Goal: Transaction & Acquisition: Purchase product/service

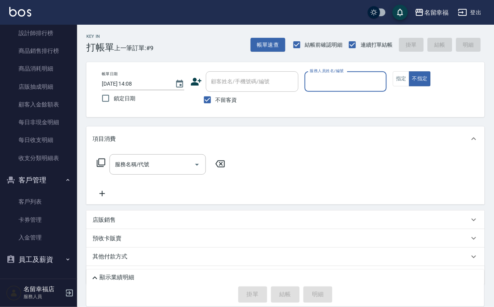
scroll to position [527, 0]
click at [34, 198] on link "客戶列表" at bounding box center [38, 202] width 71 height 18
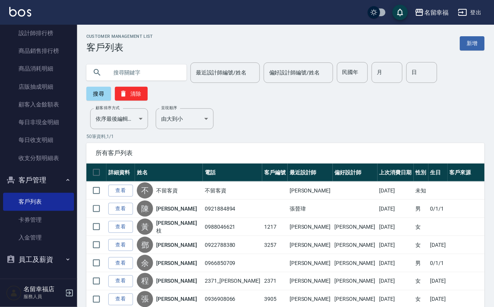
click at [157, 74] on input "text" at bounding box center [144, 72] width 73 height 21
type input "[PERSON_NAME]"
click at [105, 98] on button "搜尋" at bounding box center [98, 94] width 25 height 14
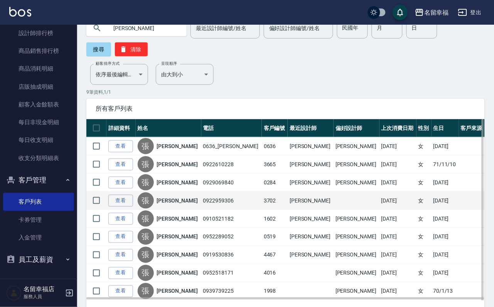
scroll to position [58, 0]
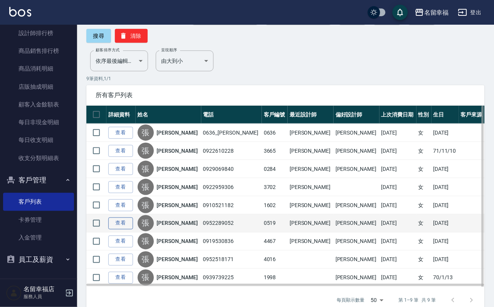
click at [126, 230] on link "查看" at bounding box center [120, 224] width 25 height 12
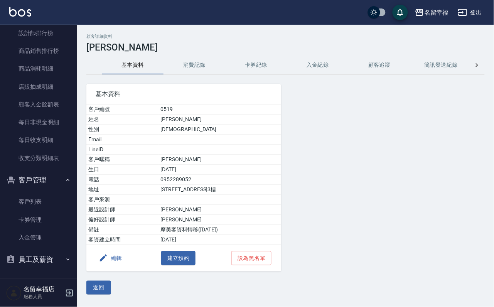
click at [189, 71] on button "消費記錄" at bounding box center [195, 65] width 62 height 19
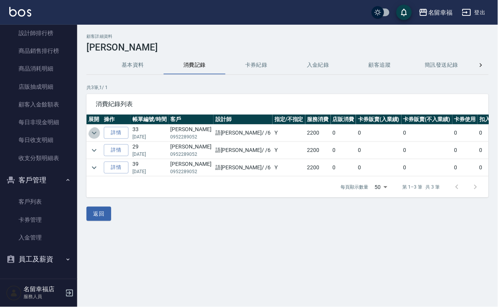
click at [94, 134] on icon "expand row" at bounding box center [94, 133] width 9 height 9
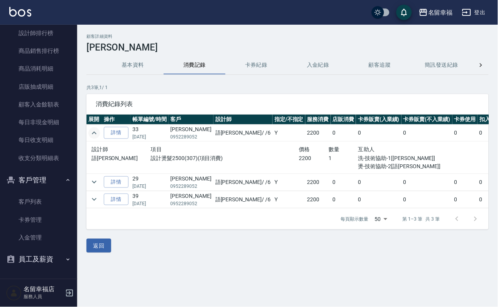
click at [94, 134] on icon "expand row" at bounding box center [94, 133] width 9 height 9
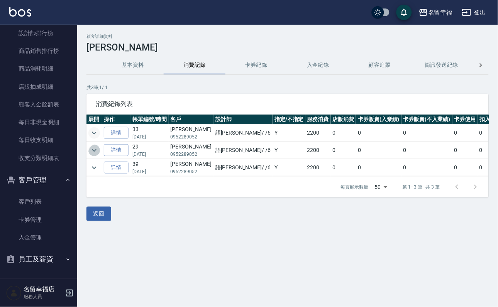
click at [98, 150] on icon "expand row" at bounding box center [94, 150] width 9 height 9
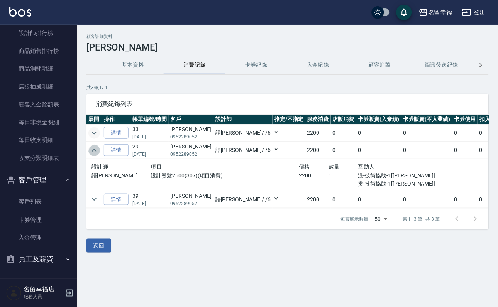
click at [98, 150] on icon "expand row" at bounding box center [94, 150] width 9 height 9
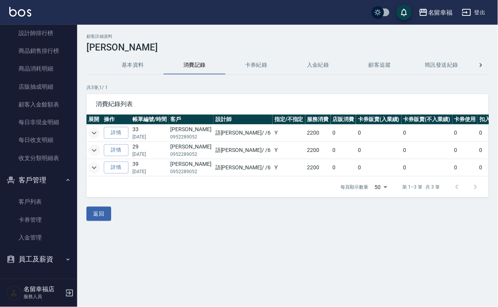
click at [99, 169] on icon "expand row" at bounding box center [94, 167] width 9 height 9
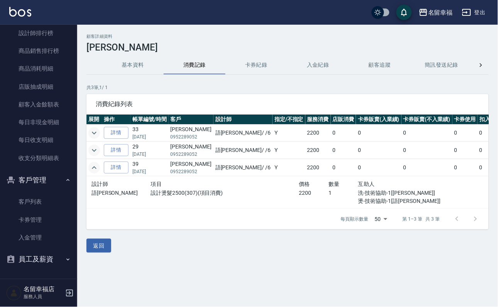
click at [96, 169] on icon "expand row" at bounding box center [94, 167] width 5 height 3
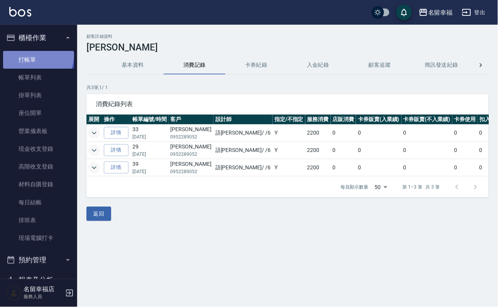
click at [29, 57] on link "打帳單" at bounding box center [38, 60] width 71 height 18
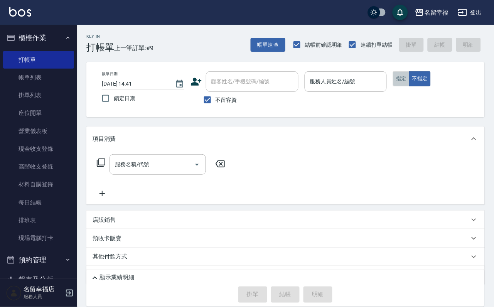
click at [410, 84] on button "指定" at bounding box center [401, 78] width 17 height 15
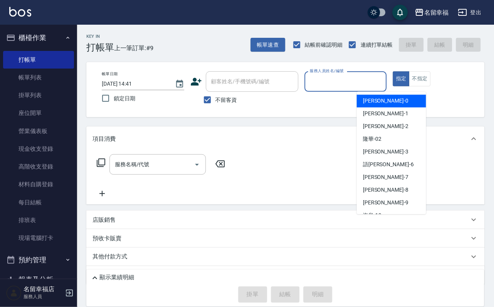
click at [384, 80] on input "服務人員姓名/編號" at bounding box center [346, 82] width 76 height 14
type input "語[PERSON_NAME]-6"
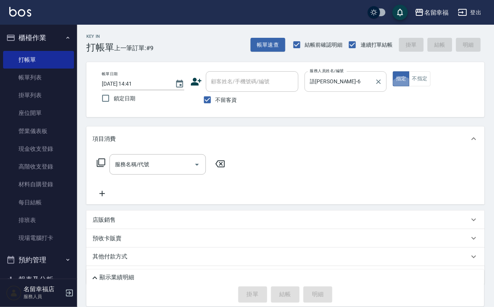
type button "true"
drag, startPoint x: 207, startPoint y: 102, endPoint x: 218, endPoint y: 86, distance: 19.8
click at [207, 102] on input "不留客資" at bounding box center [208, 100] width 16 height 16
checkbox input "false"
drag, startPoint x: 221, startPoint y: 83, endPoint x: 217, endPoint y: 81, distance: 4.0
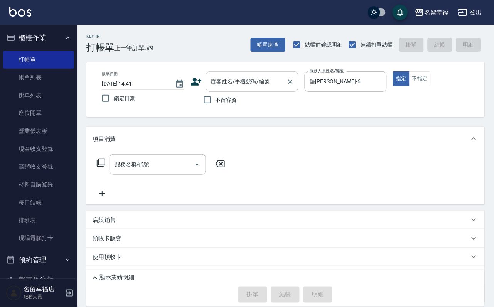
click at [221, 83] on input "顧客姓名/手機號碼/編號" at bounding box center [247, 82] width 74 height 14
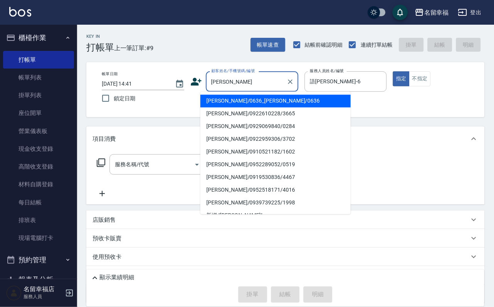
click at [241, 167] on li "[PERSON_NAME]/0952289052/0519" at bounding box center [276, 165] width 151 height 13
type input "[PERSON_NAME]/0952289052/0519"
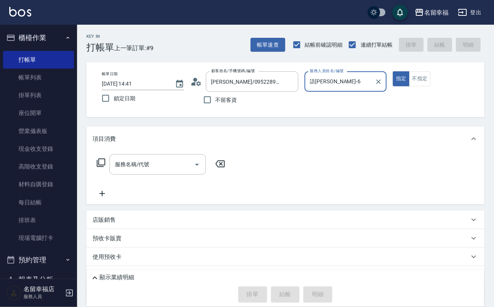
click at [105, 168] on icon at bounding box center [100, 162] width 9 height 9
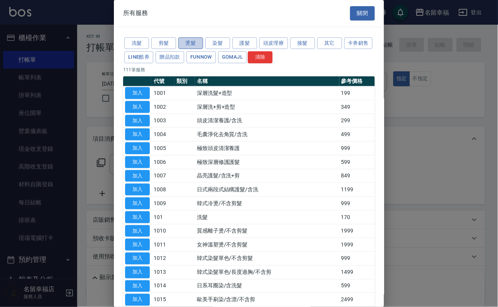
click at [188, 47] on button "燙髮" at bounding box center [190, 43] width 25 height 12
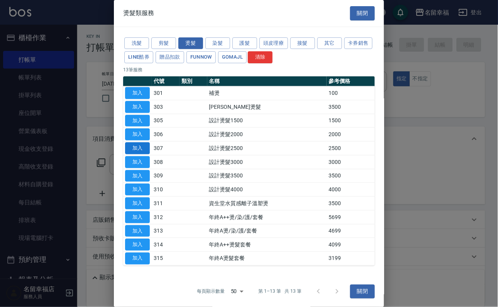
click at [134, 154] on button "加入" at bounding box center [137, 148] width 25 height 12
type input "設計燙髮2500(307)"
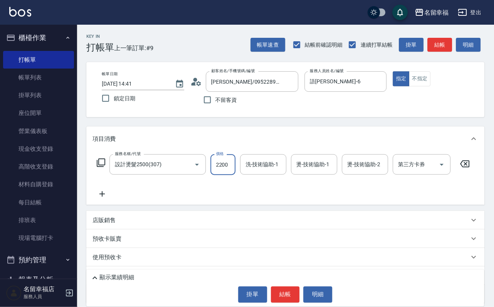
scroll to position [0, 0]
type input "2200"
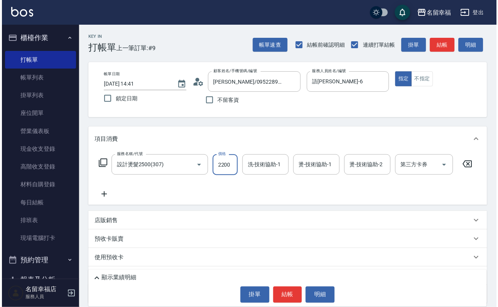
scroll to position [0, 0]
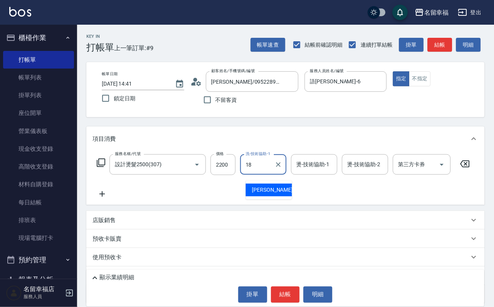
type input "[PERSON_NAME]-18"
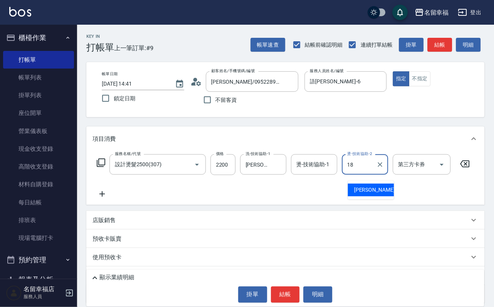
type input "[PERSON_NAME]-18"
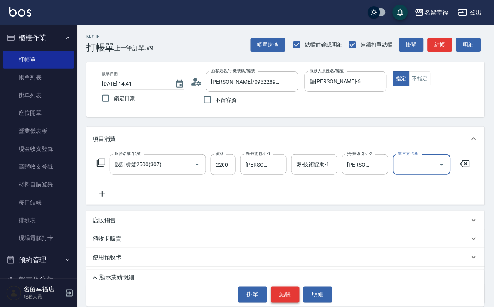
click at [284, 291] on button "結帳" at bounding box center [285, 295] width 29 height 16
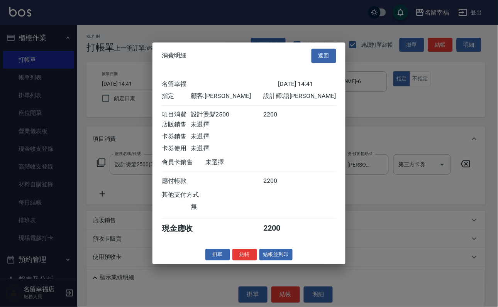
scroll to position [95, 0]
click at [238, 261] on button "結帳" at bounding box center [244, 255] width 25 height 12
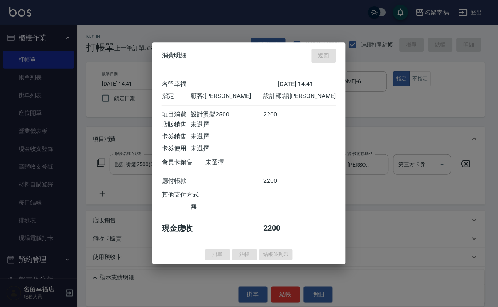
type input "[DATE] 14:42"
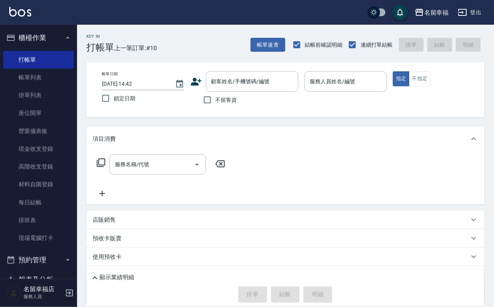
click at [227, 96] on label "不留客資" at bounding box center [219, 100] width 38 height 16
click at [216, 96] on input "不留客資" at bounding box center [208, 100] width 16 height 16
checkbox input "true"
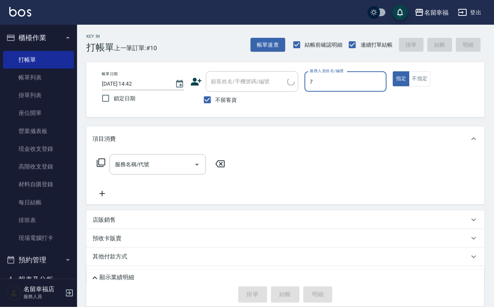
type input "[PERSON_NAME]-7"
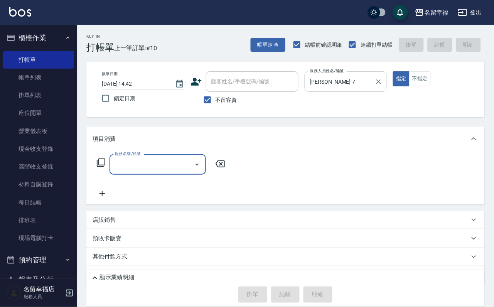
type input "1"
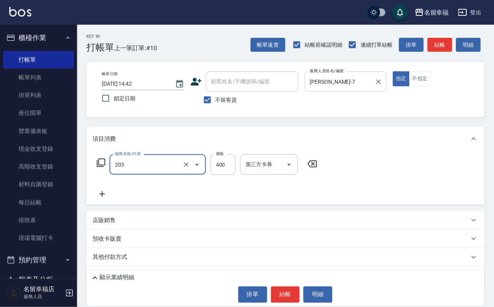
type input "指定單剪(203)"
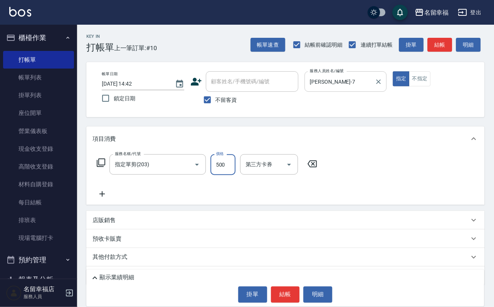
type input "500"
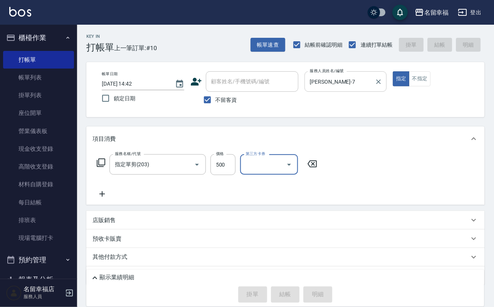
type input "[DATE] 15:00"
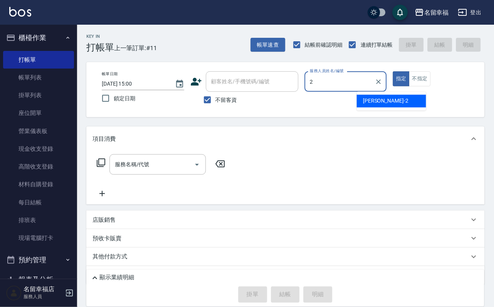
type input "[PERSON_NAME]-2"
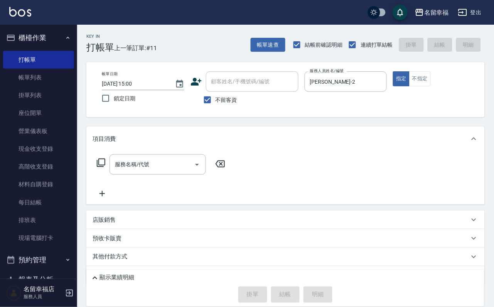
drag, startPoint x: 115, startPoint y: 169, endPoint x: 107, endPoint y: 170, distance: 7.4
click at [114, 169] on div "服務名稱/代號 服務名稱/代號" at bounding box center [161, 164] width 137 height 20
click at [106, 168] on icon at bounding box center [100, 162] width 9 height 9
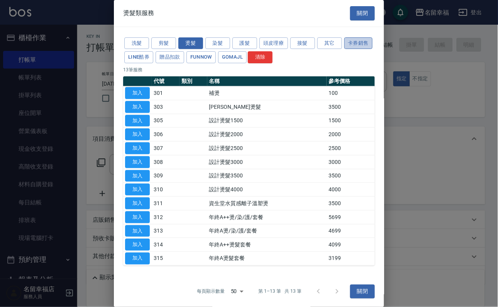
click at [344, 49] on button "卡券銷售" at bounding box center [358, 43] width 29 height 12
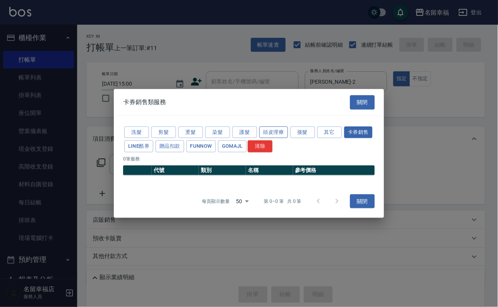
click at [275, 129] on button "頭皮理療" at bounding box center [273, 132] width 29 height 12
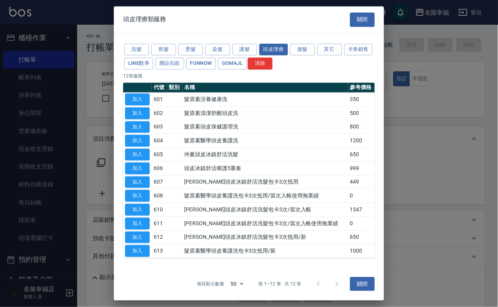
scroll to position [71, 0]
click at [137, 251] on button "加入" at bounding box center [137, 251] width 25 height 12
type input "髮原素醫學頭皮養護洗包卡3次抵用/新(613)"
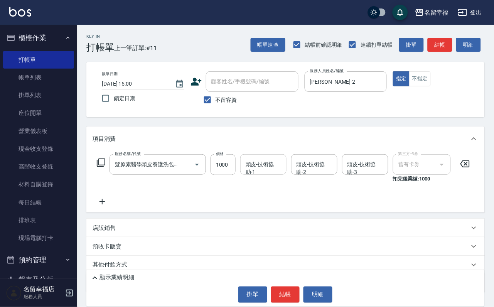
click at [266, 171] on input "頭皮-技術協助-1" at bounding box center [263, 165] width 39 height 14
type input "育鋗-20"
click at [289, 291] on button "結帳" at bounding box center [285, 295] width 29 height 16
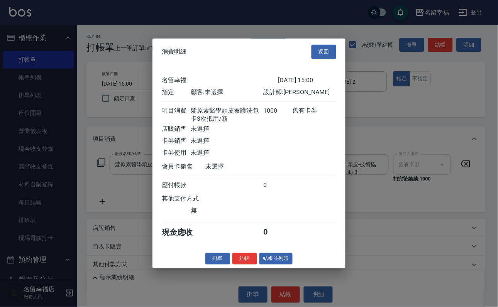
scroll to position [110, 0]
click at [233, 265] on button "結帳" at bounding box center [244, 259] width 25 height 12
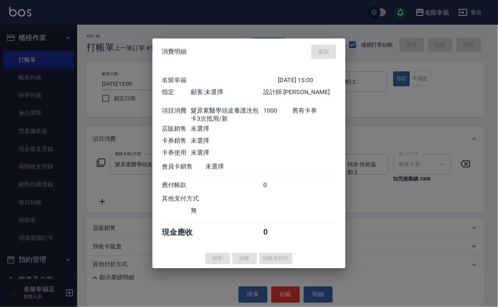
type input "[DATE] 15:15"
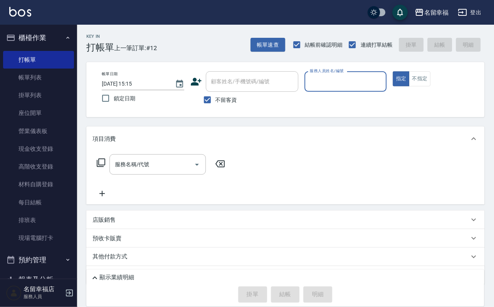
click at [384, 82] on input "服務人員姓名/編號" at bounding box center [346, 82] width 76 height 14
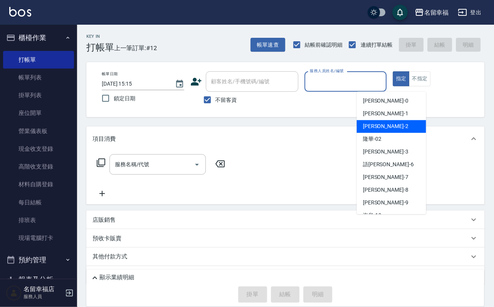
click at [385, 126] on div "碧涵 -2" at bounding box center [391, 126] width 69 height 13
type input "[PERSON_NAME]-2"
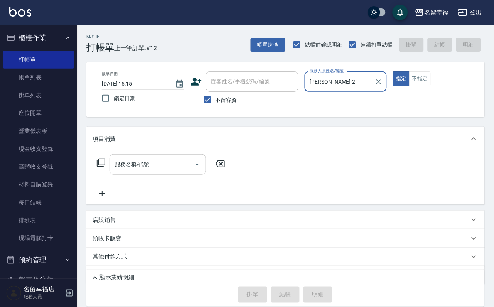
click at [194, 168] on icon "Open" at bounding box center [197, 164] width 9 height 9
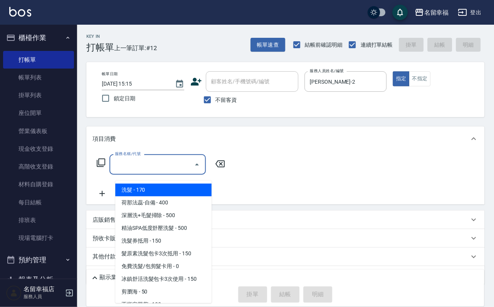
click at [190, 183] on ul "洗髮 - 170 荷那法蕊-自備 - 400 深層洗+毛髮掃除 - 500 精油SPA低度舒壓洗髮 - 500 洗髮券抵用 - 150 髮原素洗髮包卡3次抵用…" at bounding box center [163, 242] width 96 height 123
click at [192, 188] on span "洗髮 - 170" at bounding box center [163, 190] width 96 height 13
type input "洗髮(101)"
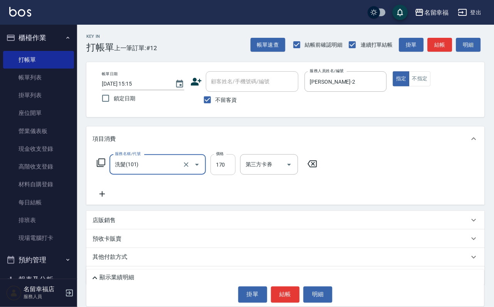
click at [225, 175] on input "170" at bounding box center [223, 164] width 25 height 21
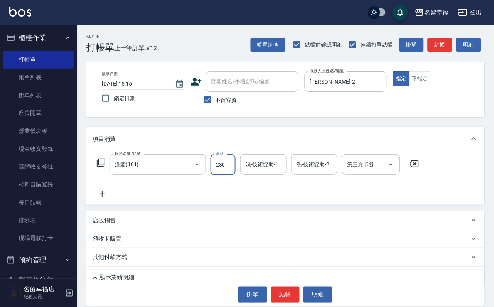
type input "230"
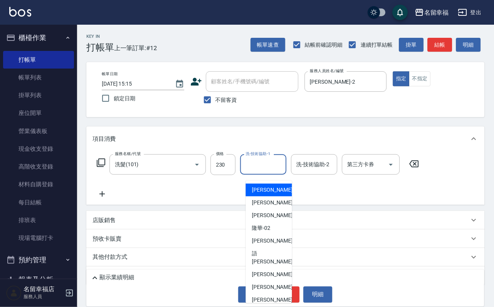
click at [257, 171] on input "洗-技術協助-1" at bounding box center [263, 165] width 39 height 14
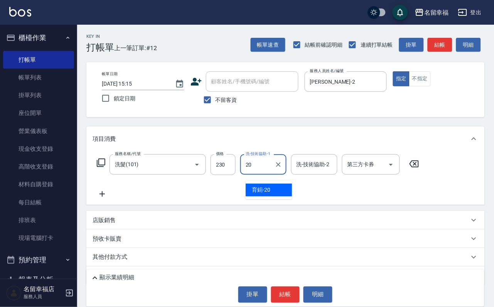
type input "育鋗-20"
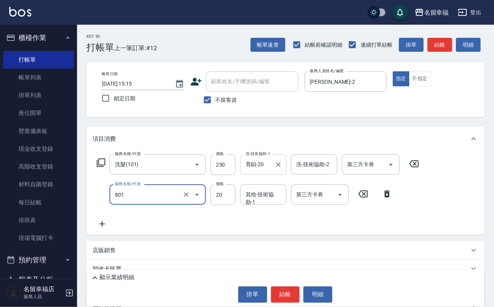
type input "潤絲(801)"
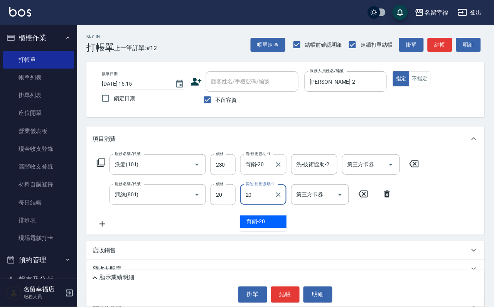
type input "育鋗-20"
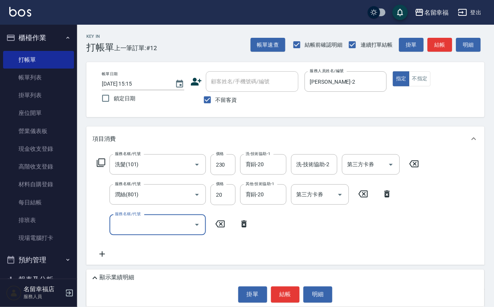
click at [245, 229] on icon at bounding box center [244, 224] width 19 height 9
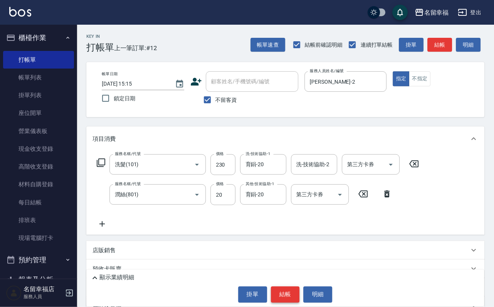
click at [282, 293] on button "結帳" at bounding box center [285, 295] width 29 height 16
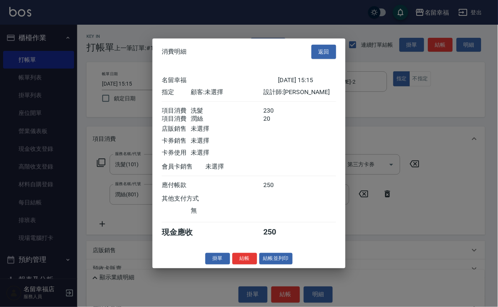
scroll to position [124, 0]
click at [240, 265] on button "結帳" at bounding box center [244, 259] width 25 height 12
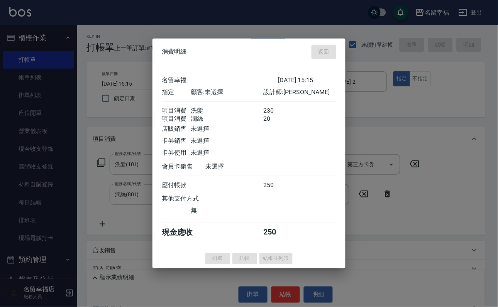
type input "[DATE] 15:31"
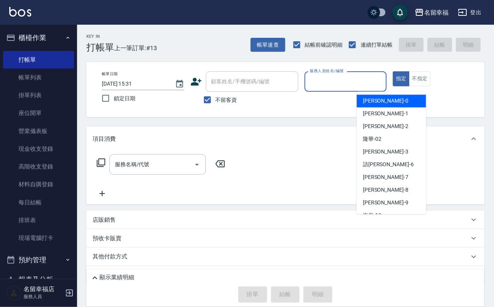
click at [384, 82] on input "服務人員姓名/編號" at bounding box center [346, 82] width 76 height 14
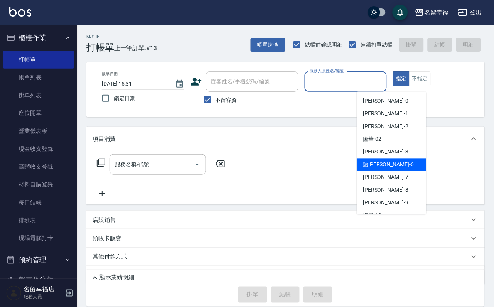
click at [386, 166] on div "語[PERSON_NAME] -6" at bounding box center [391, 165] width 69 height 13
type input "語[PERSON_NAME]-6"
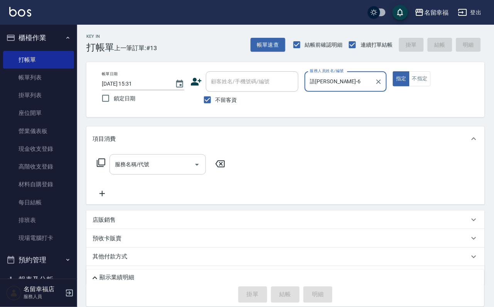
click at [169, 169] on input "服務名稱/代號" at bounding box center [152, 165] width 78 height 14
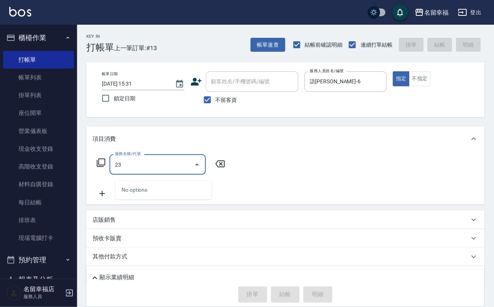
type input "2"
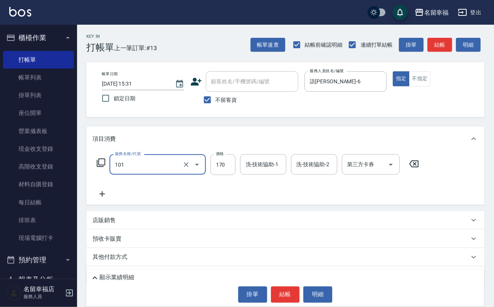
type input "洗髮(101)"
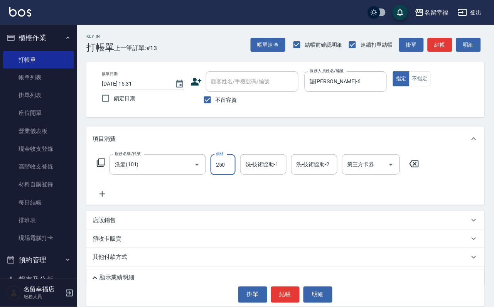
type input "250"
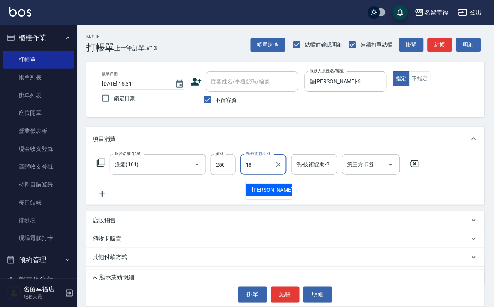
type input "[PERSON_NAME]-18"
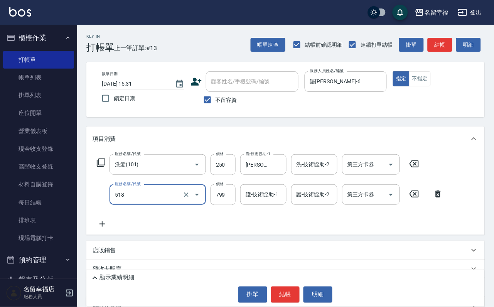
type input "水光針護髮(518)"
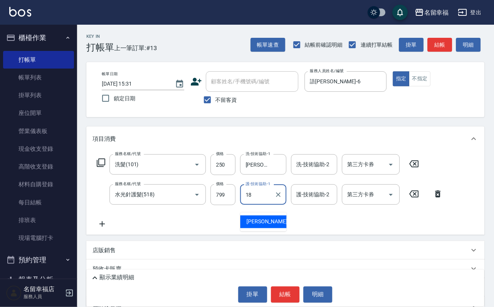
type input "[PERSON_NAME]-18"
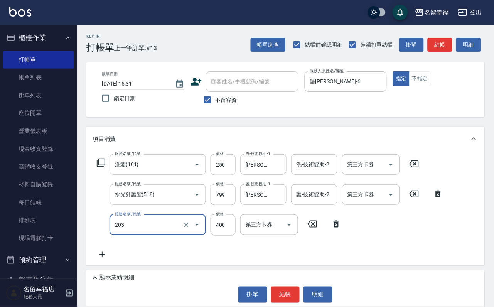
type input "指定單剪(203)"
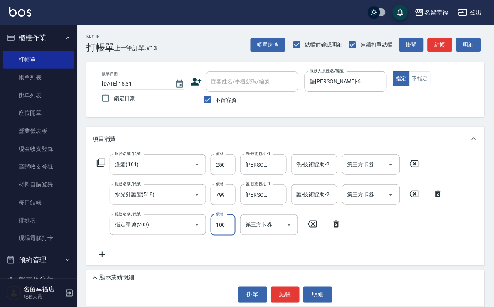
type input "100"
click at [292, 287] on button "結帳" at bounding box center [285, 295] width 29 height 16
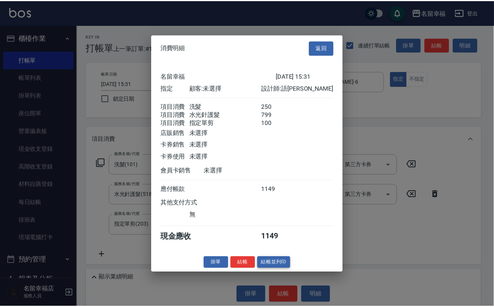
scroll to position [153, 0]
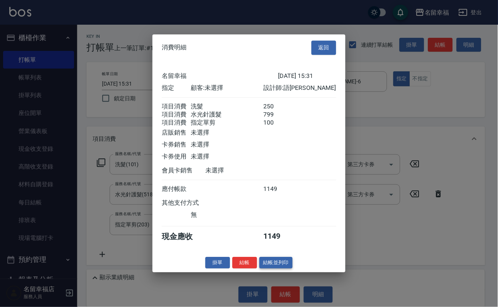
click at [273, 269] on button "結帳並列印" at bounding box center [276, 263] width 34 height 12
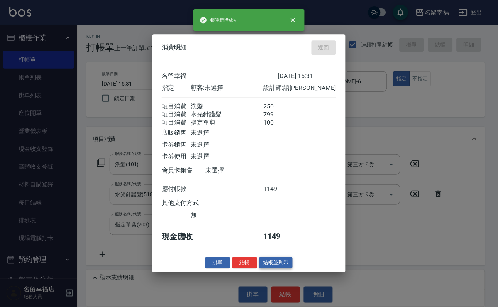
type input "[DATE] 15:32"
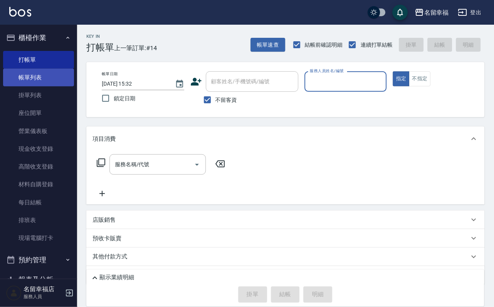
drag, startPoint x: 44, startPoint y: 80, endPoint x: 61, endPoint y: 80, distance: 17.0
click at [45, 80] on link "帳單列表" at bounding box center [38, 78] width 71 height 18
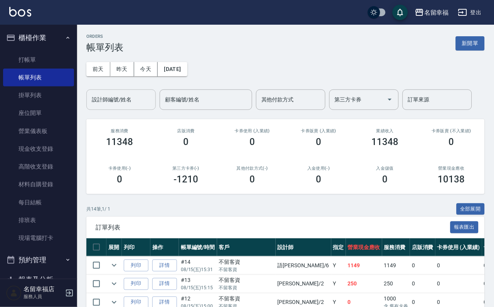
click at [118, 105] on input "設計師編號/姓名" at bounding box center [121, 100] width 63 height 14
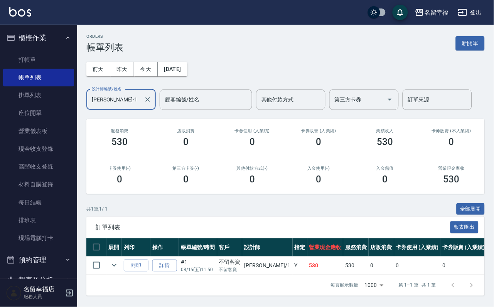
scroll to position [41, 0]
type input "[PERSON_NAME]-1"
click at [49, 62] on link "打帳單" at bounding box center [38, 60] width 71 height 18
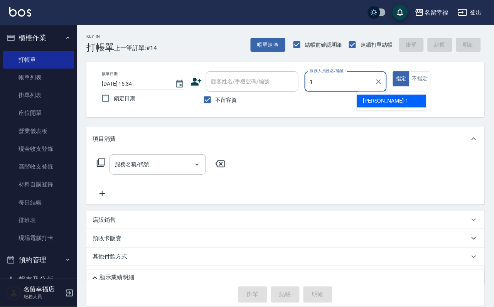
type input "[PERSON_NAME]-1"
type button "true"
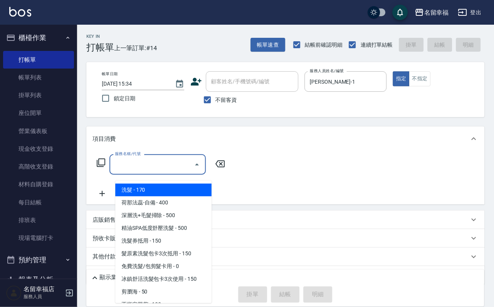
drag, startPoint x: 157, startPoint y: 172, endPoint x: 150, endPoint y: 163, distance: 12.1
click at [156, 171] on input "服務名稱/代號" at bounding box center [152, 165] width 78 height 14
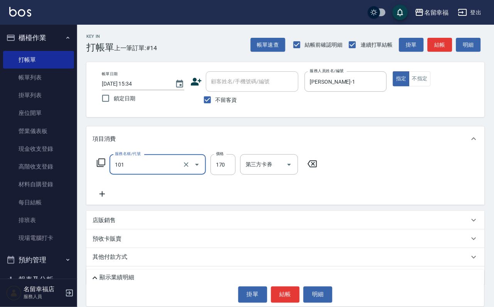
type input "洗髮(101)"
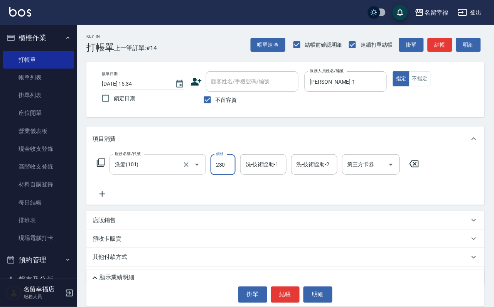
type input "230"
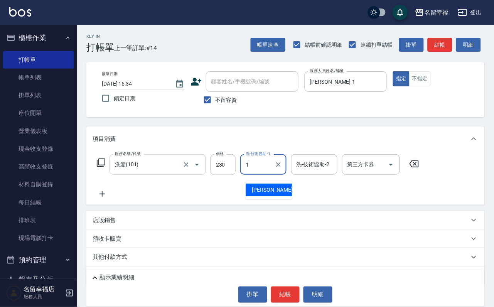
type input "[PERSON_NAME]-1"
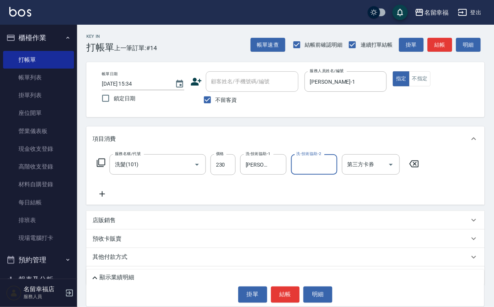
drag, startPoint x: 95, startPoint y: 207, endPoint x: 76, endPoint y: 206, distance: 18.9
click at [89, 205] on div "服務名稱/代號 洗髮(101) 服務名稱/代號 價格 230 價格 洗-技術協助-1 [PERSON_NAME]-1 洗-技術協助-1 洗-技術協助-2 洗-…" at bounding box center [285, 178] width 399 height 54
click at [111, 199] on icon at bounding box center [102, 194] width 19 height 9
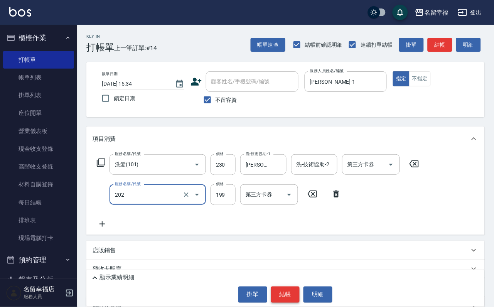
type input "不指定單剪(202)"
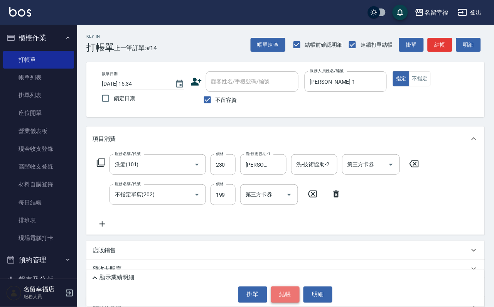
click at [295, 295] on button "結帳" at bounding box center [285, 295] width 29 height 16
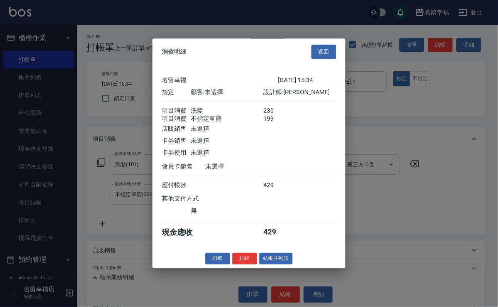
scroll to position [124, 0]
click at [237, 265] on button "結帳" at bounding box center [244, 259] width 25 height 12
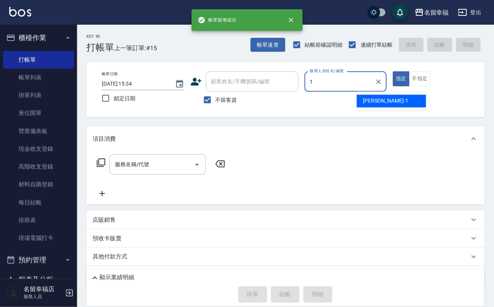
type input "[PERSON_NAME]-1"
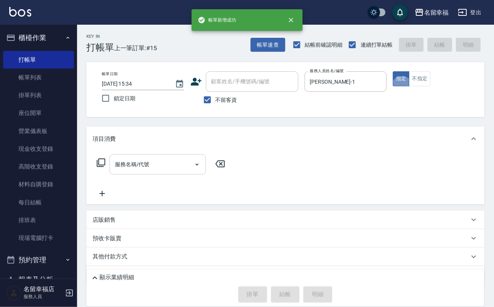
click at [163, 175] on div "服務名稱/代號 服務名稱/代號" at bounding box center [158, 164] width 96 height 20
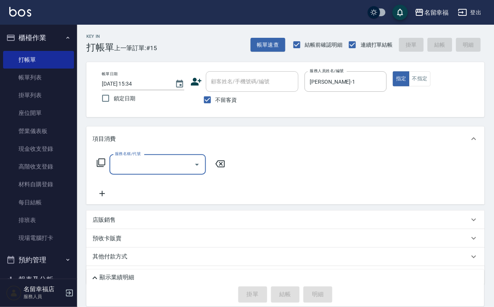
click at [159, 171] on input "服務名稱/代號" at bounding box center [152, 165] width 78 height 14
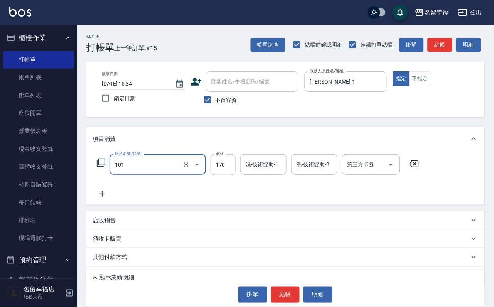
type input "洗髮(101)"
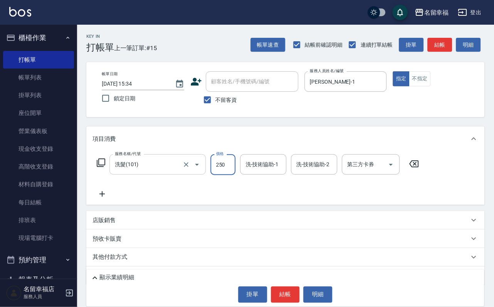
type input "250"
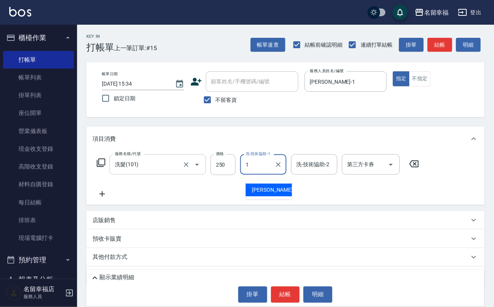
type input "[PERSON_NAME]-1"
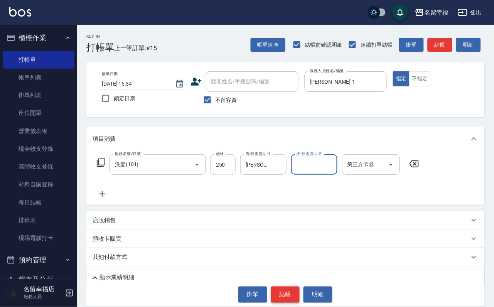
drag, startPoint x: 296, startPoint y: 291, endPoint x: 288, endPoint y: 289, distance: 8.3
click at [295, 291] on button "結帳" at bounding box center [285, 295] width 29 height 16
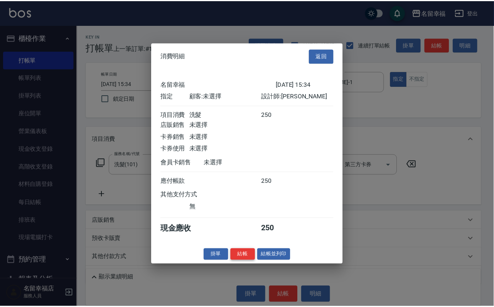
scroll to position [95, 0]
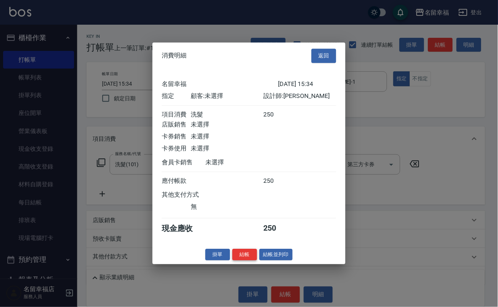
click at [238, 261] on button "結帳" at bounding box center [244, 255] width 25 height 12
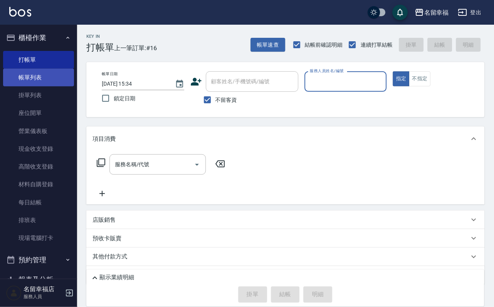
click at [38, 86] on link "帳單列表" at bounding box center [38, 78] width 71 height 18
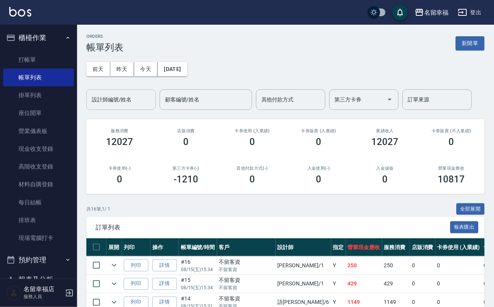
click at [114, 108] on div "設計師編號/姓名" at bounding box center [120, 100] width 69 height 20
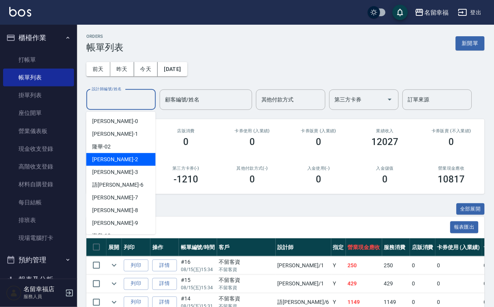
click at [115, 154] on div "碧涵 -2" at bounding box center [120, 159] width 69 height 13
type input "[PERSON_NAME]-2"
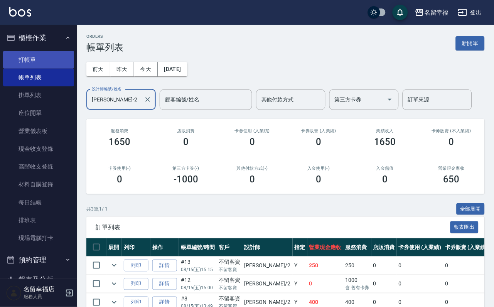
click at [13, 61] on link "打帳單" at bounding box center [38, 60] width 71 height 18
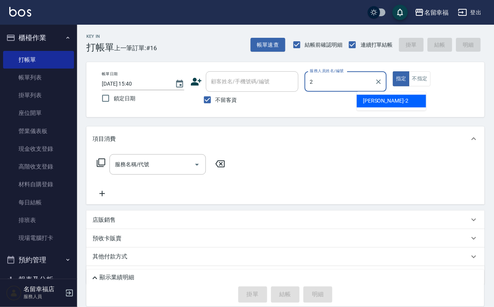
type input "[PERSON_NAME]-2"
type button "true"
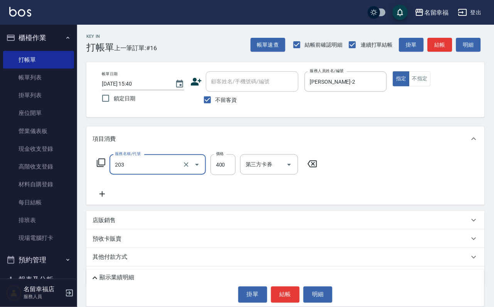
type input "指定單剪(203)"
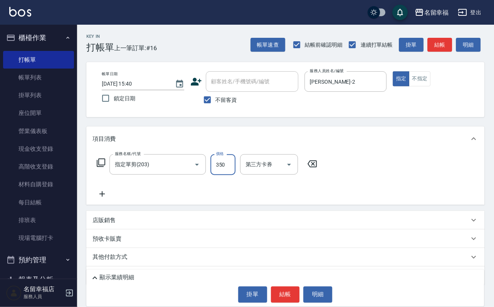
type input "350"
click at [288, 304] on div "顯示業績明細 掛單 結帳 明細" at bounding box center [285, 288] width 398 height 37
click at [274, 290] on button "結帳" at bounding box center [285, 295] width 29 height 16
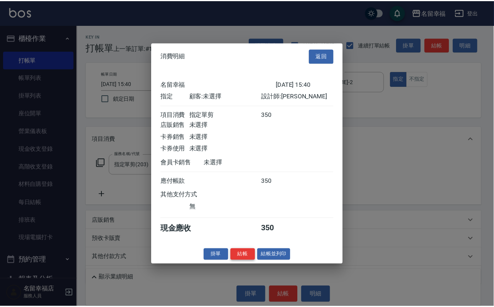
scroll to position [95, 0]
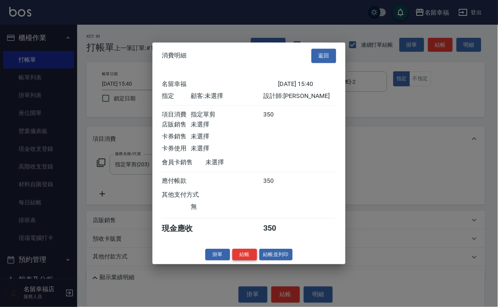
click at [232, 261] on button "結帳" at bounding box center [244, 255] width 25 height 12
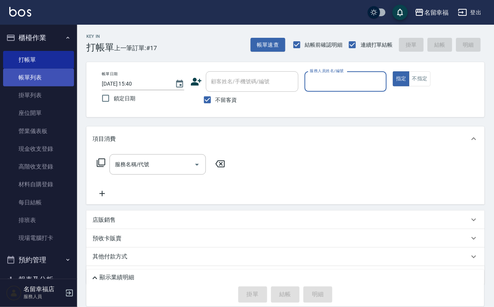
click at [37, 83] on link "帳單列表" at bounding box center [38, 78] width 71 height 18
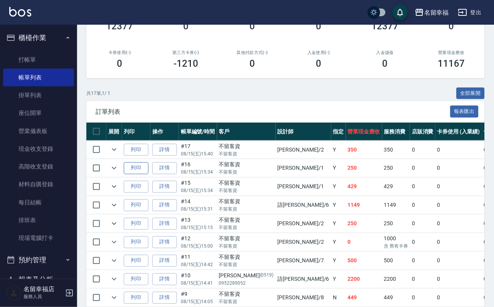
scroll to position [174, 0]
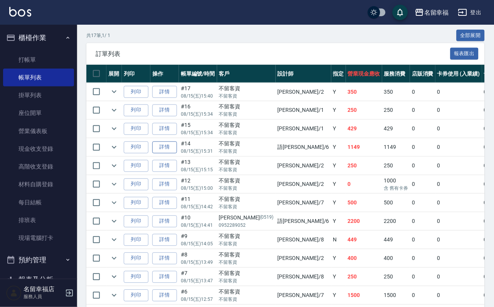
click at [176, 154] on link "詳情" at bounding box center [164, 148] width 25 height 12
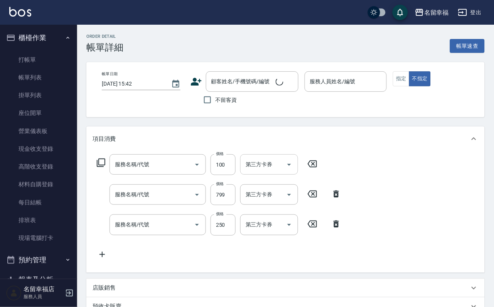
type input "[DATE] 15:31"
checkbox input "true"
type input "語[PERSON_NAME]-6"
type input "指定單剪(203)"
type input "水光針護髮(518)"
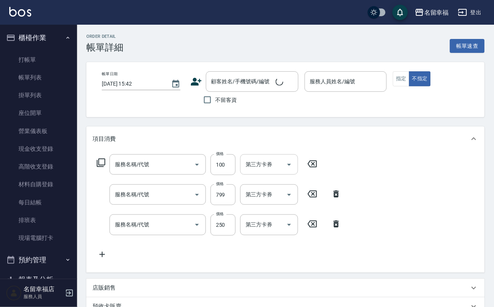
type input "洗髮(101)"
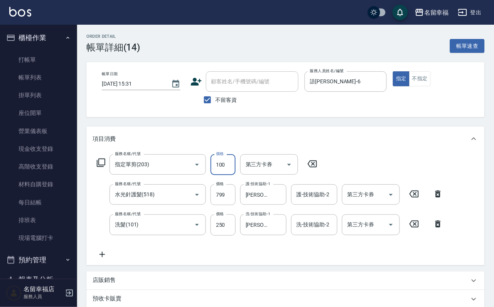
click at [229, 175] on input "100" at bounding box center [223, 164] width 25 height 21
type input "50"
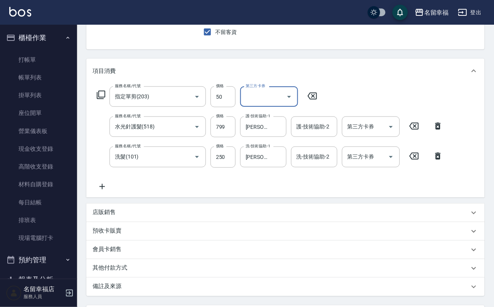
scroll to position [116, 0]
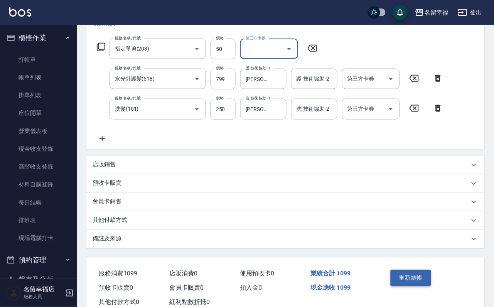
click at [413, 286] on button "重新結帳" at bounding box center [411, 278] width 41 height 16
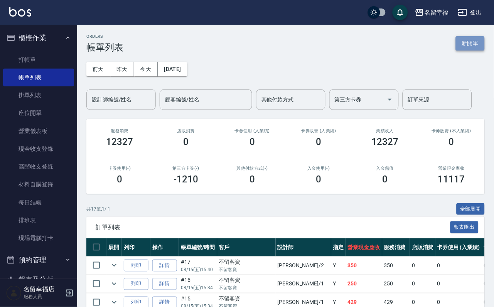
click at [477, 39] on button "新開單" at bounding box center [470, 43] width 29 height 14
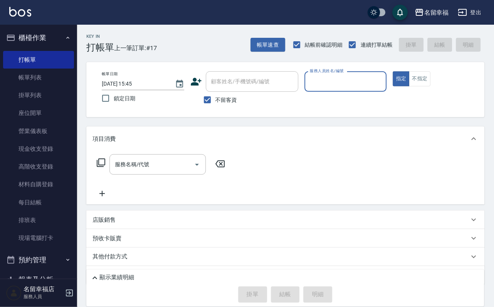
click at [378, 82] on input "服務人員姓名/編號" at bounding box center [346, 82] width 76 height 14
type input "語[PERSON_NAME]-6"
type button "true"
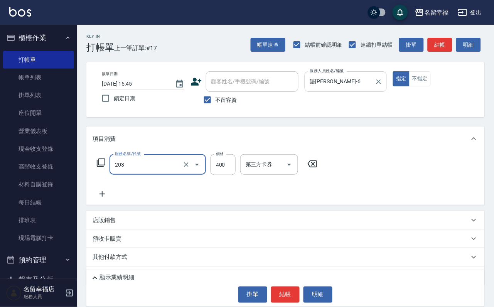
type input "指定單剪(203)"
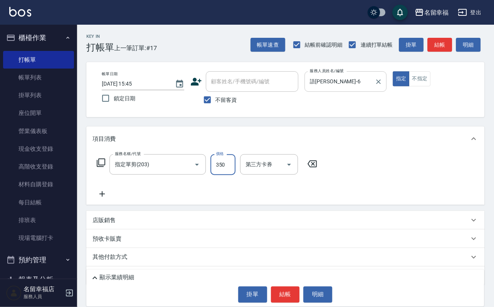
type input "350"
click at [286, 289] on button "結帳" at bounding box center [285, 295] width 29 height 16
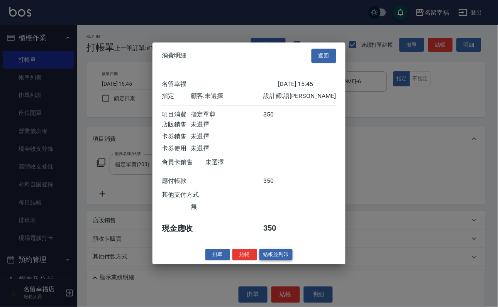
scroll to position [95, 0]
click at [235, 261] on button "結帳" at bounding box center [244, 255] width 25 height 12
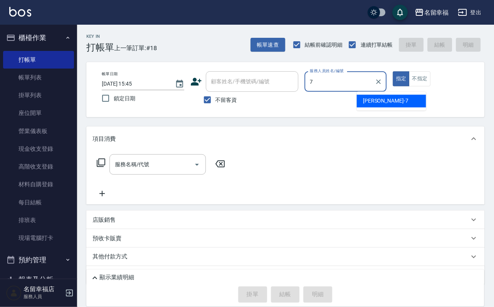
type input "[PERSON_NAME]-7"
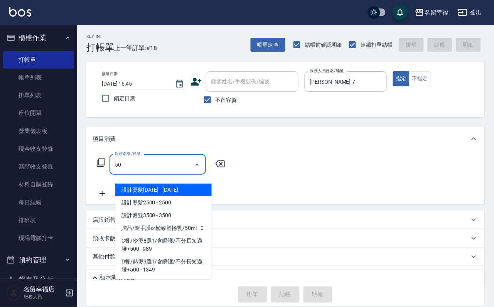
type input "5"
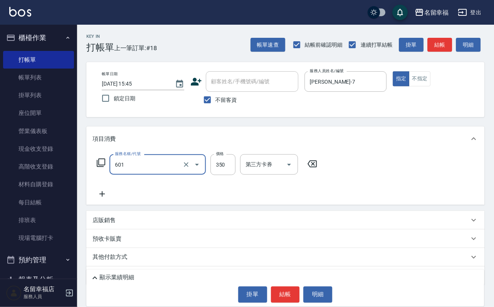
type input "髮原素活養健康洗(601)"
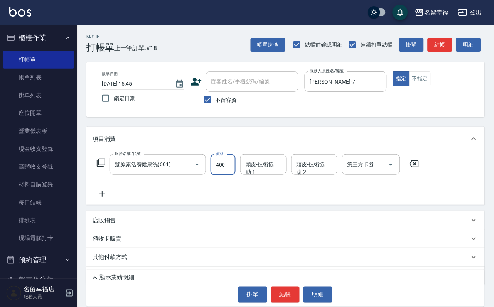
type input "400"
type input "[PERSON_NAME]-7"
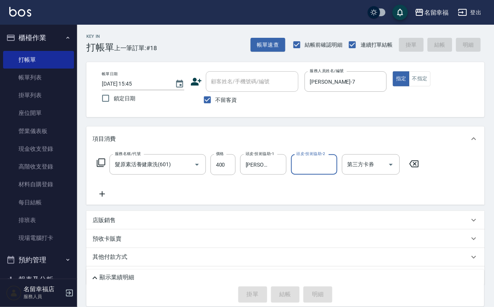
type input "[DATE] 15:53"
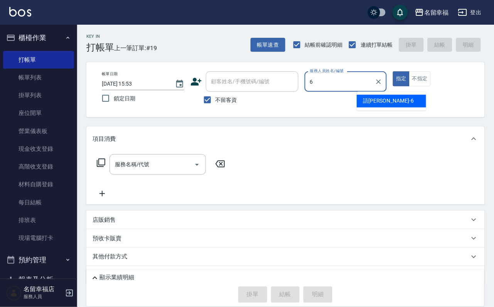
type input "語[PERSON_NAME]-6"
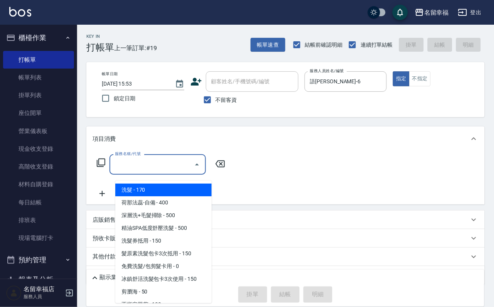
click at [142, 171] on input "服務名稱/代號" at bounding box center [152, 165] width 78 height 14
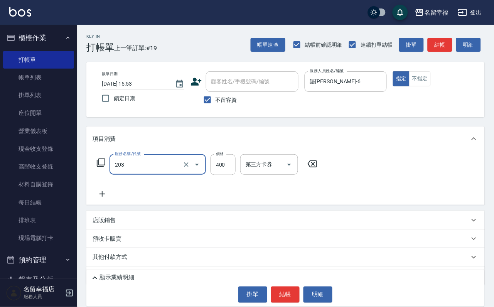
type input "指定單剪(203)"
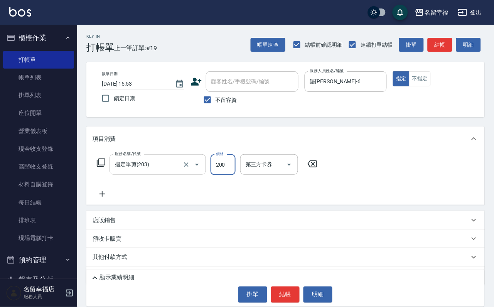
type input "200"
click at [288, 299] on button "結帳" at bounding box center [285, 295] width 29 height 16
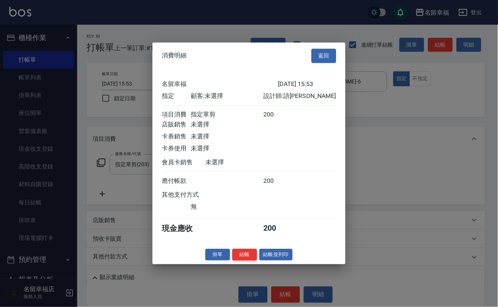
click at [239, 261] on button "結帳" at bounding box center [244, 255] width 25 height 12
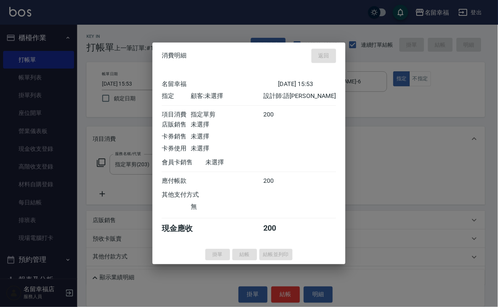
type input "[DATE] 16:07"
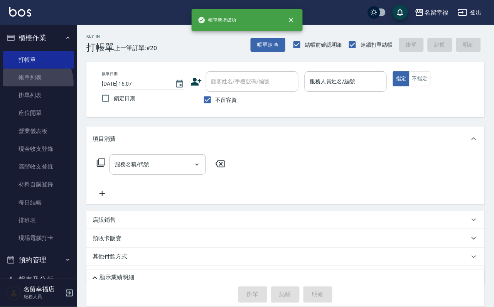
click at [32, 86] on link "帳單列表" at bounding box center [38, 78] width 71 height 18
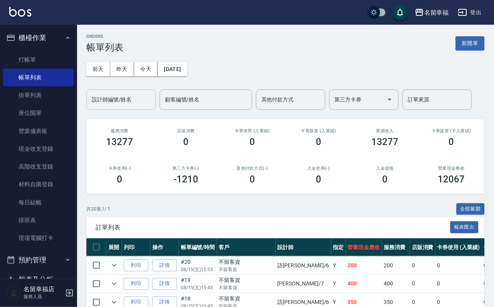
click at [124, 101] on input "設計師編號/姓名" at bounding box center [121, 100] width 63 height 14
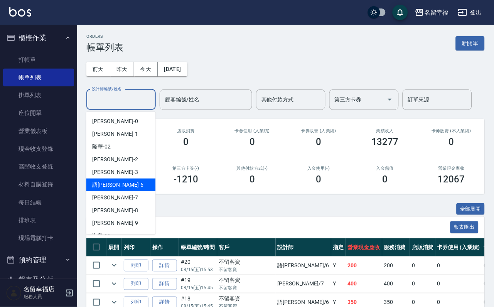
click at [127, 185] on div "語[PERSON_NAME] -6" at bounding box center [120, 185] width 69 height 13
type input "語[PERSON_NAME]-6"
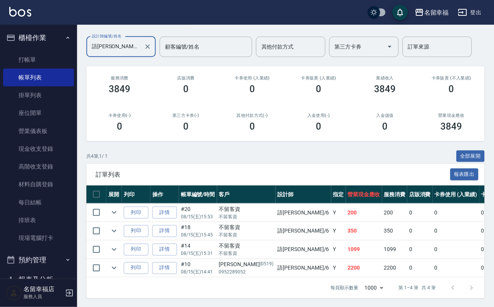
scroll to position [114, 0]
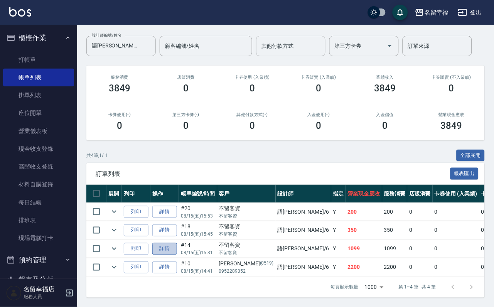
click at [177, 243] on link "詳情" at bounding box center [164, 249] width 25 height 12
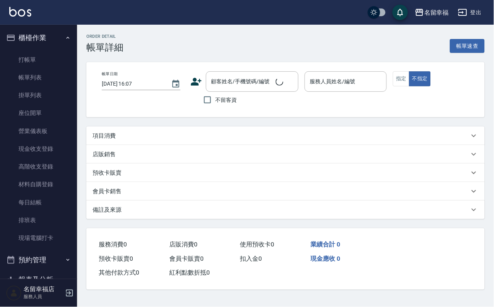
type input "[DATE] 15:31"
checkbox input "true"
type input "語[PERSON_NAME]-6"
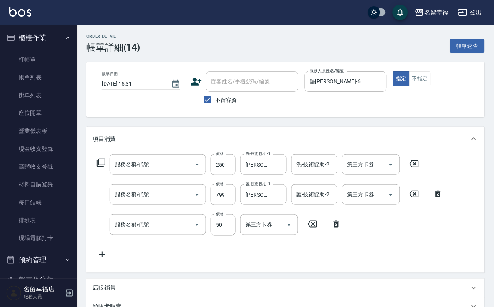
type input "洗髮(101)"
type input "水光針護髮(518)"
type input "指定單剪(203)"
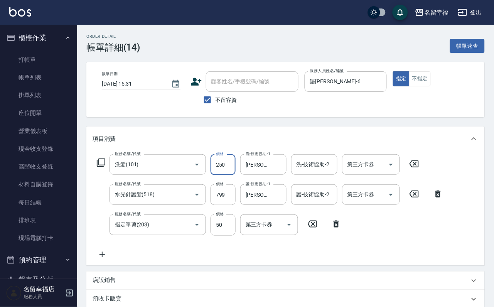
click at [222, 175] on input "250" at bounding box center [223, 164] width 25 height 21
click at [235, 174] on input "20" at bounding box center [223, 164] width 25 height 21
type input "200"
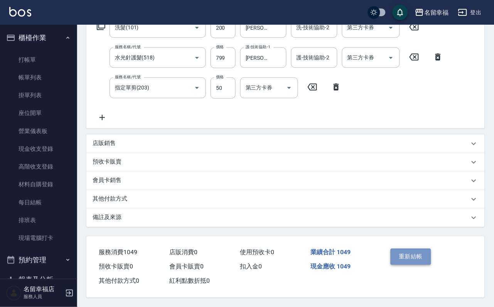
click at [432, 249] on button "重新結帳" at bounding box center [411, 257] width 41 height 16
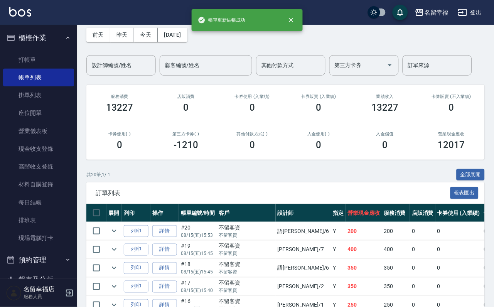
scroll to position [58, 0]
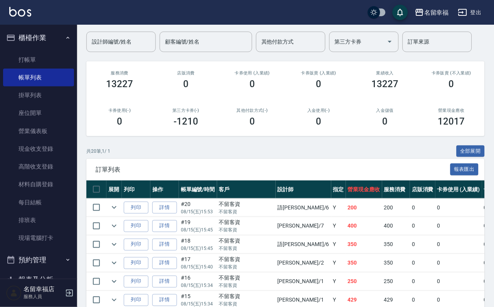
click at [134, 42] on input "設計師編號/姓名" at bounding box center [121, 42] width 63 height 14
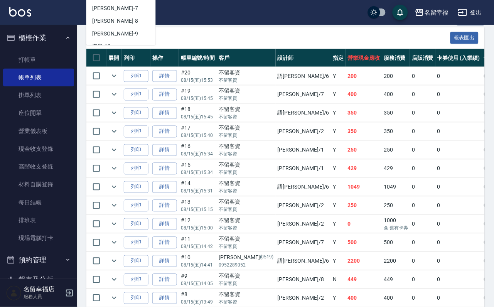
scroll to position [0, 0]
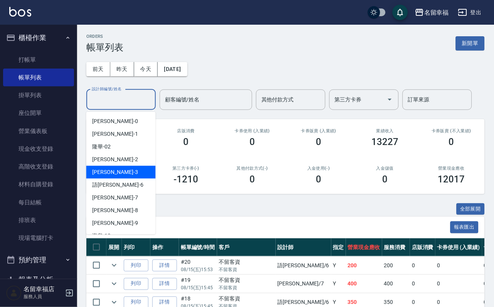
click at [101, 171] on span "[PERSON_NAME] -3" at bounding box center [116, 172] width 46 height 8
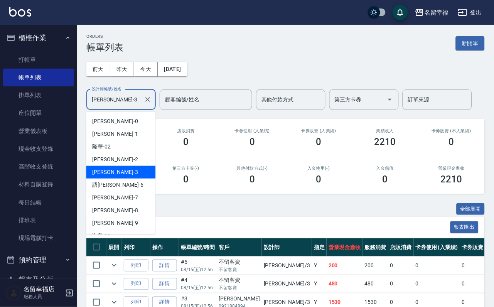
click at [113, 107] on input "[PERSON_NAME]-3" at bounding box center [115, 100] width 51 height 14
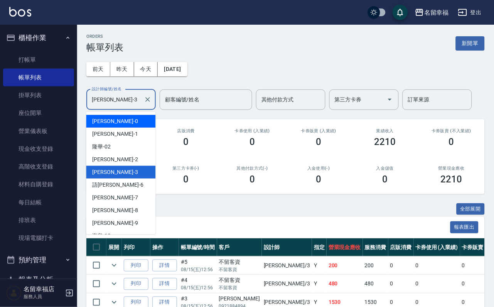
click at [110, 121] on span "小靜 -0" at bounding box center [116, 121] width 46 height 8
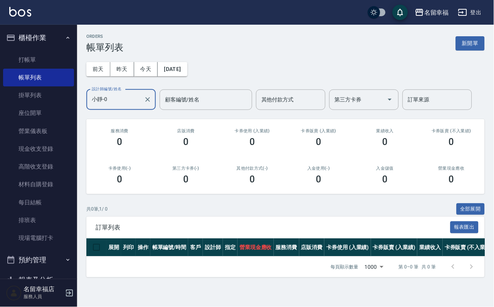
click at [117, 104] on input "小靜-0" at bounding box center [115, 100] width 51 height 14
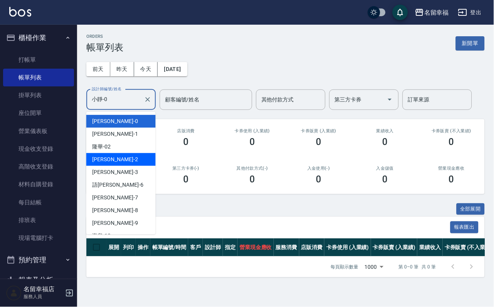
click at [119, 156] on div "碧涵 -2" at bounding box center [120, 159] width 69 height 13
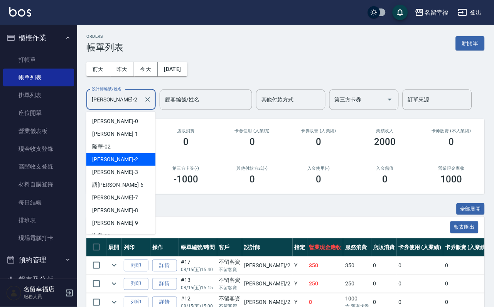
click at [124, 100] on input "[PERSON_NAME]-2" at bounding box center [115, 100] width 51 height 14
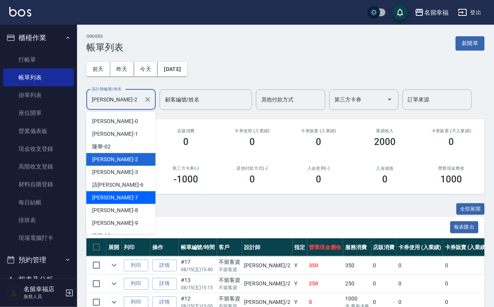
click at [118, 196] on div "[PERSON_NAME] -7" at bounding box center [120, 197] width 69 height 13
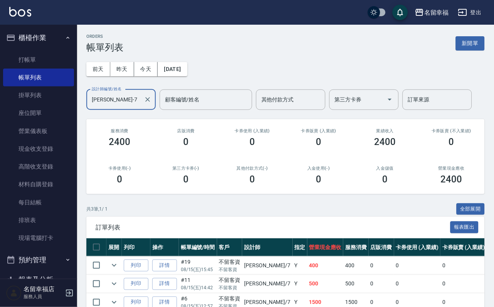
click at [127, 99] on input "[PERSON_NAME]-7" at bounding box center [115, 100] width 51 height 14
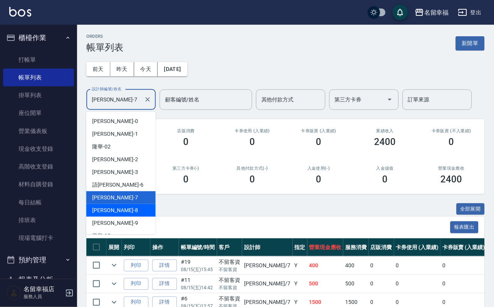
click at [124, 210] on div "[PERSON_NAME] -8" at bounding box center [120, 210] width 69 height 13
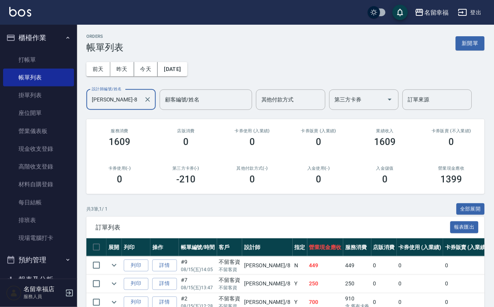
click at [131, 98] on input "[PERSON_NAME]-8" at bounding box center [115, 100] width 51 height 14
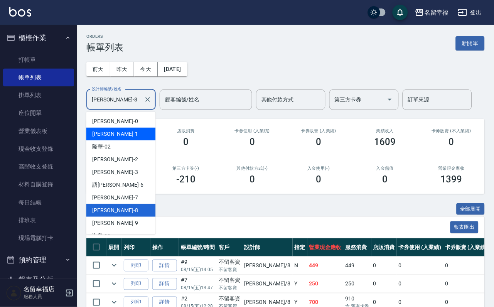
click at [124, 134] on div "[PERSON_NAME] -1" at bounding box center [120, 134] width 69 height 13
type input "[PERSON_NAME]-1"
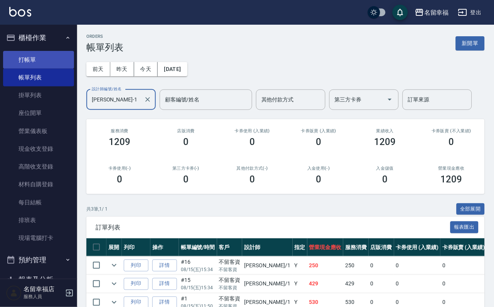
click at [49, 61] on link "打帳單" at bounding box center [38, 60] width 71 height 18
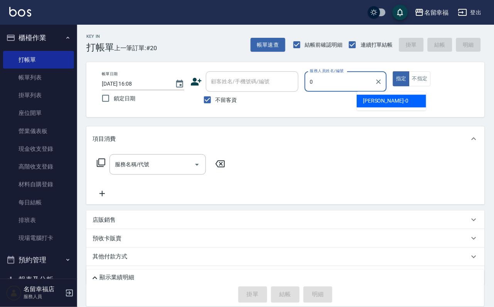
type input "小靜-0"
type button "true"
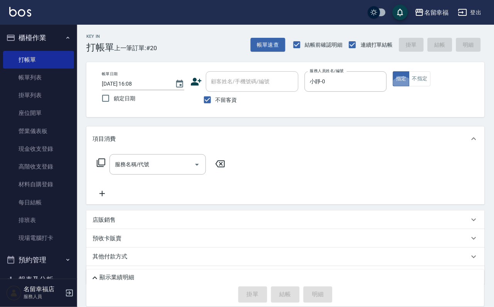
click at [103, 168] on icon at bounding box center [100, 162] width 9 height 9
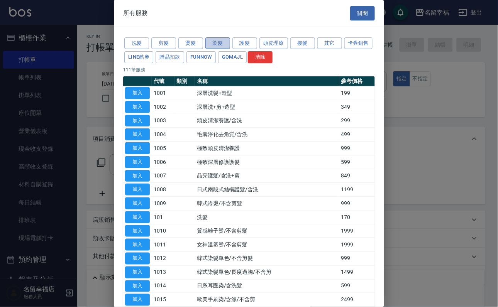
click at [223, 49] on button "染髮" at bounding box center [217, 43] width 25 height 12
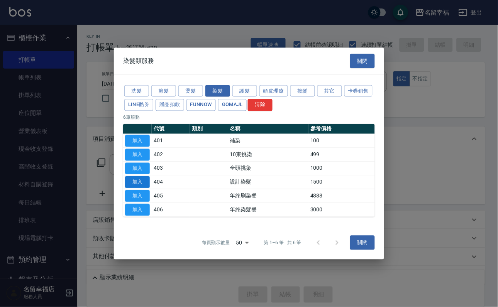
click at [145, 188] on button "加入" at bounding box center [137, 182] width 25 height 12
type input "設計染髮(404)"
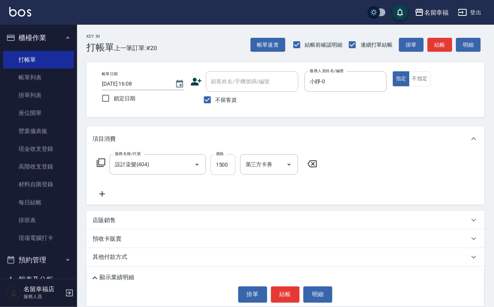
click at [230, 173] on input "1500" at bounding box center [223, 164] width 25 height 21
type input "2500"
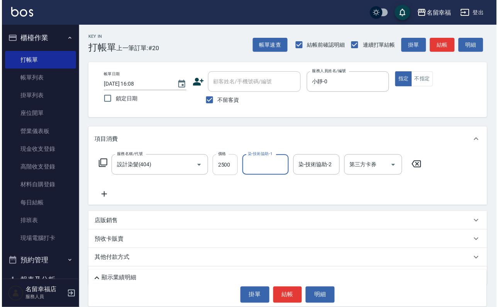
scroll to position [0, 0]
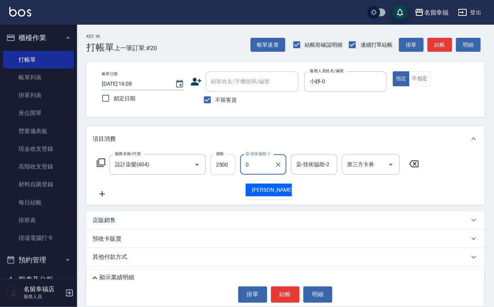
type input "小靜-0"
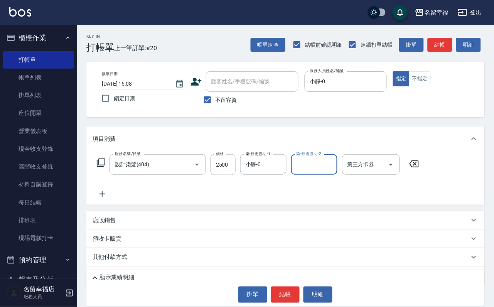
click at [291, 278] on div "顯示業績明細 掛單 結帳 明細" at bounding box center [285, 288] width 398 height 37
click at [289, 287] on button "結帳" at bounding box center [285, 295] width 29 height 16
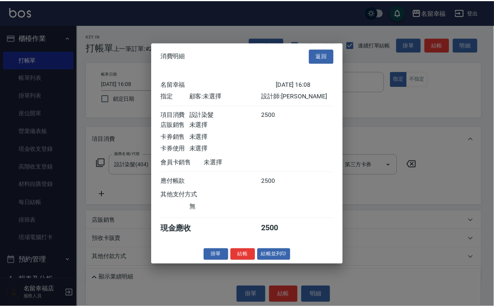
scroll to position [95, 0]
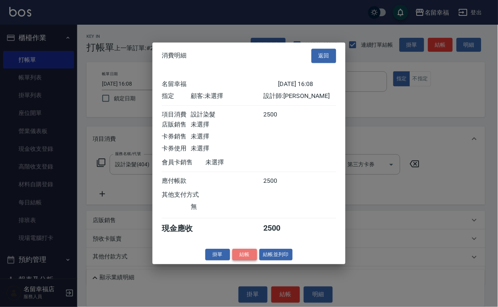
click at [239, 261] on button "結帳" at bounding box center [244, 255] width 25 height 12
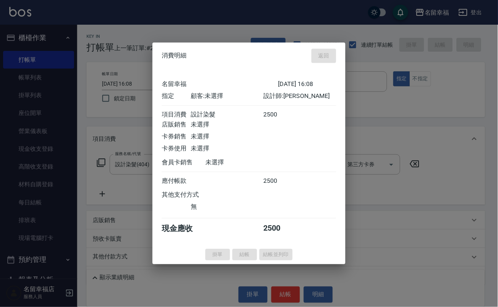
type input "[DATE] 16:34"
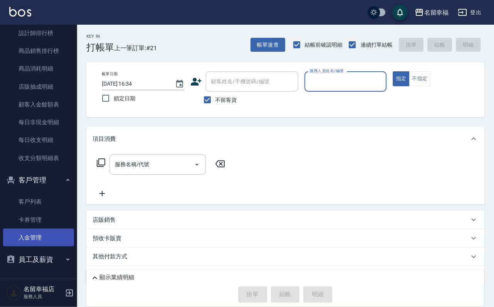
scroll to position [527, 0]
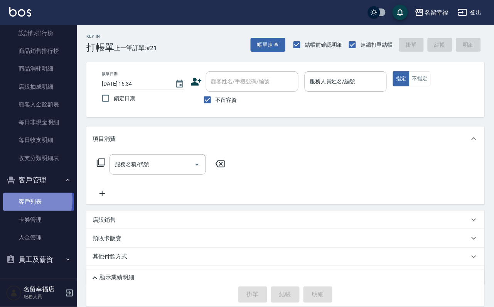
click at [22, 195] on link "客戶列表" at bounding box center [38, 202] width 71 height 18
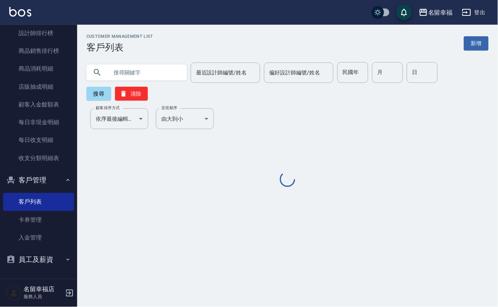
click at [143, 71] on input "text" at bounding box center [144, 72] width 73 height 21
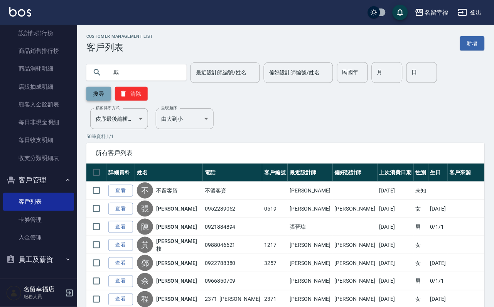
type input "戴"
click at [98, 96] on button "搜尋" at bounding box center [98, 94] width 25 height 14
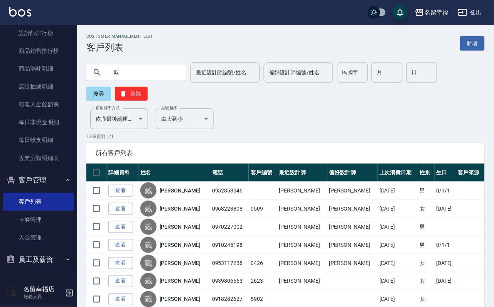
click at [130, 197] on link "查看" at bounding box center [120, 191] width 25 height 12
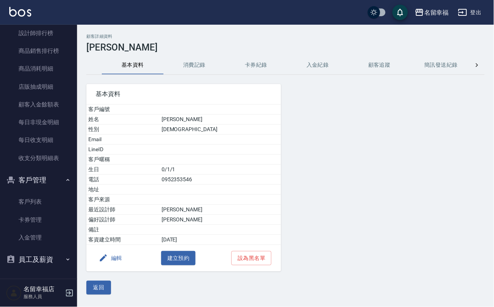
click at [197, 64] on button "消費記錄" at bounding box center [195, 65] width 62 height 19
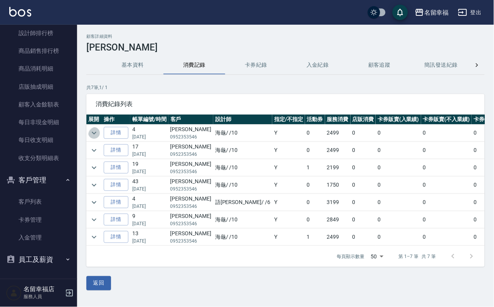
click at [97, 134] on icon "expand row" at bounding box center [94, 133] width 9 height 9
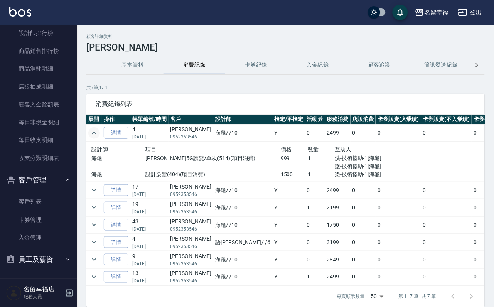
click at [95, 134] on icon "expand row" at bounding box center [94, 133] width 5 height 3
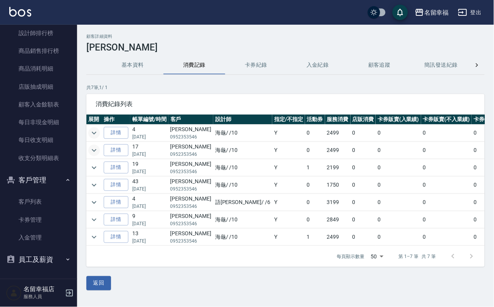
click at [94, 150] on icon "expand row" at bounding box center [94, 150] width 9 height 9
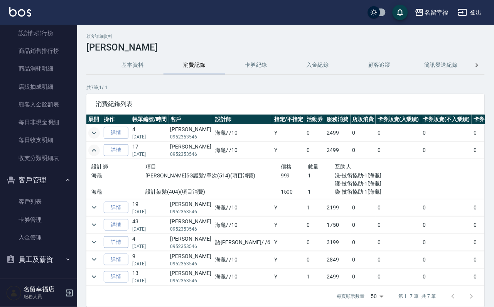
click at [94, 152] on icon "expand row" at bounding box center [94, 150] width 9 height 9
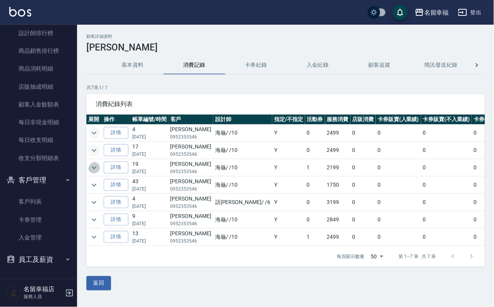
click at [93, 173] on icon "expand row" at bounding box center [94, 167] width 9 height 9
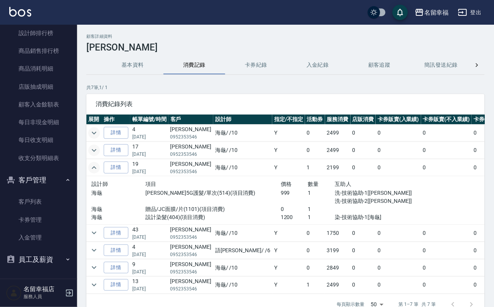
click at [93, 173] on icon "expand row" at bounding box center [94, 167] width 9 height 9
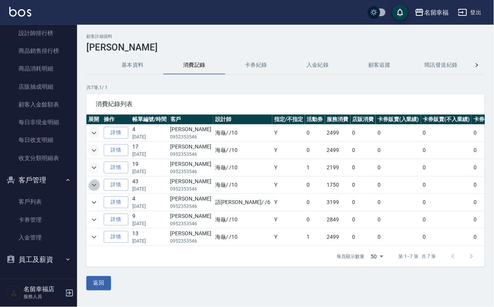
click at [92, 190] on icon "expand row" at bounding box center [94, 185] width 9 height 9
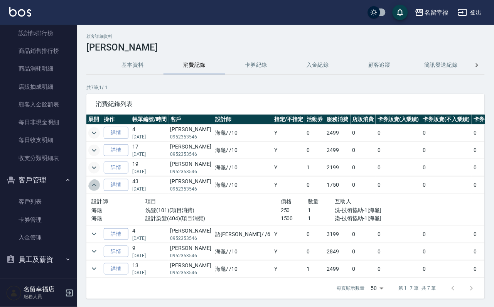
click at [94, 190] on icon "expand row" at bounding box center [94, 185] width 9 height 9
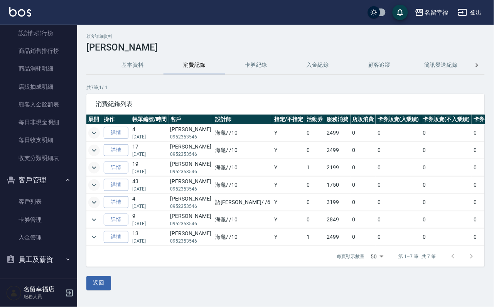
click at [96, 207] on icon "expand row" at bounding box center [94, 202] width 9 height 9
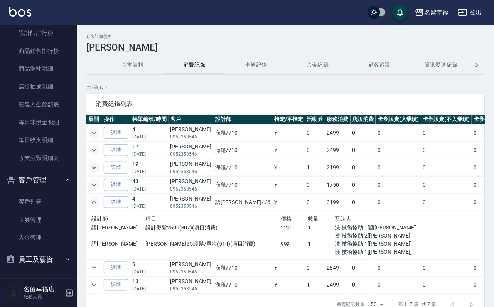
click at [95, 207] on icon "expand row" at bounding box center [94, 202] width 9 height 9
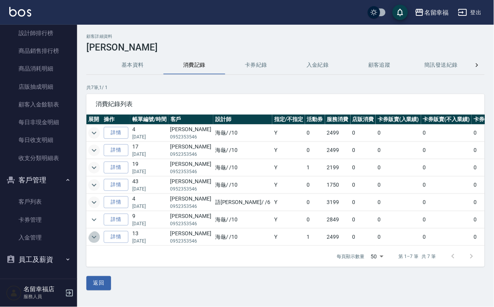
click at [99, 242] on icon "expand row" at bounding box center [94, 237] width 9 height 9
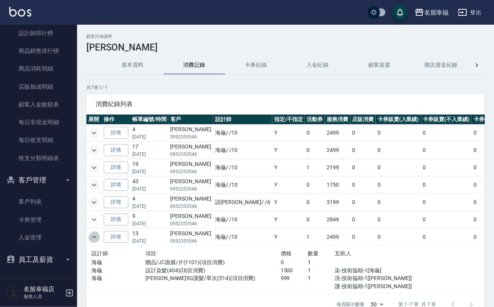
click at [99, 242] on icon "expand row" at bounding box center [94, 237] width 9 height 9
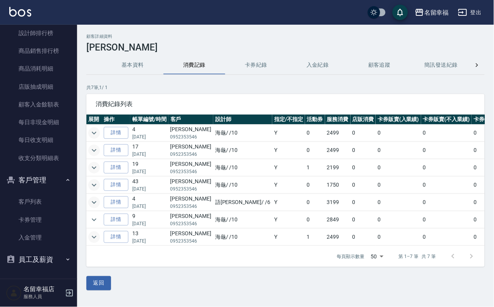
click at [93, 152] on icon "expand row" at bounding box center [94, 150] width 9 height 9
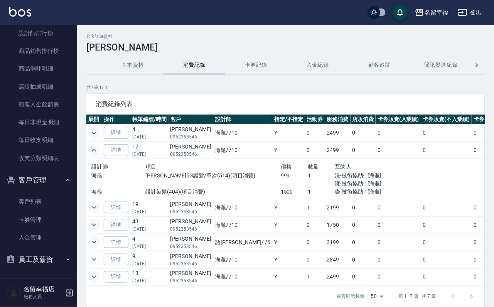
click at [96, 155] on icon "expand row" at bounding box center [94, 150] width 9 height 9
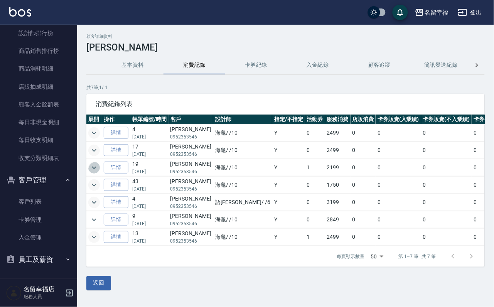
click at [94, 173] on icon "expand row" at bounding box center [94, 167] width 9 height 9
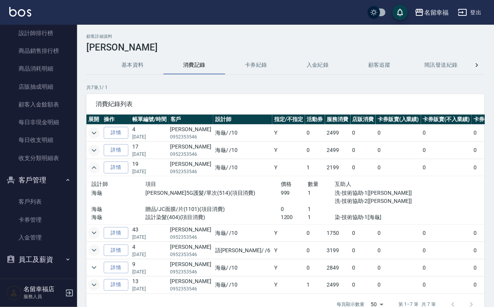
click at [93, 173] on icon "expand row" at bounding box center [94, 167] width 9 height 9
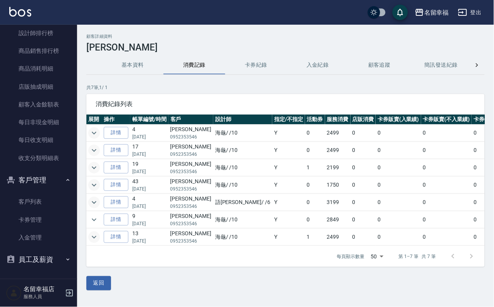
click at [91, 207] on icon "expand row" at bounding box center [94, 202] width 9 height 9
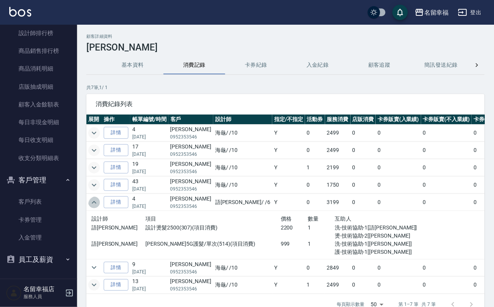
click at [90, 207] on icon "expand row" at bounding box center [94, 202] width 9 height 9
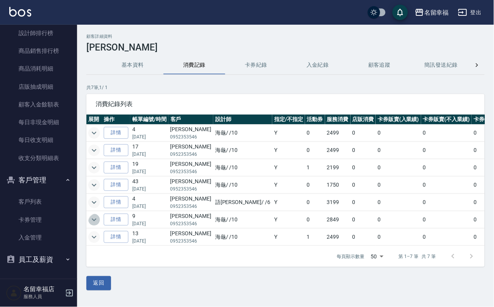
click at [94, 221] on icon "expand row" at bounding box center [94, 219] width 5 height 3
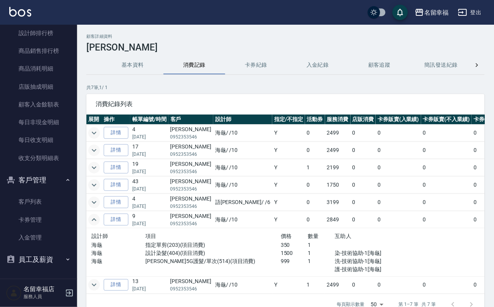
scroll to position [15, 0]
click at [97, 217] on icon "expand row" at bounding box center [94, 219] width 9 height 9
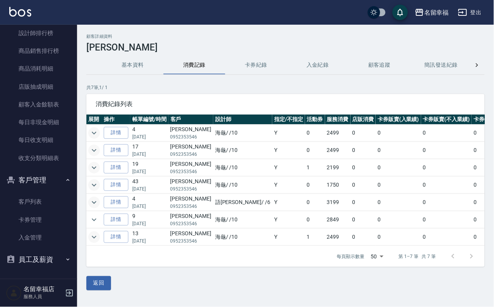
scroll to position [24, 0]
click at [99, 233] on icon "expand row" at bounding box center [94, 237] width 9 height 9
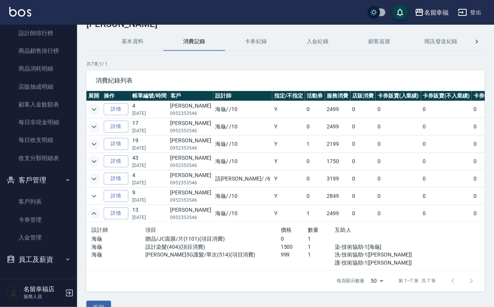
click at [98, 218] on icon "expand row" at bounding box center [94, 213] width 9 height 9
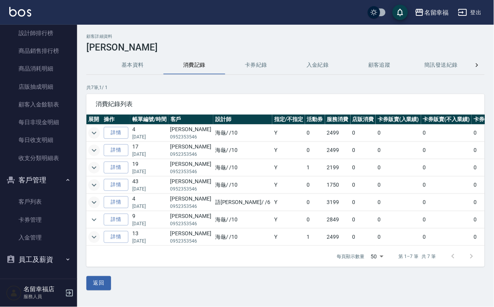
click at [99, 181] on icon "expand row" at bounding box center [94, 185] width 9 height 9
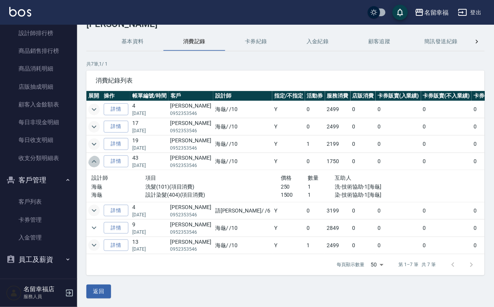
click at [98, 166] on icon "expand row" at bounding box center [94, 161] width 9 height 9
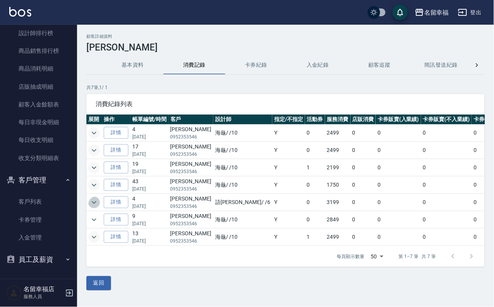
click at [95, 198] on icon "expand row" at bounding box center [94, 202] width 9 height 9
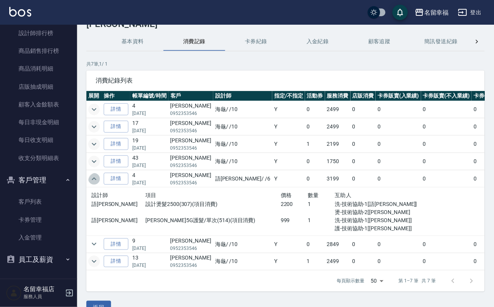
click at [95, 184] on icon "expand row" at bounding box center [94, 178] width 9 height 9
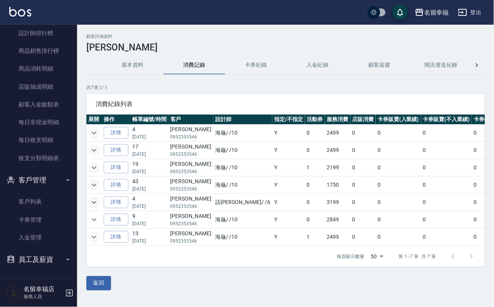
click at [96, 184] on icon "expand row" at bounding box center [94, 185] width 5 height 3
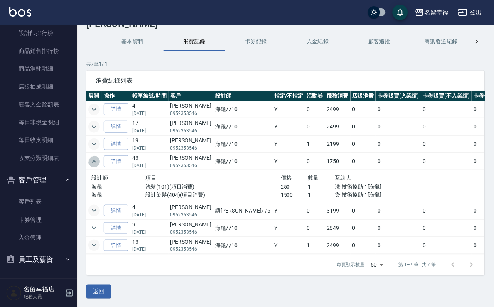
click at [96, 166] on icon "expand row" at bounding box center [94, 161] width 9 height 9
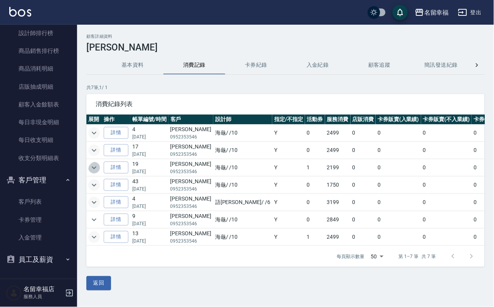
click at [96, 163] on icon "expand row" at bounding box center [94, 167] width 9 height 9
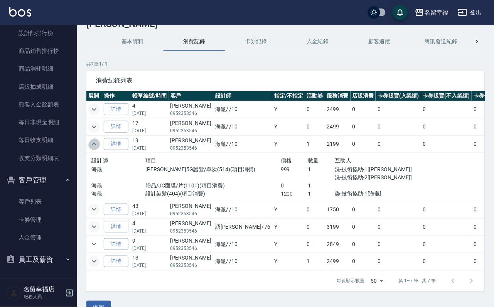
click at [96, 149] on icon "expand row" at bounding box center [94, 144] width 9 height 9
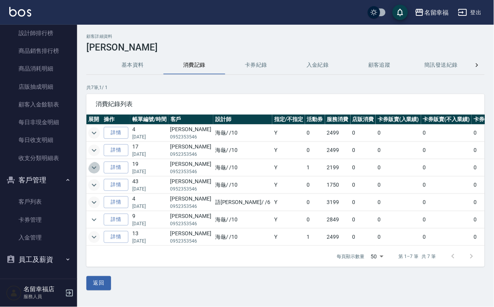
click at [96, 163] on icon "expand row" at bounding box center [94, 167] width 9 height 9
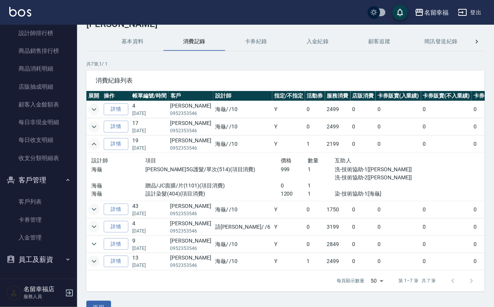
click at [96, 149] on icon "expand row" at bounding box center [94, 144] width 9 height 9
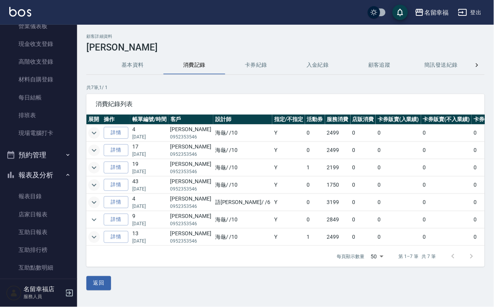
scroll to position [0, 0]
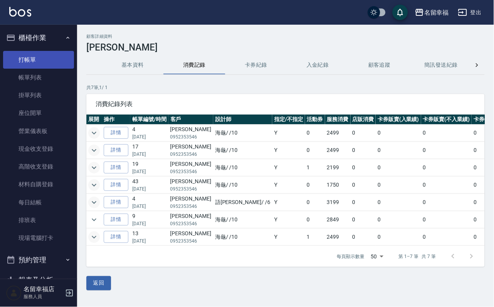
click at [37, 66] on link "打帳單" at bounding box center [38, 60] width 71 height 18
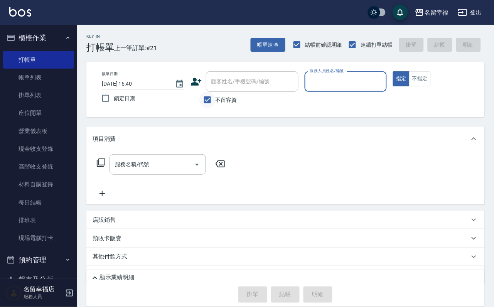
click at [207, 101] on input "不留客資" at bounding box center [208, 100] width 16 height 16
checkbox input "false"
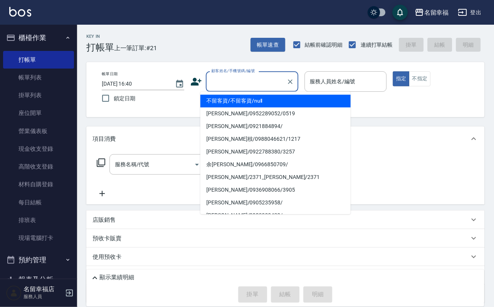
click at [216, 76] on div "顧客姓名/手機號碼/編號 顧客姓名/手機號碼/編號" at bounding box center [252, 81] width 93 height 20
click at [244, 105] on li "[PERSON_NAME]/0952353546/" at bounding box center [276, 101] width 151 height 13
type input "[PERSON_NAME]/0952353546/"
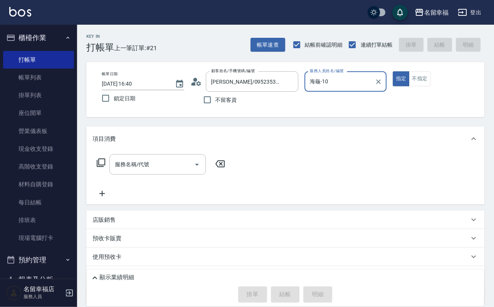
click at [372, 81] on input "海龜-10" at bounding box center [340, 82] width 64 height 14
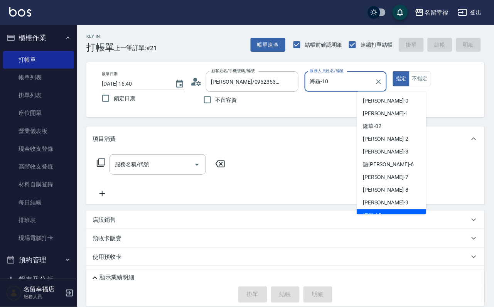
scroll to position [7, 0]
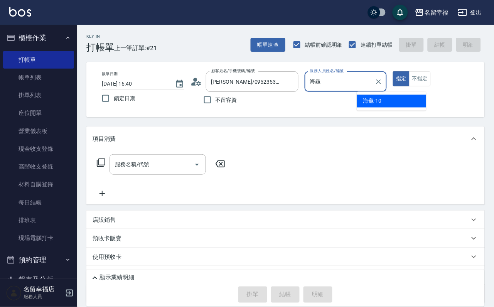
type input "[PERSON_NAME]"
type input "語[PERSON_NAME]-6"
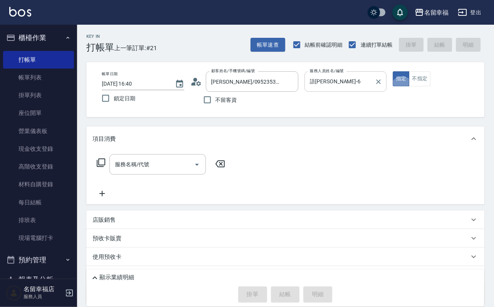
type button "true"
click at [99, 168] on icon at bounding box center [100, 162] width 9 height 9
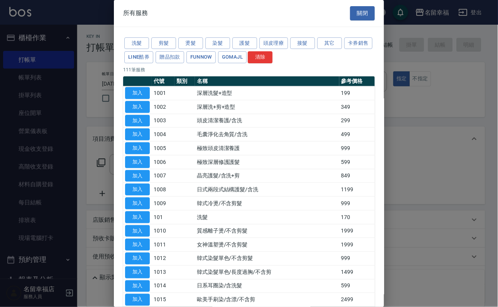
drag, startPoint x: 215, startPoint y: 49, endPoint x: 212, endPoint y: 59, distance: 10.9
click at [215, 49] on button "染髮" at bounding box center [217, 43] width 25 height 12
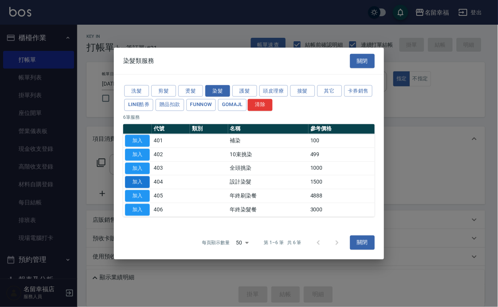
click at [137, 188] on button "加入" at bounding box center [137, 182] width 25 height 12
type input "設計染髮(404)"
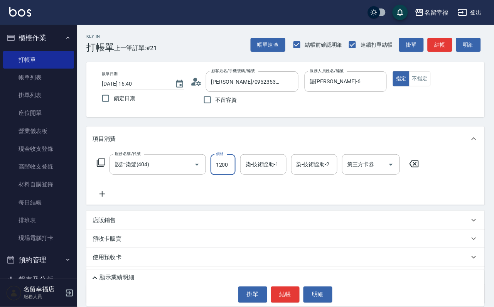
scroll to position [0, 0]
type input "1200"
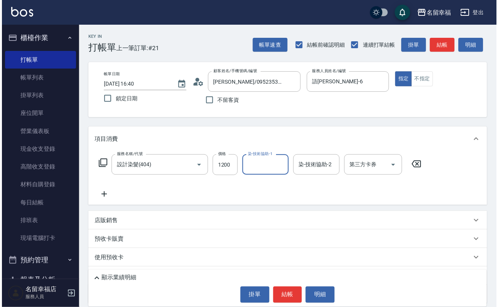
scroll to position [0, 0]
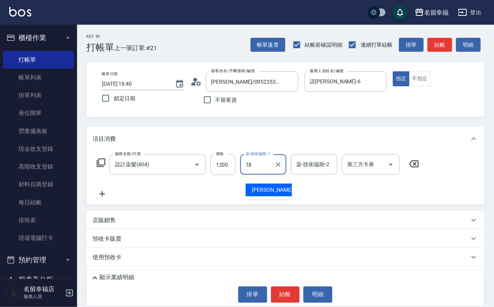
type input "[PERSON_NAME]-18"
click at [102, 167] on icon at bounding box center [100, 162] width 9 height 9
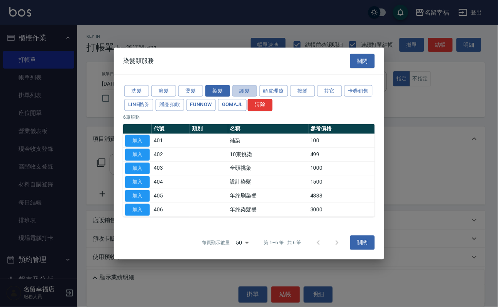
drag, startPoint x: 243, startPoint y: 70, endPoint x: 219, endPoint y: 91, distance: 31.4
click at [243, 85] on button "護髮" at bounding box center [244, 91] width 25 height 12
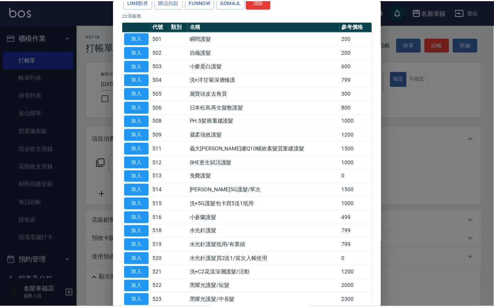
scroll to position [116, 0]
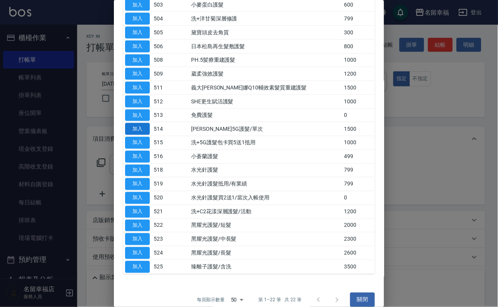
click at [139, 135] on button "加入" at bounding box center [137, 129] width 25 height 12
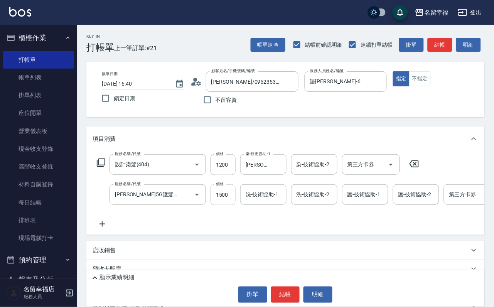
click at [218, 203] on input "1500" at bounding box center [223, 195] width 25 height 21
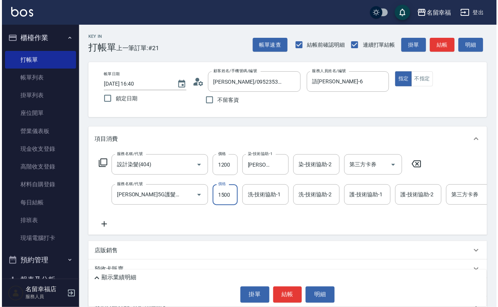
scroll to position [0, 0]
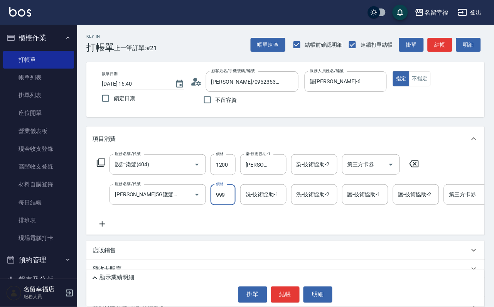
type input "999"
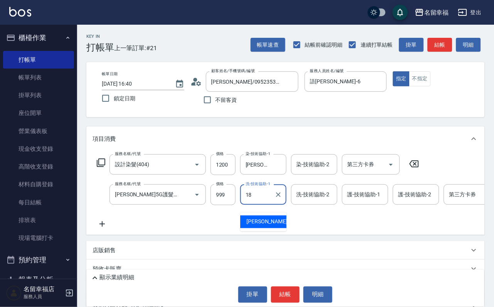
type input "[PERSON_NAME]-18"
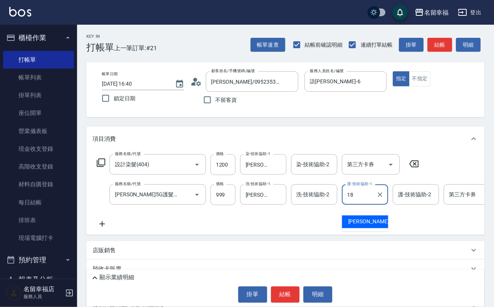
type input "[PERSON_NAME]-18"
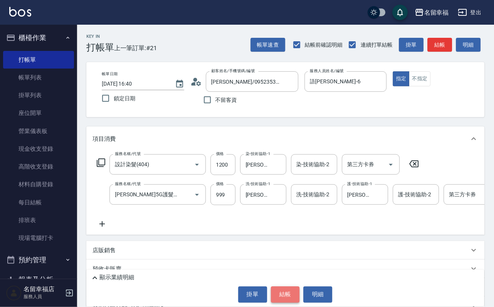
click at [283, 295] on button "結帳" at bounding box center [285, 295] width 29 height 16
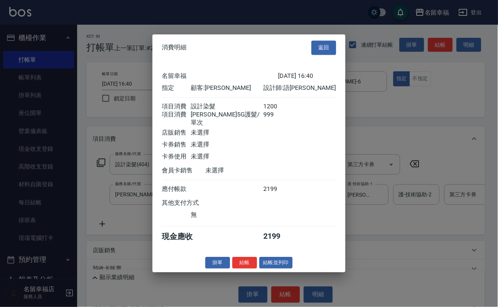
scroll to position [116, 0]
click at [243, 269] on button "結帳" at bounding box center [244, 263] width 25 height 12
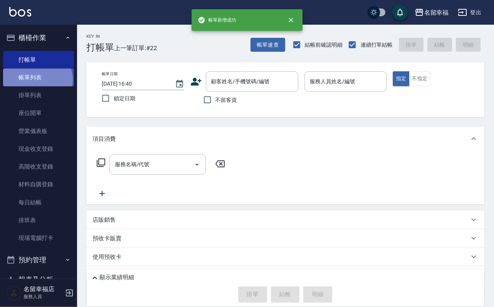
click at [36, 85] on link "帳單列表" at bounding box center [38, 78] width 71 height 18
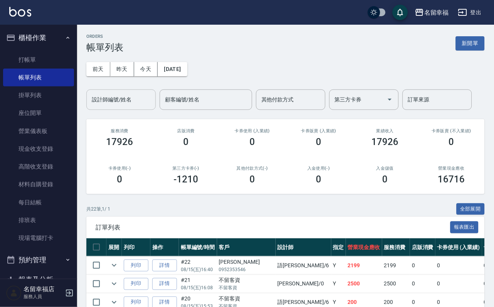
click at [123, 103] on input "設計師編號/姓名" at bounding box center [121, 100] width 63 height 14
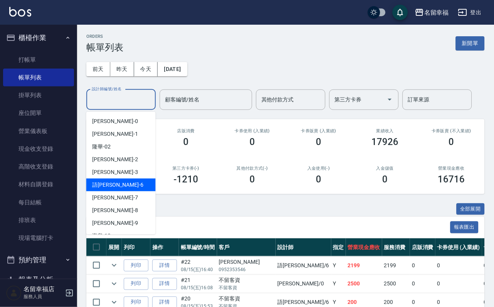
click at [117, 185] on div "語[PERSON_NAME] -6" at bounding box center [120, 185] width 69 height 13
click at [124, 104] on input "語[PERSON_NAME]-6" at bounding box center [115, 100] width 51 height 14
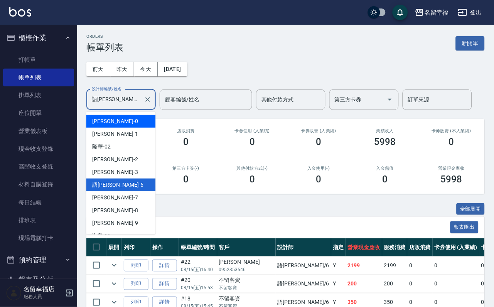
click at [121, 117] on div "小靜 -0" at bounding box center [120, 121] width 69 height 13
type input "小靜-0"
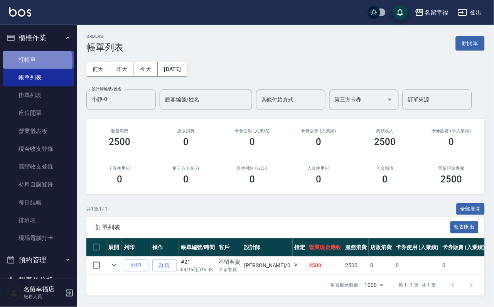
click at [29, 64] on link "打帳單" at bounding box center [38, 60] width 71 height 18
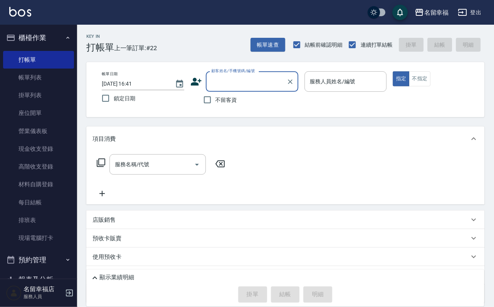
click at [388, 79] on div "服務人員姓名/編號 服務人員姓名/編號" at bounding box center [346, 81] width 83 height 20
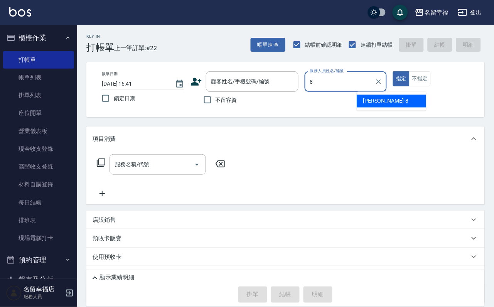
type input "[PERSON_NAME]-8"
type button "true"
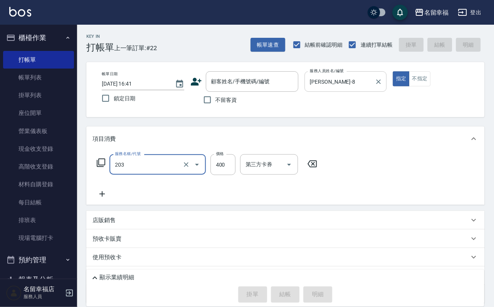
type input "指定單剪(203)"
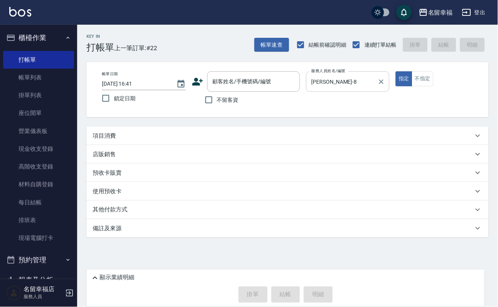
type input "250"
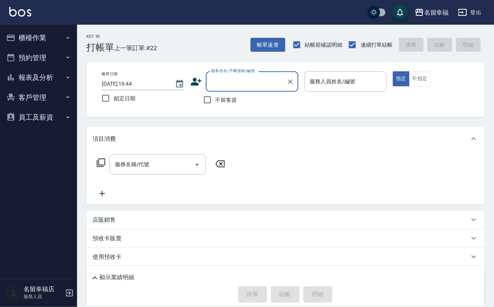
click at [37, 42] on button "櫃檯作業" at bounding box center [38, 38] width 71 height 20
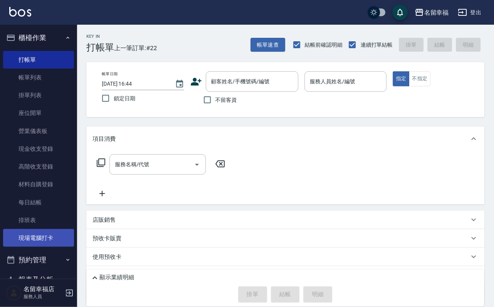
click at [52, 247] on link "現場電腦打卡" at bounding box center [38, 238] width 71 height 18
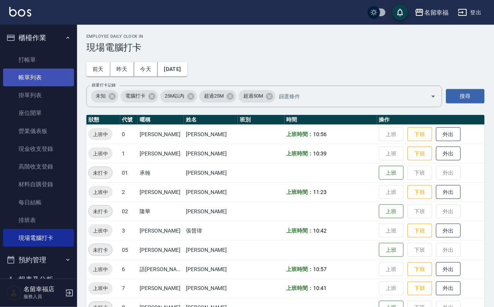
click at [39, 76] on link "帳單列表" at bounding box center [38, 78] width 71 height 18
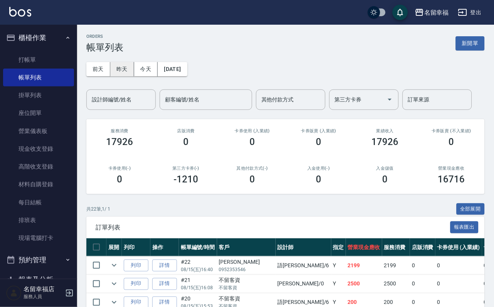
click at [134, 73] on button "昨天" at bounding box center [122, 69] width 24 height 14
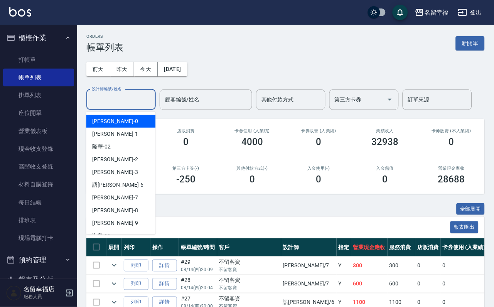
drag, startPoint x: 125, startPoint y: 98, endPoint x: 122, endPoint y: 95, distance: 4.6
click at [124, 97] on div "設計師編號/姓名 設計師編號/姓名" at bounding box center [120, 100] width 69 height 20
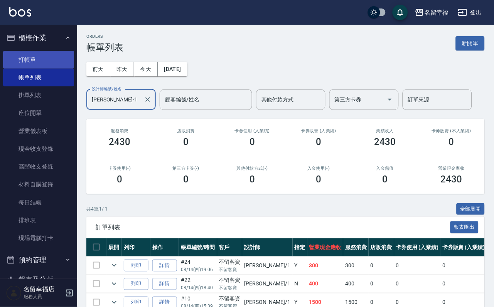
type input "[PERSON_NAME]-1"
click at [37, 59] on link "打帳單" at bounding box center [38, 60] width 71 height 18
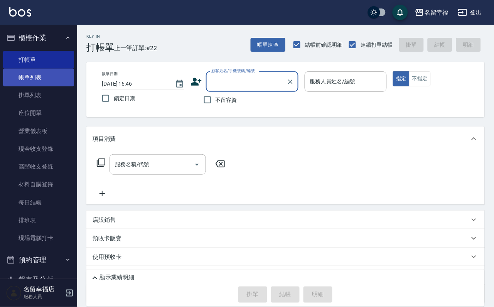
click at [37, 81] on link "帳單列表" at bounding box center [38, 78] width 71 height 18
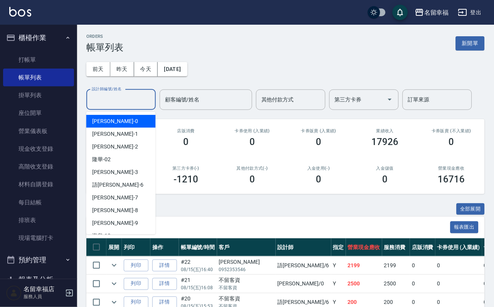
click at [139, 102] on input "設計師編號/姓名" at bounding box center [121, 100] width 63 height 14
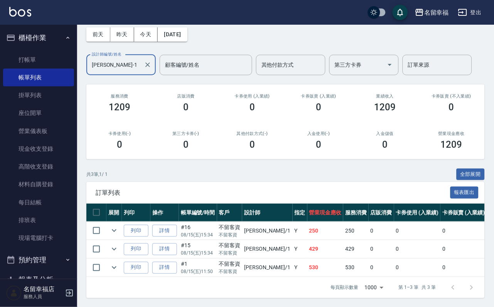
scroll to position [58, 0]
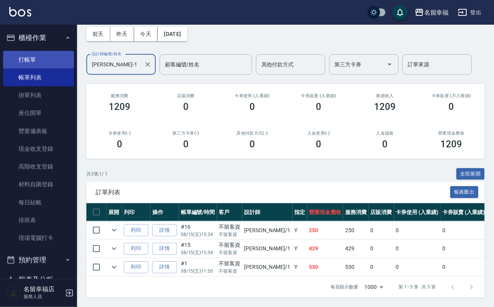
type input "[PERSON_NAME]-1"
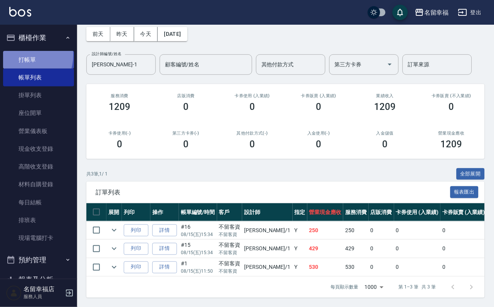
click at [22, 58] on link "打帳單" at bounding box center [38, 60] width 71 height 18
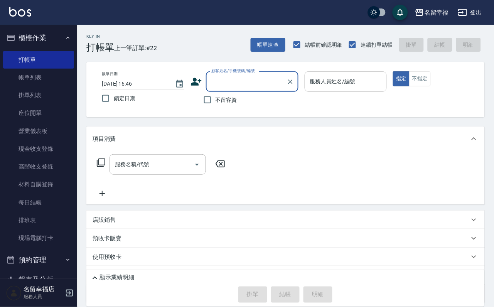
drag, startPoint x: 400, startPoint y: 89, endPoint x: 396, endPoint y: 86, distance: 4.7
click at [388, 87] on div "服務人員姓名/編號" at bounding box center [346, 81] width 83 height 20
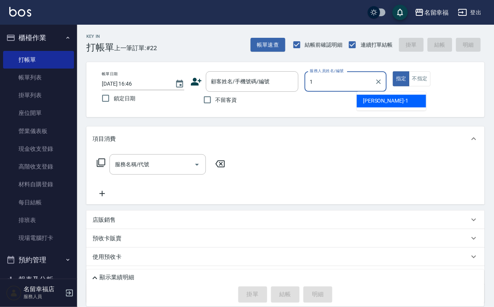
type input "[PERSON_NAME]-1"
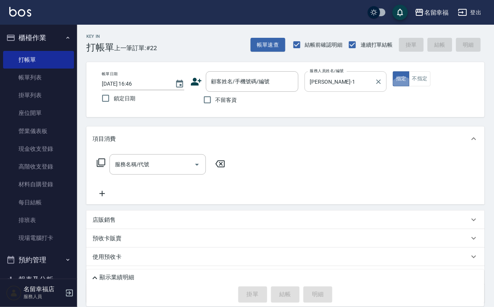
type button "true"
click at [220, 99] on span "不留客資" at bounding box center [227, 100] width 22 height 8
click at [216, 99] on input "不留客資" at bounding box center [208, 100] width 16 height 16
checkbox input "true"
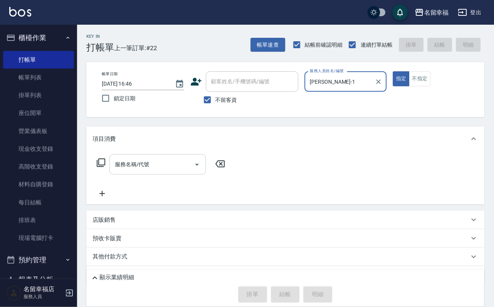
click at [154, 164] on div "服務名稱/代號 服務名稱/代號" at bounding box center [158, 164] width 96 height 20
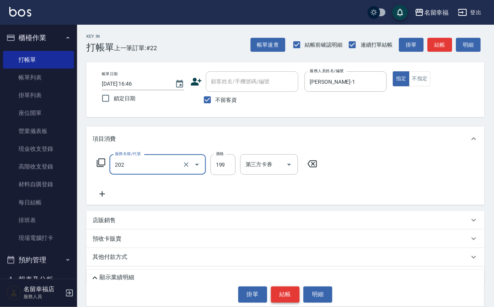
type input "不指定單剪(202)"
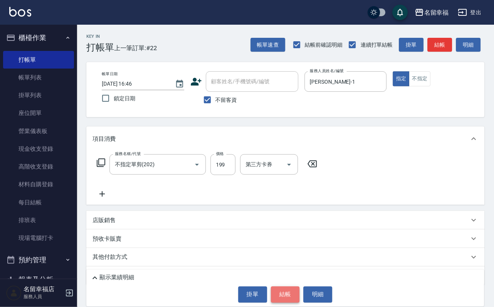
click at [276, 289] on button "結帳" at bounding box center [285, 295] width 29 height 16
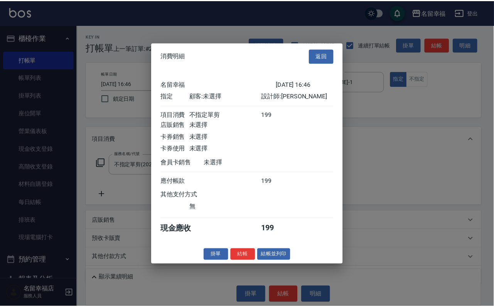
scroll to position [95, 0]
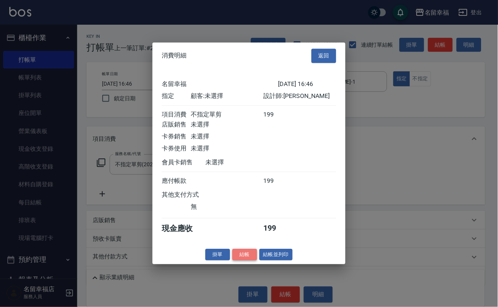
click at [232, 261] on button "結帳" at bounding box center [244, 255] width 25 height 12
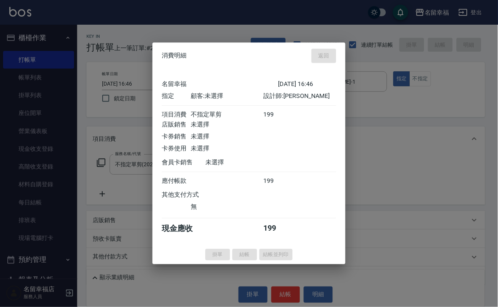
type input "2025/08/15 16:47"
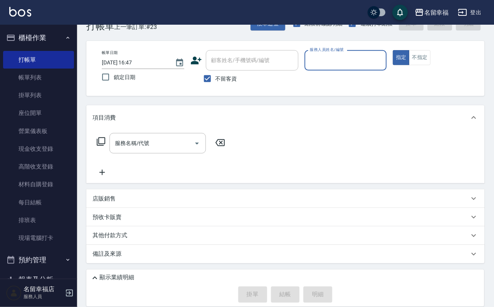
scroll to position [46, 0]
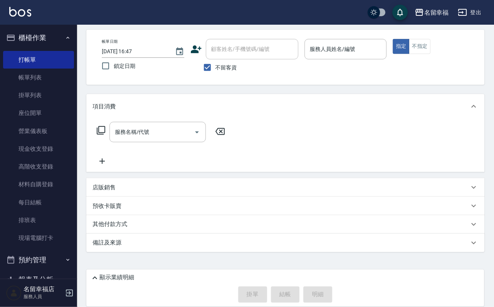
drag, startPoint x: 144, startPoint y: 185, endPoint x: 172, endPoint y: 203, distance: 33.5
click at [144, 184] on div "店販銷售" at bounding box center [281, 188] width 377 height 8
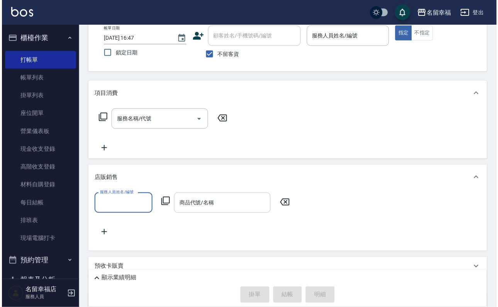
scroll to position [0, 0]
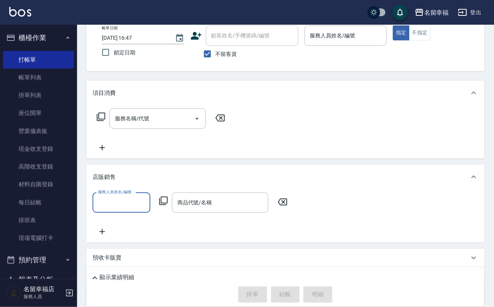
click at [167, 206] on icon at bounding box center [163, 200] width 9 height 9
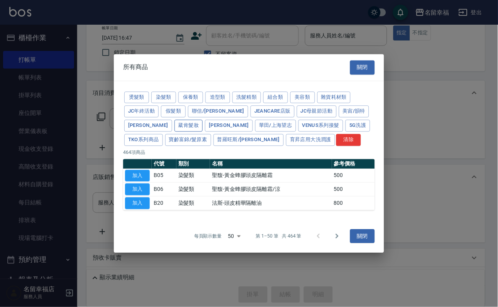
click at [203, 120] on button "葳肯髮妝" at bounding box center [188, 126] width 29 height 12
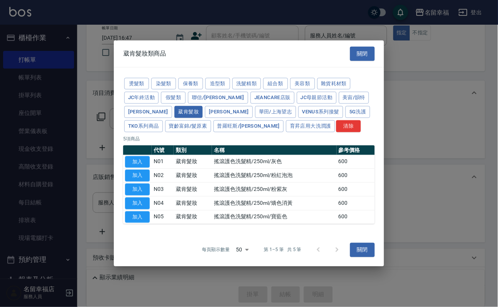
click at [359, 47] on button "關閉" at bounding box center [362, 54] width 25 height 14
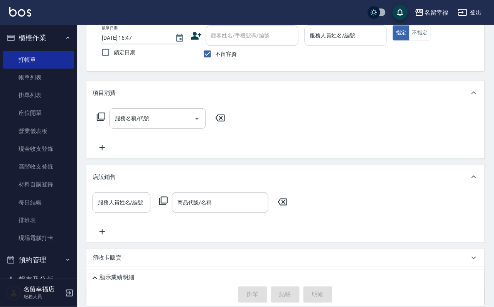
click at [384, 38] on input "服務人員姓名/編號" at bounding box center [346, 36] width 76 height 14
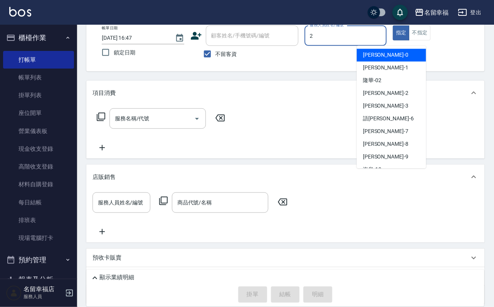
type input "[PERSON_NAME]-2"
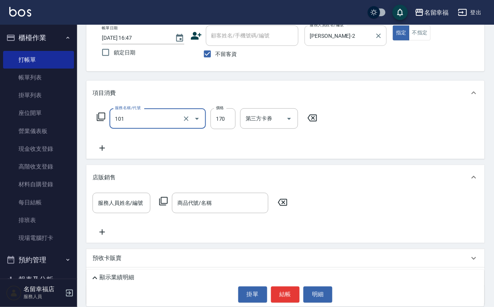
type input "洗髮(101)"
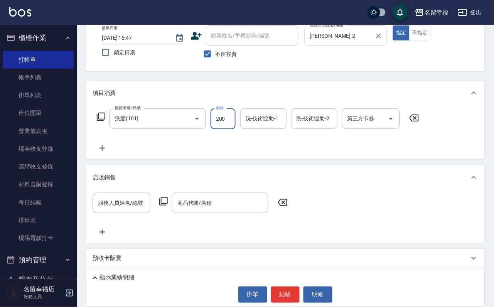
type input "200"
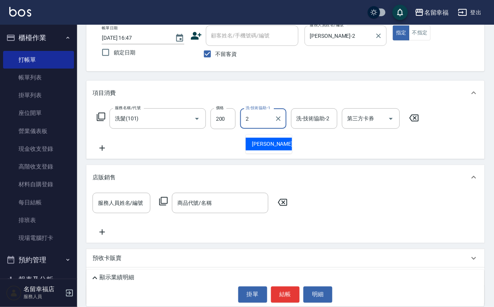
type input "[PERSON_NAME]-2"
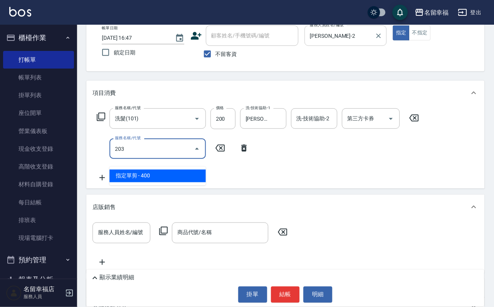
type input "指定單剪(203)"
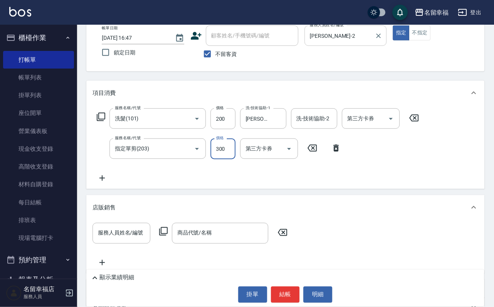
type input "300"
click at [279, 298] on button "結帳" at bounding box center [285, 295] width 29 height 16
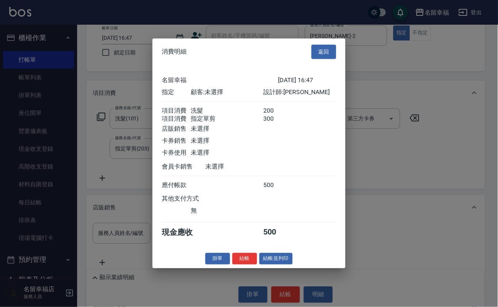
scroll to position [124, 0]
click at [238, 265] on button "結帳" at bounding box center [244, 259] width 25 height 12
type input "2025/08/15 17:01"
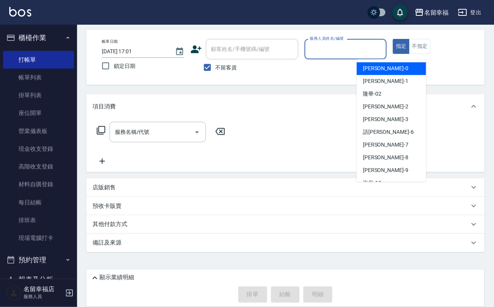
click at [384, 42] on input "服務人員姓名/編號" at bounding box center [346, 49] width 76 height 14
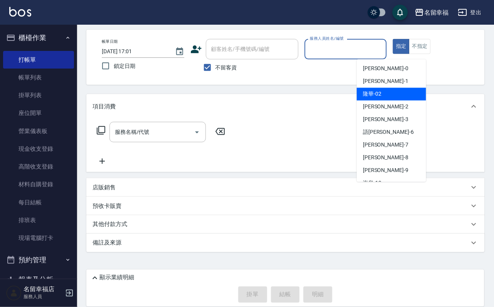
click at [398, 88] on div "隆華 -02" at bounding box center [391, 94] width 69 height 13
type input "隆華-02"
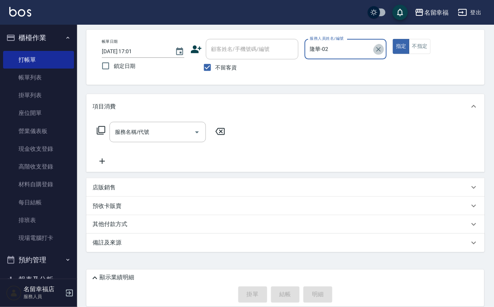
click at [383, 46] on icon "Clear" at bounding box center [379, 50] width 8 height 8
click at [384, 42] on input "服務人員姓名/編號" at bounding box center [346, 49] width 76 height 14
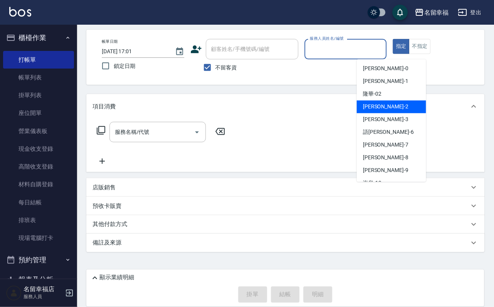
click at [365, 103] on span "碧涵 -2" at bounding box center [386, 107] width 46 height 8
type input "[PERSON_NAME]-2"
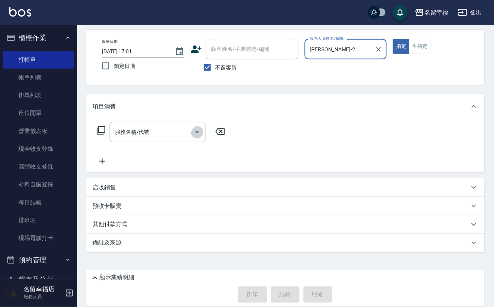
click at [201, 128] on icon "Open" at bounding box center [197, 132] width 9 height 9
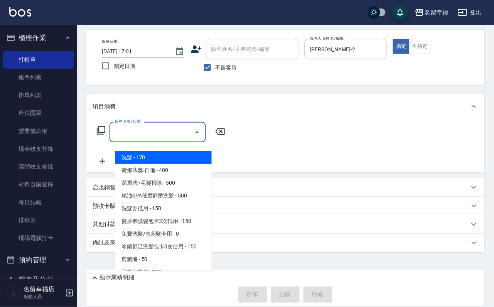
click at [166, 151] on span "洗髮 - 170" at bounding box center [163, 157] width 96 height 13
type input "洗髮(101)"
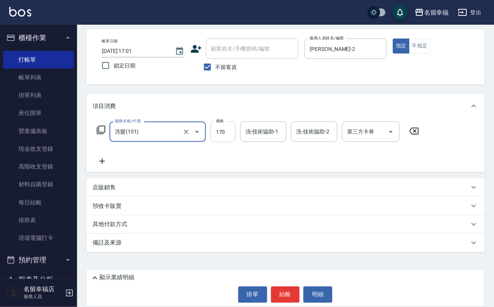
click at [235, 132] on input "170" at bounding box center [223, 132] width 25 height 21
click at [183, 128] on icon "Clear" at bounding box center [187, 132] width 8 height 8
type input "0"
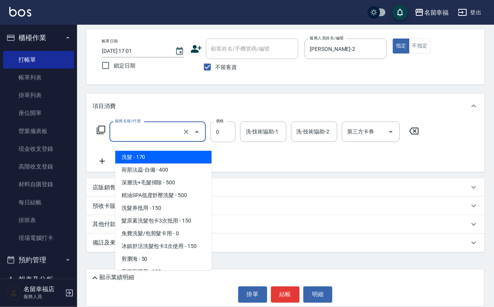
click at [163, 125] on input "服務名稱/代號" at bounding box center [147, 132] width 68 height 14
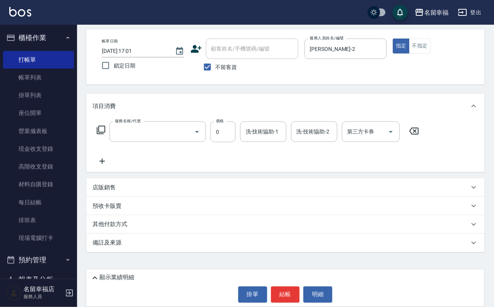
type input "洗髮(101)"
click at [105, 125] on icon at bounding box center [100, 129] width 9 height 9
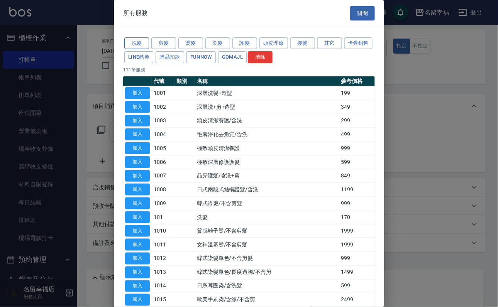
click at [132, 47] on button "洗髮" at bounding box center [136, 43] width 25 height 12
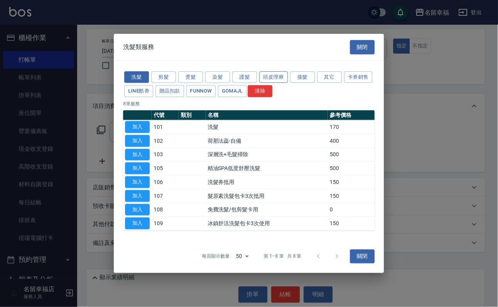
click at [271, 71] on button "頭皮理療" at bounding box center [273, 77] width 29 height 12
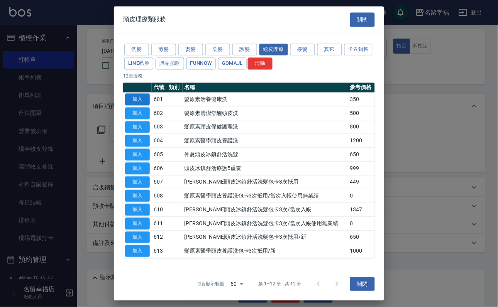
click at [136, 105] on button "加入" at bounding box center [137, 99] width 25 height 12
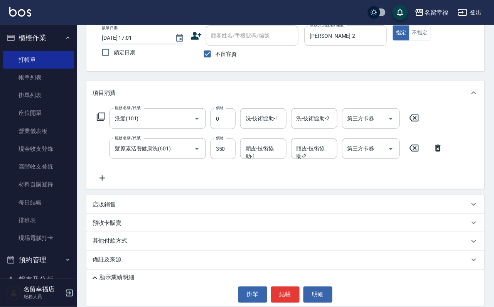
click at [423, 123] on icon at bounding box center [414, 117] width 19 height 9
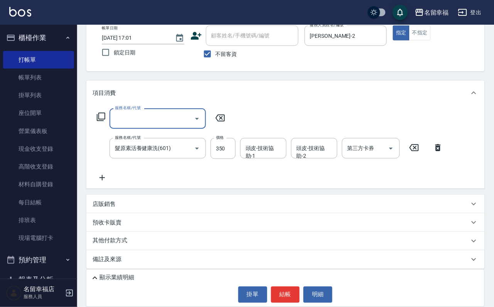
click at [437, 151] on icon at bounding box center [438, 147] width 5 height 7
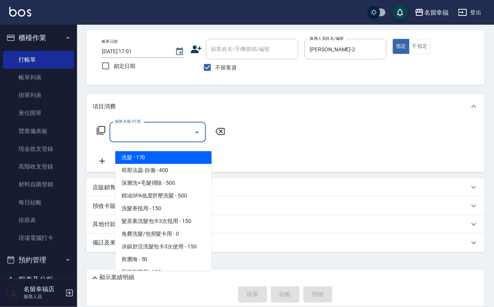
click at [148, 129] on input "服務名稱/代號" at bounding box center [152, 132] width 78 height 14
click at [102, 127] on icon at bounding box center [100, 130] width 9 height 9
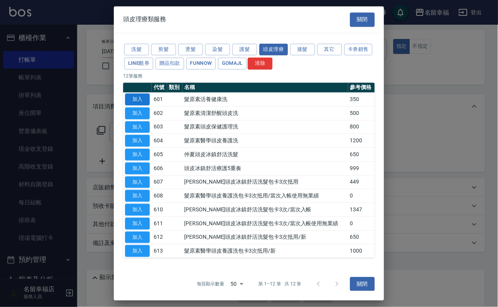
click at [145, 105] on button "加入" at bounding box center [137, 99] width 25 height 12
type input "髮原素活養健康洗(601)"
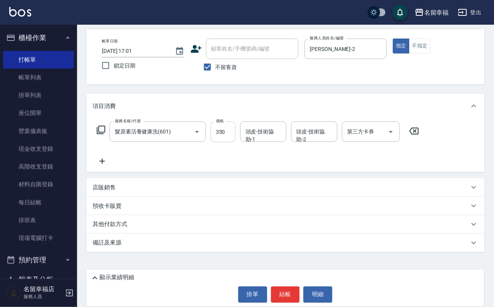
click at [234, 122] on input "350" at bounding box center [223, 132] width 25 height 21
type input "400"
type input "育鋗-20"
click at [278, 293] on button "結帳" at bounding box center [285, 295] width 29 height 16
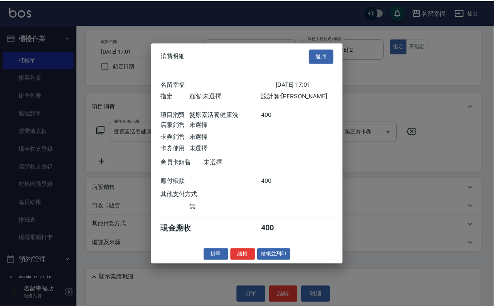
scroll to position [95, 0]
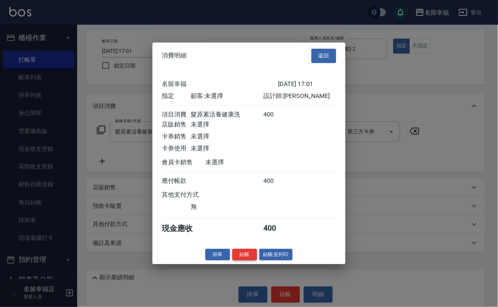
click at [238, 261] on button "結帳" at bounding box center [244, 255] width 25 height 12
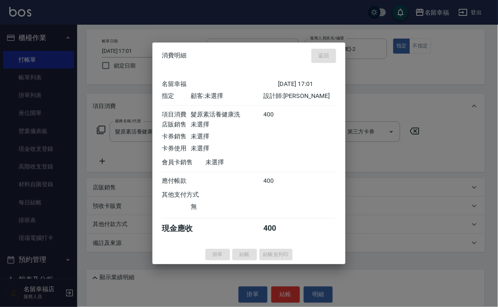
type input "2025/08/15 17:06"
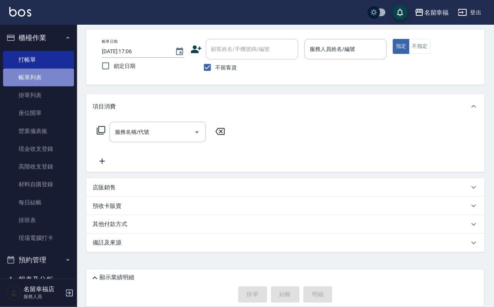
click at [51, 83] on link "帳單列表" at bounding box center [38, 78] width 71 height 18
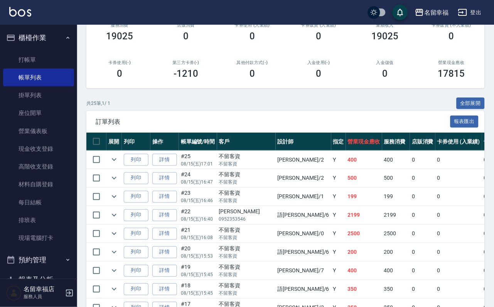
scroll to position [116, 0]
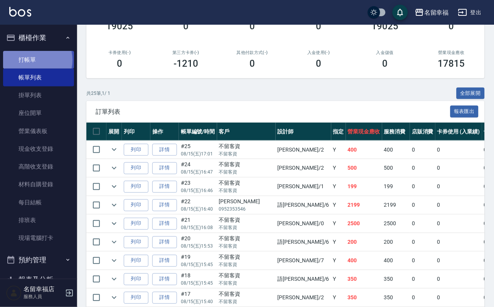
click at [32, 63] on link "打帳單" at bounding box center [38, 60] width 71 height 18
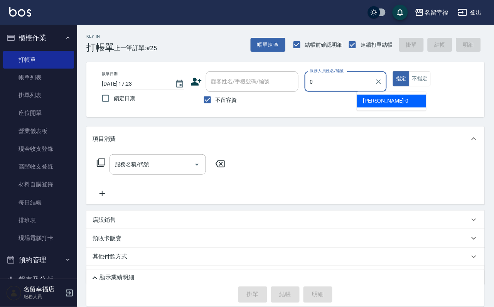
type input "小靜-0"
type button "true"
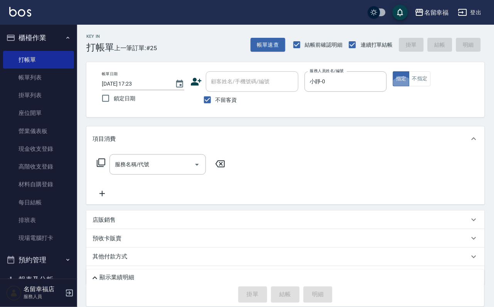
click at [106, 168] on icon at bounding box center [100, 162] width 9 height 9
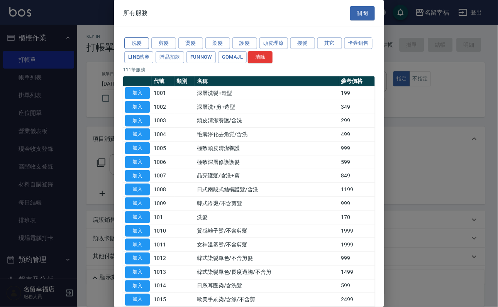
click at [136, 46] on button "洗髮" at bounding box center [136, 43] width 25 height 12
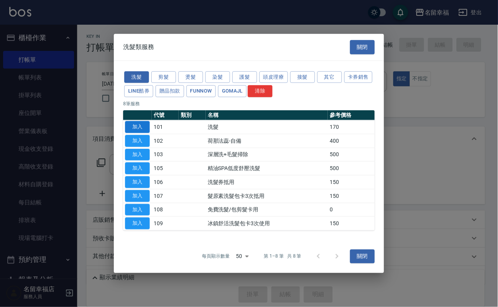
click at [141, 121] on button "加入" at bounding box center [137, 127] width 25 height 12
type input "洗髮(101)"
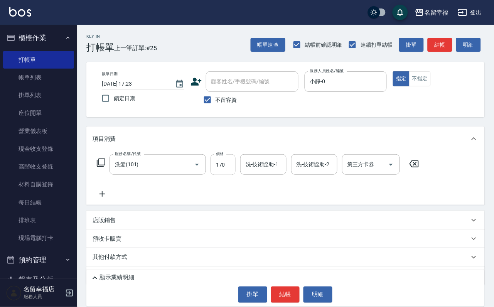
click at [228, 169] on input "170" at bounding box center [223, 164] width 25 height 21
type input "250"
type input "小靜-0"
click at [294, 296] on button "結帳" at bounding box center [285, 295] width 29 height 16
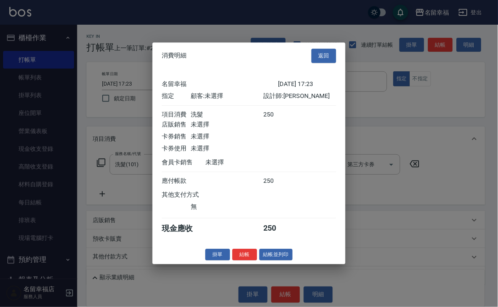
scroll to position [95, 0]
click at [241, 261] on button "結帳" at bounding box center [244, 255] width 25 height 12
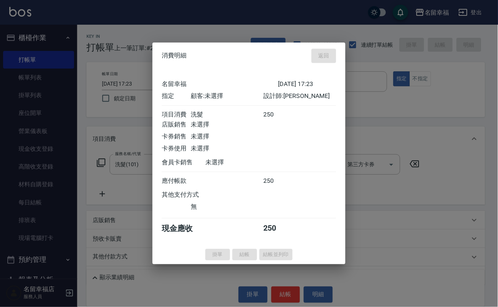
type input "2025/08/15 17:26"
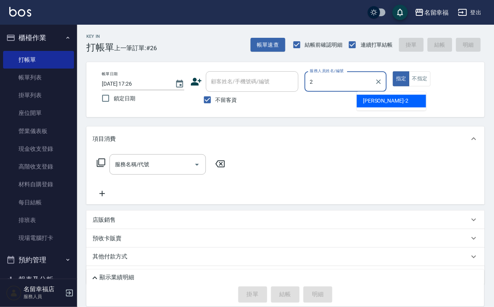
type input "[PERSON_NAME]-2"
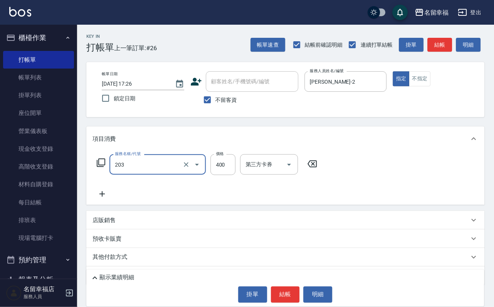
type input "指定單剪(203)"
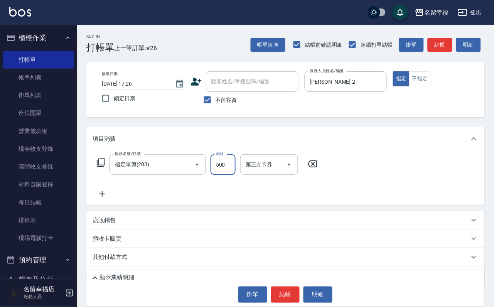
type input "500"
click at [290, 288] on button "結帳" at bounding box center [285, 295] width 29 height 16
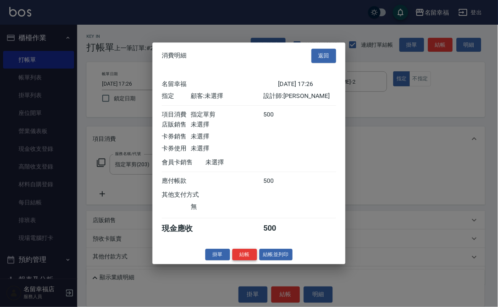
click at [232, 261] on button "結帳" at bounding box center [244, 255] width 25 height 12
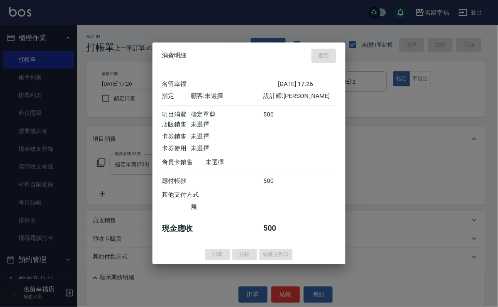
type input "2025/08/15 17:33"
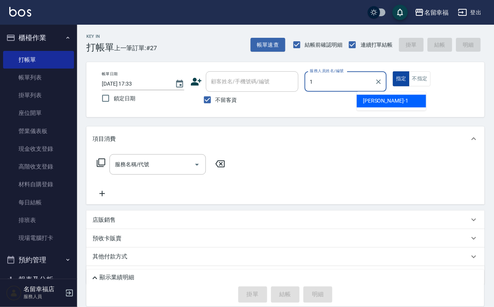
type input "[PERSON_NAME]-1"
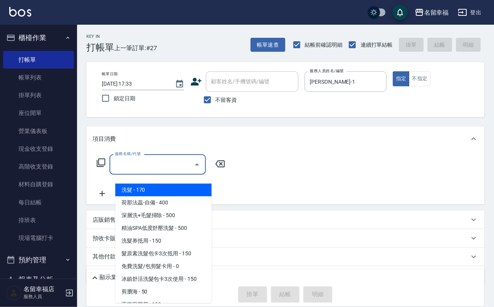
click at [178, 171] on input "服務名稱/代號" at bounding box center [152, 165] width 78 height 14
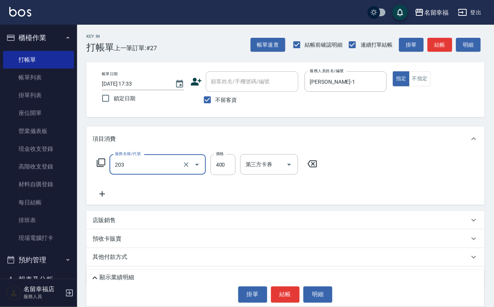
type input "指定單剪(203)"
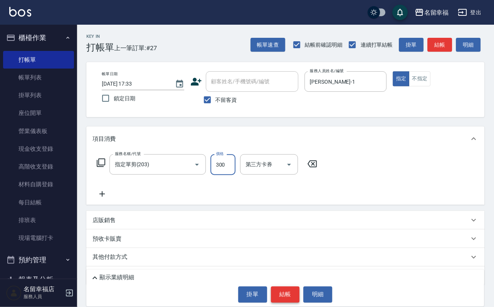
type input "300"
click at [295, 291] on button "結帳" at bounding box center [285, 295] width 29 height 16
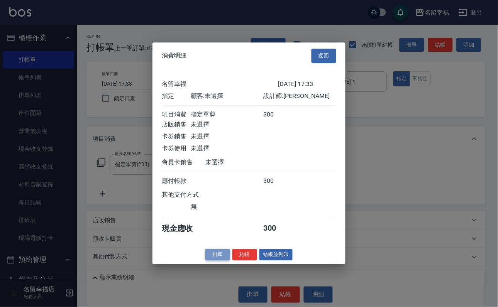
click at [218, 261] on button "掛單" at bounding box center [217, 255] width 25 height 12
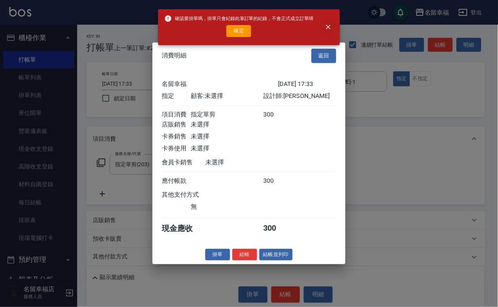
click at [337, 25] on button "close" at bounding box center [328, 27] width 17 height 17
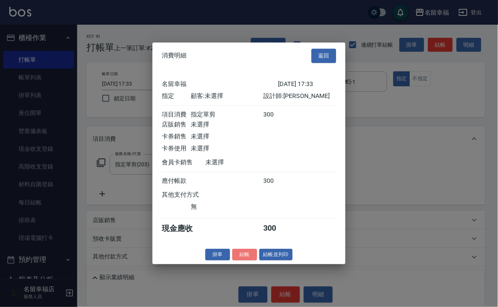
click at [232, 261] on button "結帳" at bounding box center [244, 255] width 25 height 12
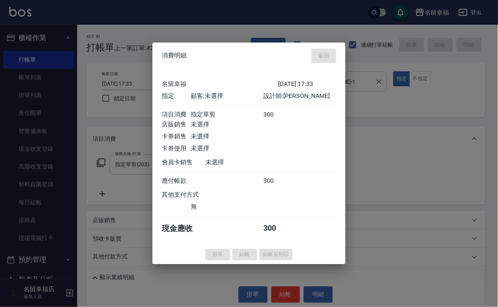
type input "2025/08/15 17:48"
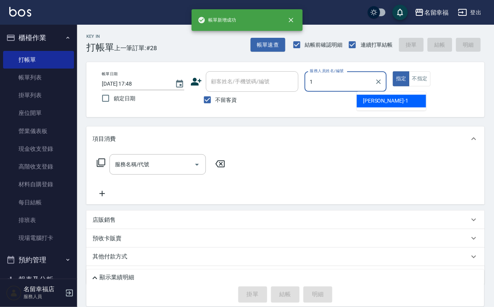
type input "[PERSON_NAME]-1"
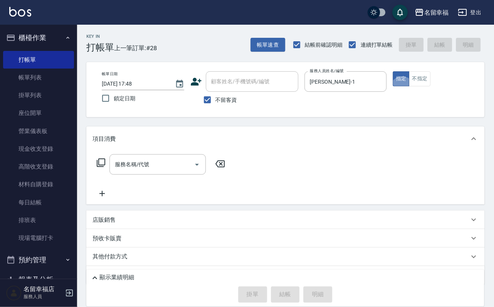
click at [105, 167] on icon at bounding box center [100, 162] width 9 height 9
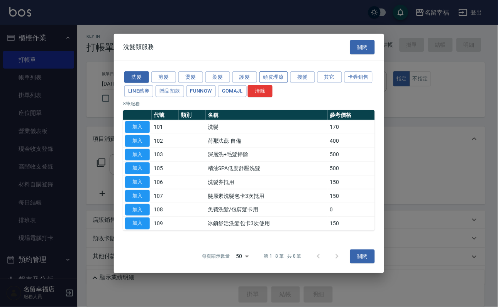
click at [286, 71] on button "頭皮理療" at bounding box center [273, 77] width 29 height 12
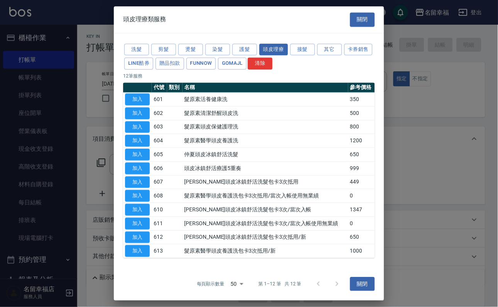
scroll to position [71, 0]
drag, startPoint x: 137, startPoint y: 227, endPoint x: 141, endPoint y: 222, distance: 6.9
click at [137, 232] on button "加入" at bounding box center [137, 238] width 25 height 12
type input "仲夏頭皮冰鎮舒活洗髮包卡3次抵用/新(612)"
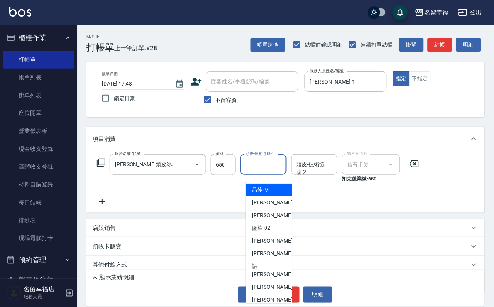
click at [266, 171] on input "頭皮-技術協助-1" at bounding box center [263, 165] width 39 height 14
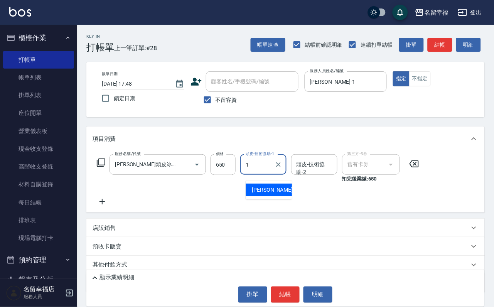
type input "[PERSON_NAME]-1"
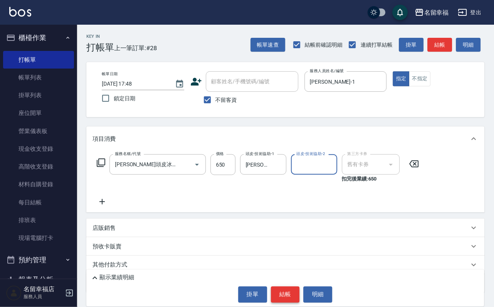
drag, startPoint x: 286, startPoint y: 282, endPoint x: 293, endPoint y: 280, distance: 6.5
click at [286, 287] on button "結帳" at bounding box center [285, 295] width 29 height 16
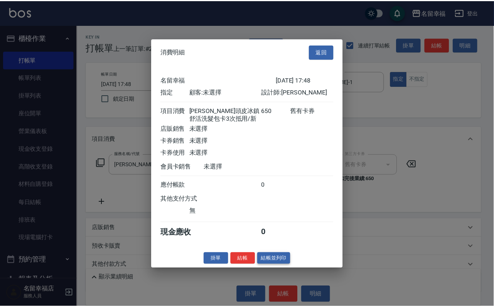
scroll to position [110, 0]
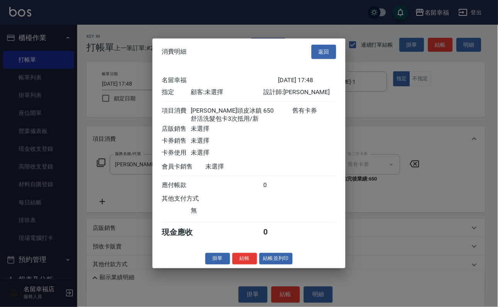
click at [235, 265] on button "結帳" at bounding box center [244, 259] width 25 height 12
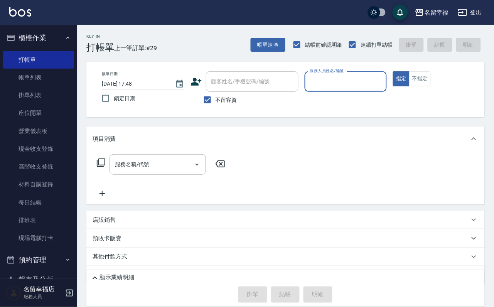
drag, startPoint x: 404, startPoint y: 81, endPoint x: 409, endPoint y: 75, distance: 8.3
click at [384, 81] on input "服務人員姓名/編號" at bounding box center [346, 82] width 76 height 14
type input "[PERSON_NAME]-3"
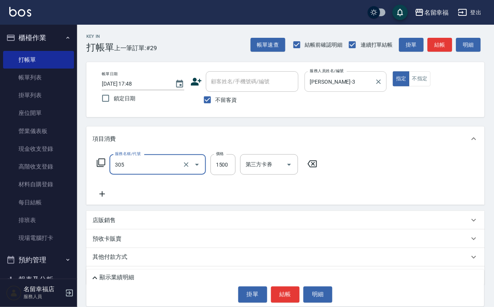
type input "設計燙髮1500(305)"
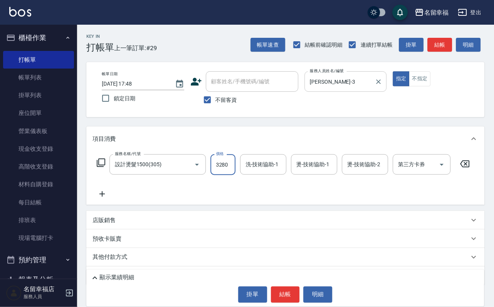
scroll to position [0, 0]
type input "3280"
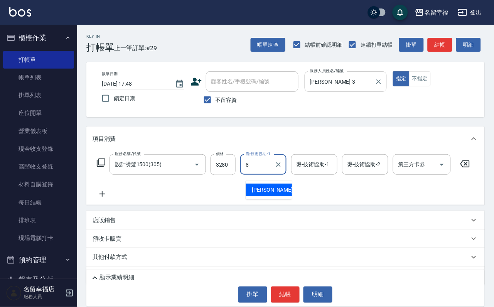
type input "[PERSON_NAME]-8"
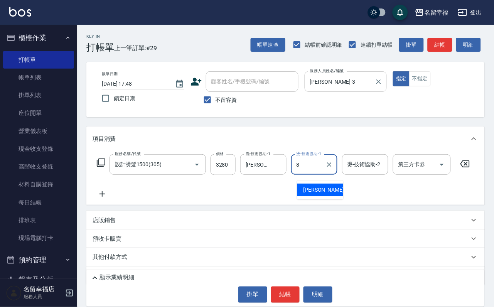
type input "[PERSON_NAME]-8"
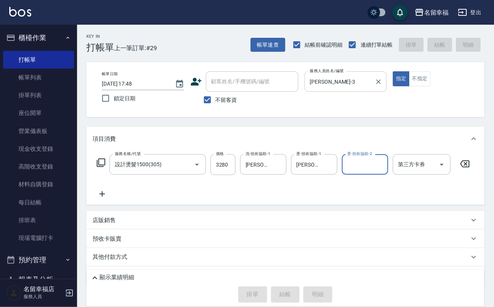
type input "2025/08/15 18:22"
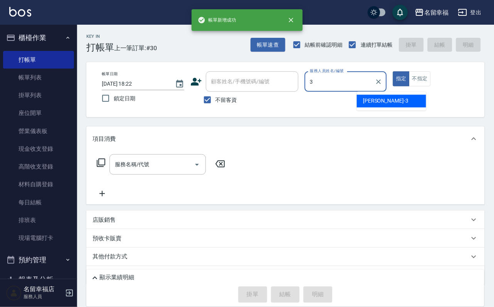
type input "[PERSON_NAME]-3"
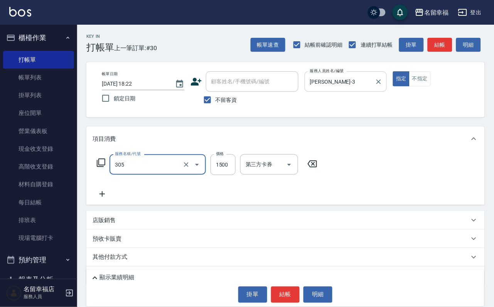
type input "設計燙髮1500(305)"
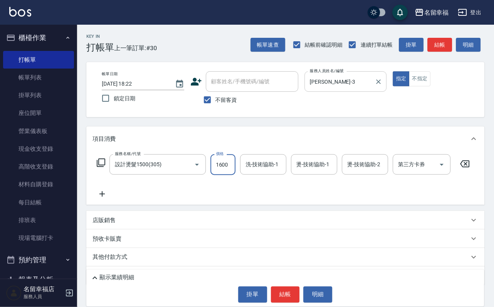
scroll to position [0, 0]
type input "1600"
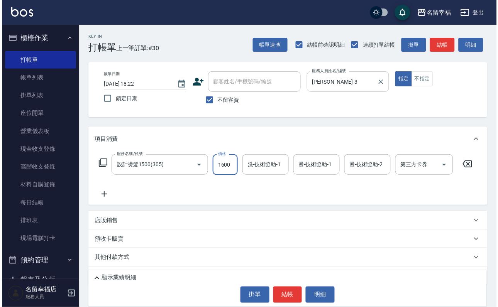
scroll to position [0, 0]
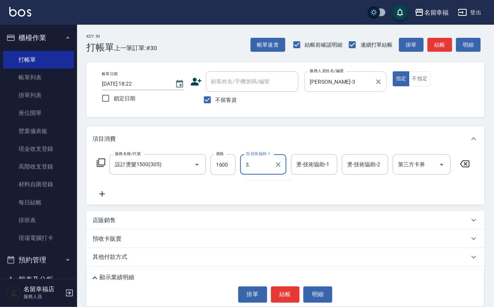
type input "3"
type input "育鋗-20"
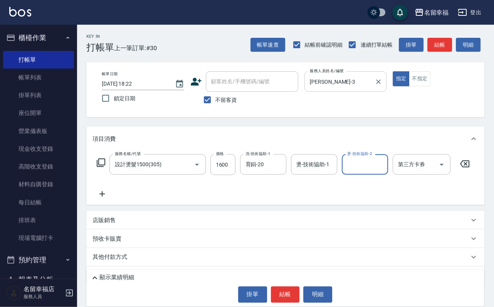
type input "3"
type input "[PERSON_NAME]-8"
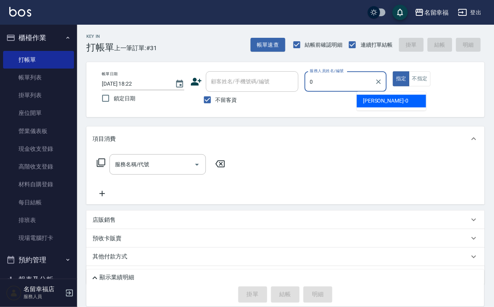
type input "小靜-0"
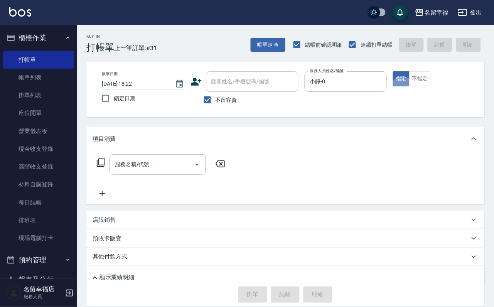
click at [106, 168] on icon at bounding box center [100, 162] width 9 height 9
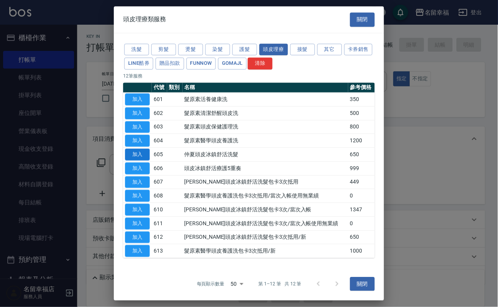
click at [143, 161] on button "加入" at bounding box center [137, 155] width 25 height 12
type input "仲夏頭皮冰鎮舒活洗髮(605)"
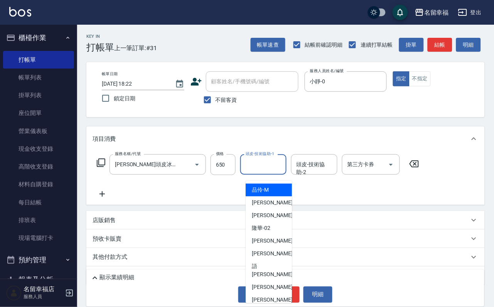
click at [260, 172] on div "頭皮-技術協助-1 頭皮-技術協助-1" at bounding box center [263, 164] width 46 height 20
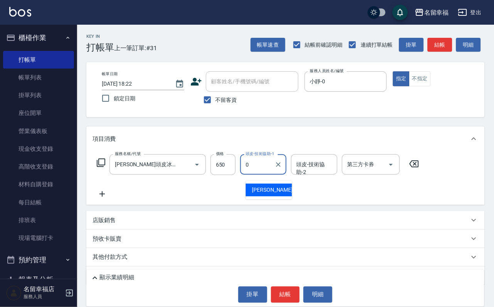
type input "小靜-0"
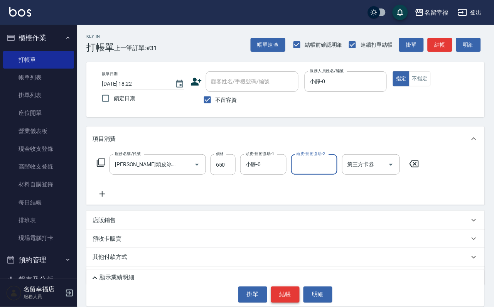
click at [287, 299] on button "結帳" at bounding box center [285, 295] width 29 height 16
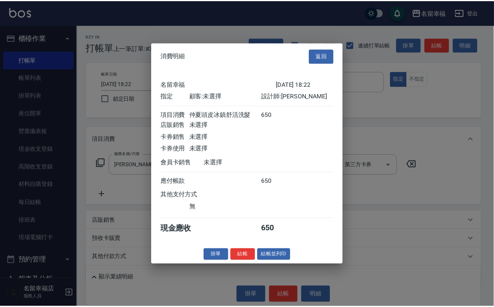
scroll to position [95, 0]
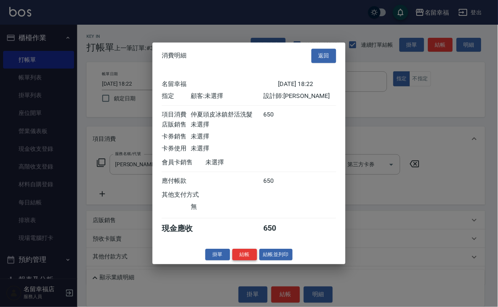
click at [234, 261] on button "結帳" at bounding box center [244, 255] width 25 height 12
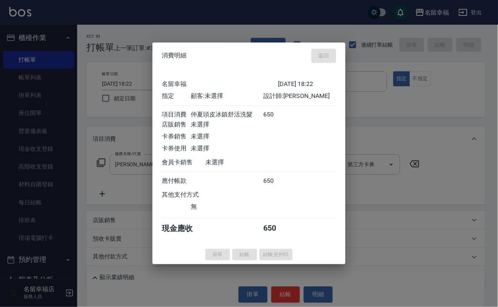
type input "2025/08/15 18:23"
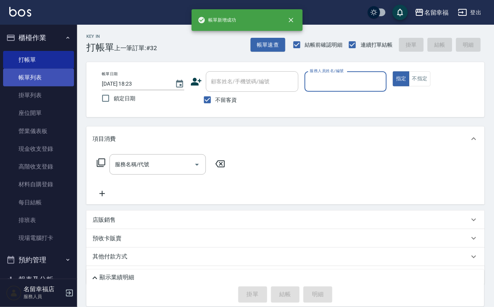
click at [24, 81] on link "帳單列表" at bounding box center [38, 78] width 71 height 18
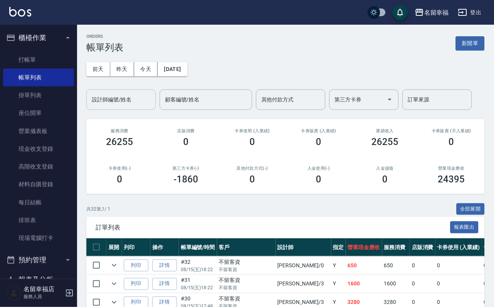
click at [107, 100] on input "設計師編號/姓名" at bounding box center [121, 100] width 63 height 14
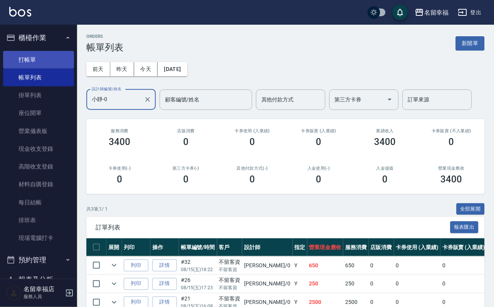
type input "小靜-0"
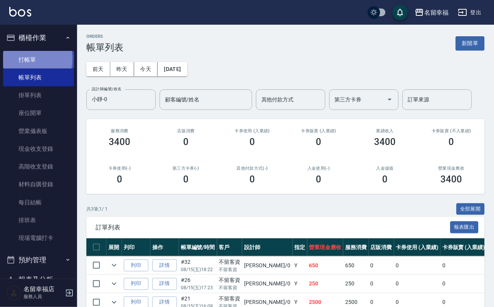
click at [20, 61] on link "打帳單" at bounding box center [38, 60] width 71 height 18
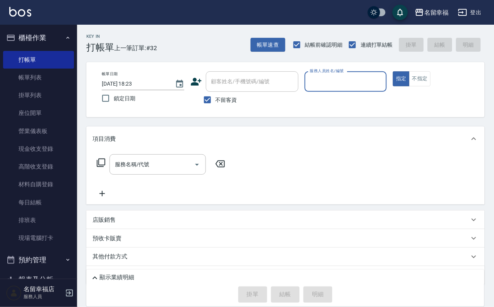
click at [384, 81] on input "服務人員姓名/編號" at bounding box center [346, 82] width 76 height 14
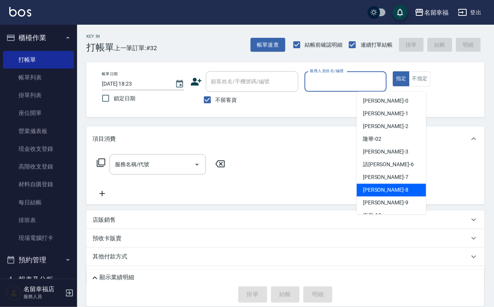
click at [394, 192] on div "[PERSON_NAME] -8" at bounding box center [391, 190] width 69 height 13
type input "[PERSON_NAME]-8"
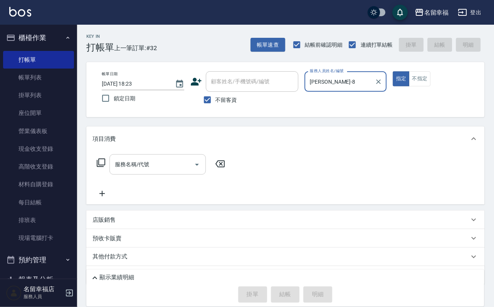
click at [188, 175] on div "服務名稱/代號" at bounding box center [158, 164] width 96 height 20
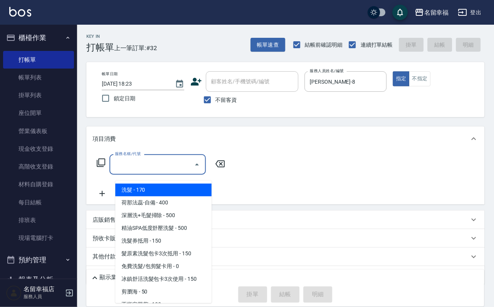
click at [182, 186] on span "洗髮 - 170" at bounding box center [163, 190] width 96 height 13
type input "洗髮(101)"
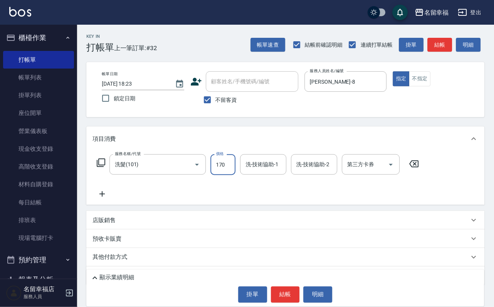
click at [234, 175] on input "170" at bounding box center [223, 164] width 25 height 21
type input "230"
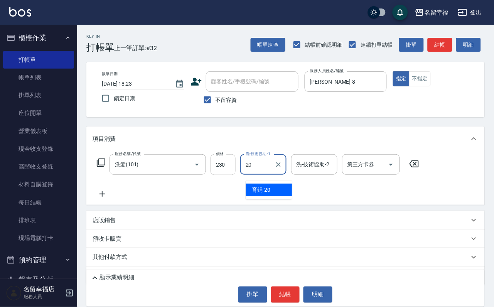
type input "育鋗-20"
click at [101, 167] on icon at bounding box center [100, 162] width 9 height 9
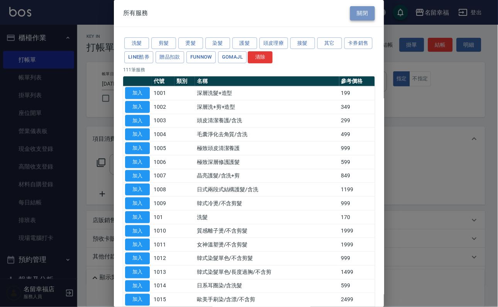
click at [350, 12] on button "關閉" at bounding box center [362, 13] width 25 height 14
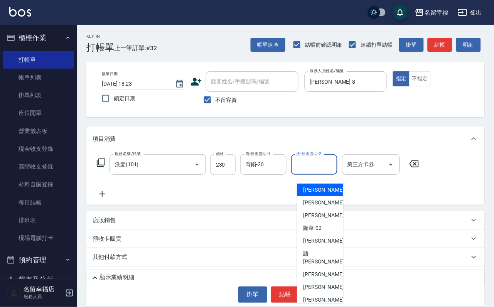
click at [319, 168] on input "洗-技術協助-2" at bounding box center [314, 165] width 39 height 14
click at [98, 199] on icon at bounding box center [102, 194] width 19 height 9
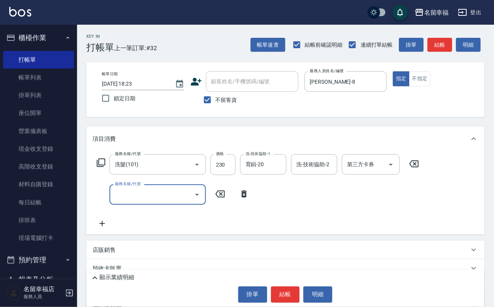
click at [149, 195] on input "服務名稱/代號" at bounding box center [152, 195] width 78 height 14
type input "潤絲(801)"
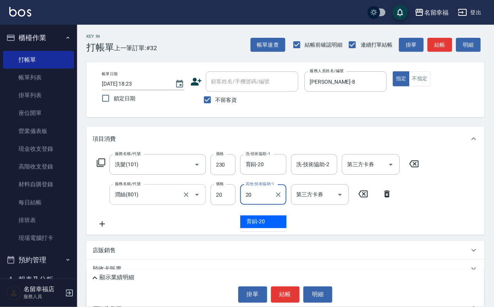
type input "育鋗-20"
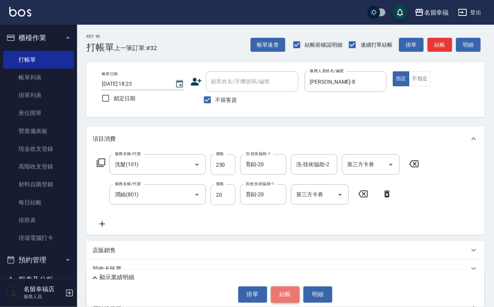
click at [293, 289] on button "結帳" at bounding box center [285, 295] width 29 height 16
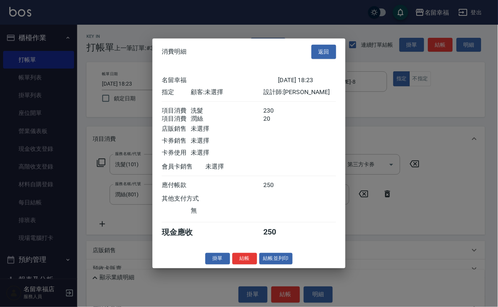
scroll to position [124, 0]
click at [237, 265] on button "結帳" at bounding box center [244, 259] width 25 height 12
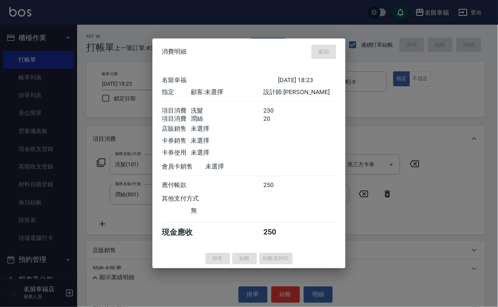
type input "2025/08/15 18:29"
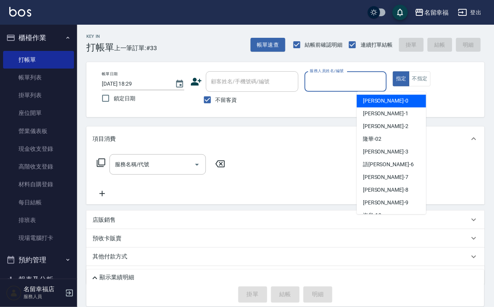
click at [384, 87] on input "服務人員姓名/編號" at bounding box center [346, 82] width 76 height 14
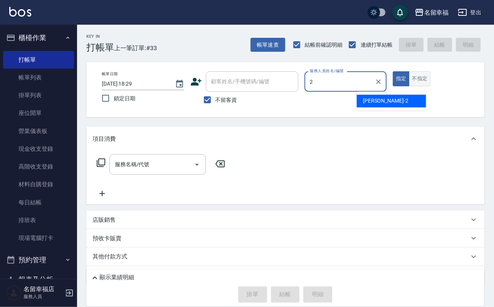
type input "2"
click at [431, 86] on button "不指定" at bounding box center [421, 78] width 22 height 15
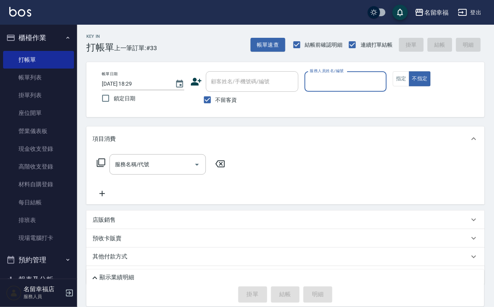
click at [373, 83] on input "服務人員姓名/編號" at bounding box center [346, 82] width 76 height 14
type input "[PERSON_NAME]-2"
type button "false"
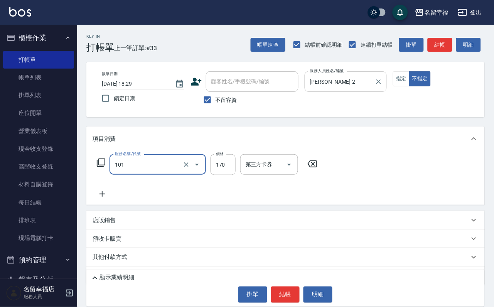
type input "洗髮(101)"
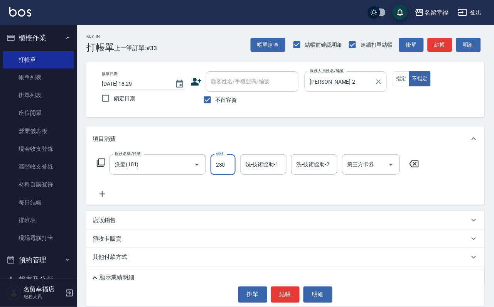
type input "230"
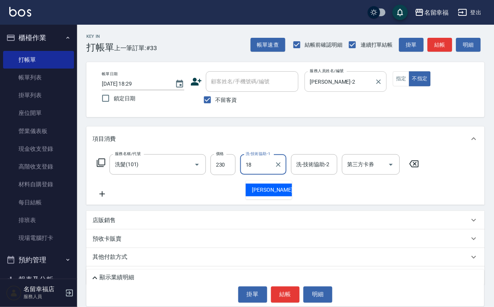
type input "[PERSON_NAME]-18"
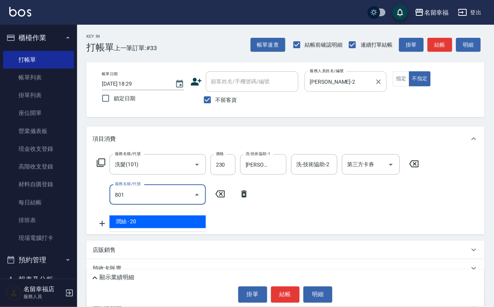
type input "潤絲(801)"
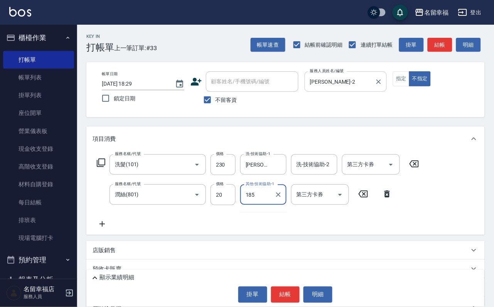
type input "185"
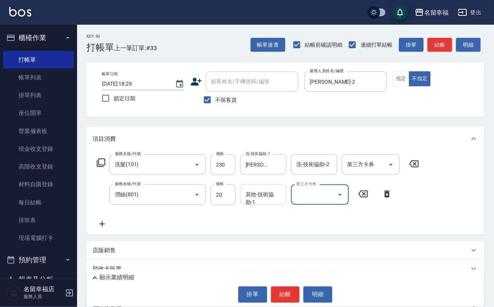
click at [254, 201] on input "其他-技術協助-1" at bounding box center [263, 195] width 39 height 14
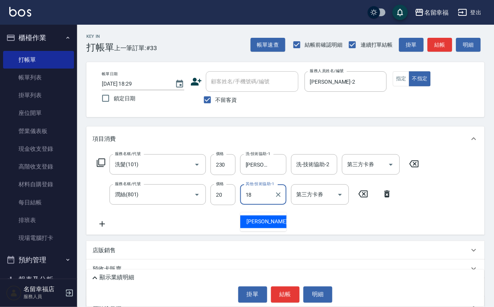
type input "[PERSON_NAME]-18"
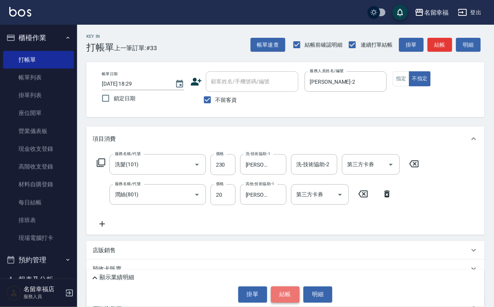
click at [284, 296] on button "結帳" at bounding box center [285, 295] width 29 height 16
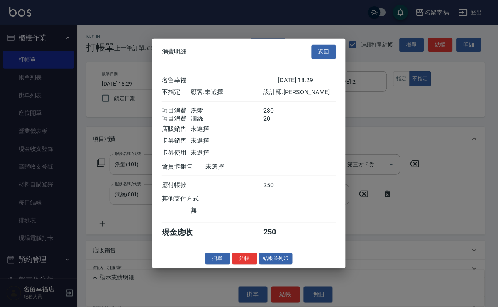
scroll to position [139, 0]
click at [274, 265] on button "結帳並列印" at bounding box center [276, 259] width 34 height 12
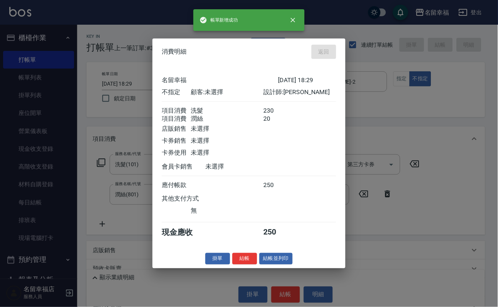
type input "2025/08/15 19:09"
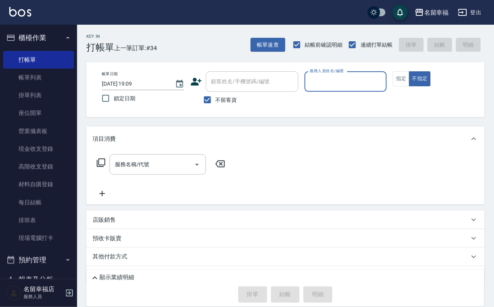
click at [384, 81] on input "服務人員姓名/編號" at bounding box center [346, 82] width 76 height 14
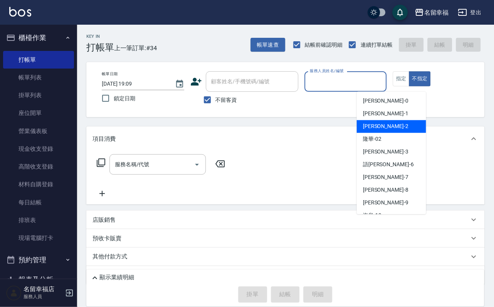
click at [391, 127] on div "碧涵 -2" at bounding box center [391, 126] width 69 height 13
type input "[PERSON_NAME]-2"
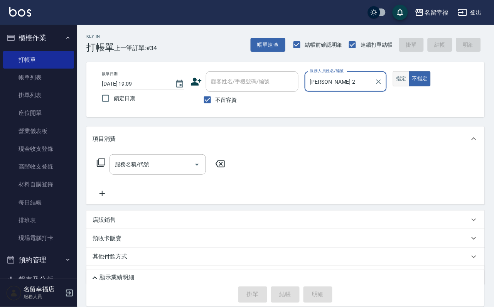
click at [410, 86] on button "指定" at bounding box center [401, 78] width 17 height 15
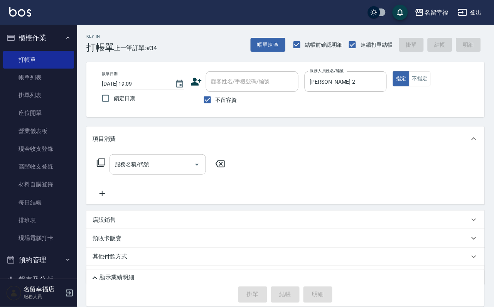
click at [162, 166] on input "服務名稱/代號" at bounding box center [152, 165] width 78 height 14
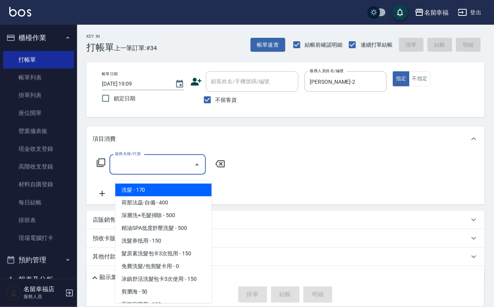
click at [162, 187] on span "洗髮 - 170" at bounding box center [163, 190] width 96 height 13
type input "洗髮(101)"
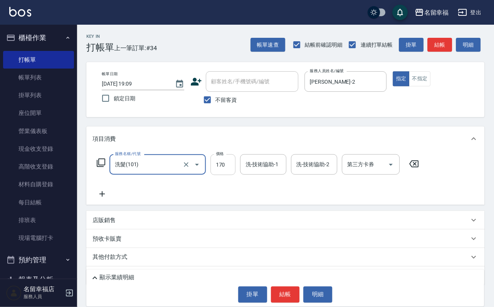
click at [235, 174] on input "170" at bounding box center [223, 164] width 25 height 21
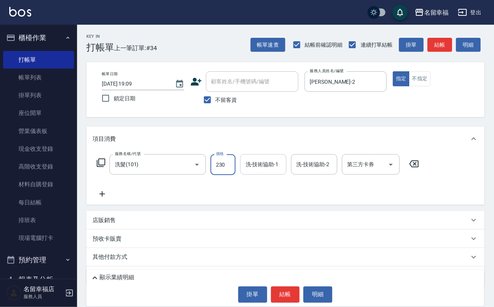
type input "230"
click at [261, 168] on div "洗-技術協助-1 洗-技術協助-1" at bounding box center [263, 164] width 46 height 20
type input "育鋗-20"
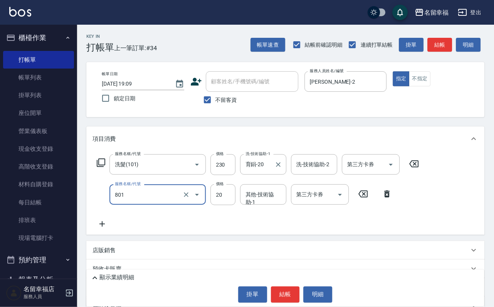
type input "潤絲(801)"
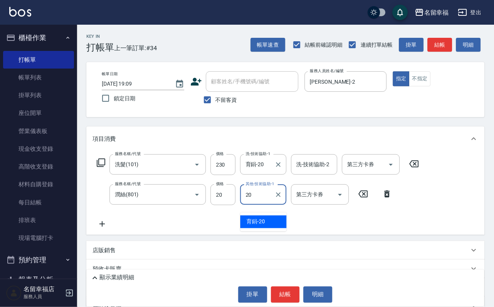
type input "育鋗-20"
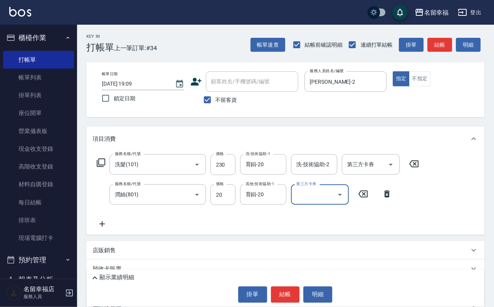
click at [105, 168] on icon at bounding box center [100, 162] width 9 height 9
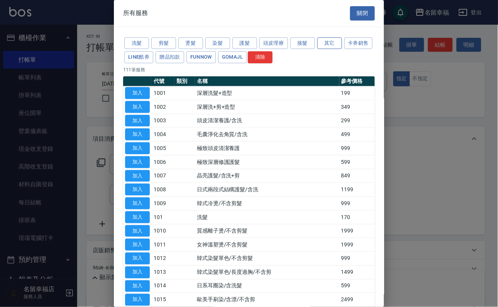
click at [335, 44] on button "其它" at bounding box center [329, 43] width 25 height 12
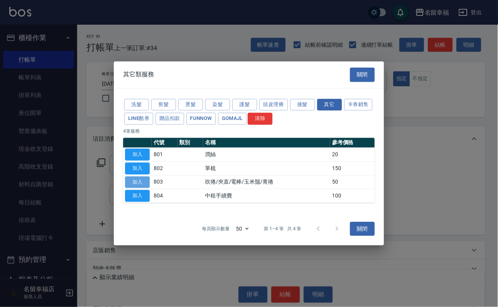
click at [139, 188] on button "加入" at bounding box center [137, 182] width 25 height 12
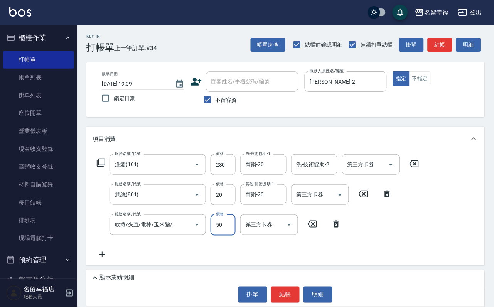
click at [213, 234] on input "50" at bounding box center [223, 225] width 25 height 21
click at [225, 233] on input "500" at bounding box center [223, 225] width 25 height 21
type input "550"
click at [289, 291] on button "結帳" at bounding box center [285, 295] width 29 height 16
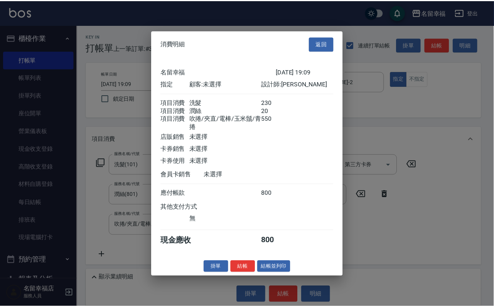
scroll to position [153, 0]
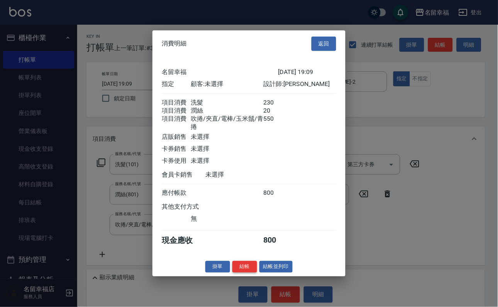
click at [234, 273] on button "結帳" at bounding box center [244, 267] width 25 height 12
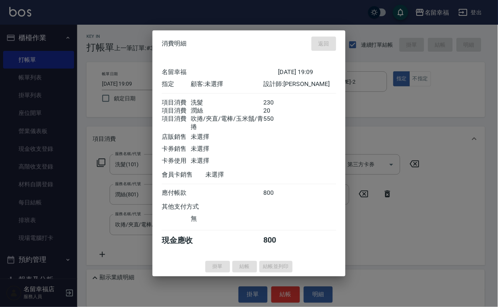
type input "2025/08/15 19:35"
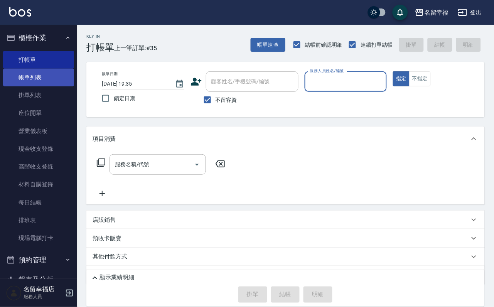
click at [34, 78] on link "帳單列表" at bounding box center [38, 78] width 71 height 18
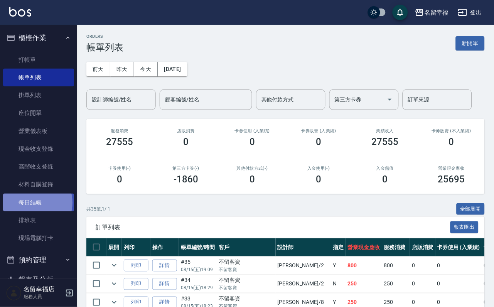
click at [33, 212] on link "每日結帳" at bounding box center [38, 203] width 71 height 18
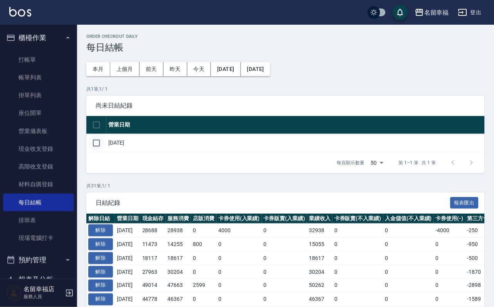
click at [103, 151] on input "checkbox" at bounding box center [96, 143] width 16 height 16
checkbox input "true"
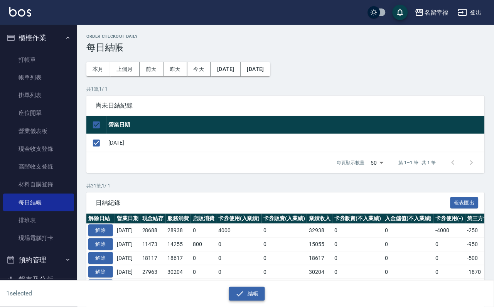
click at [254, 296] on button "結帳" at bounding box center [247, 294] width 36 height 14
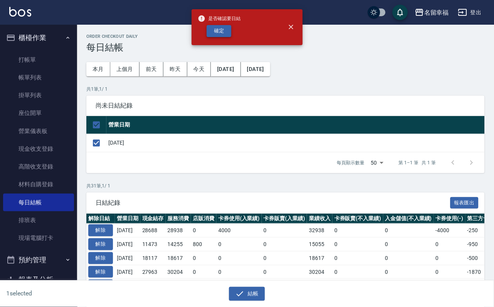
click at [224, 37] on button "確定" at bounding box center [219, 31] width 25 height 12
checkbox input "false"
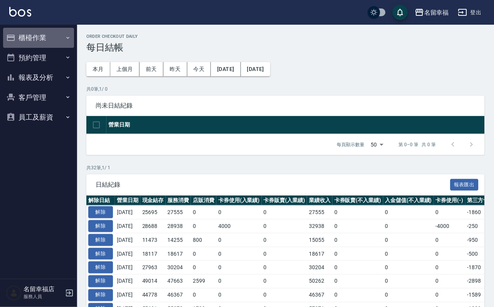
click at [25, 30] on button "櫃檯作業" at bounding box center [38, 38] width 71 height 20
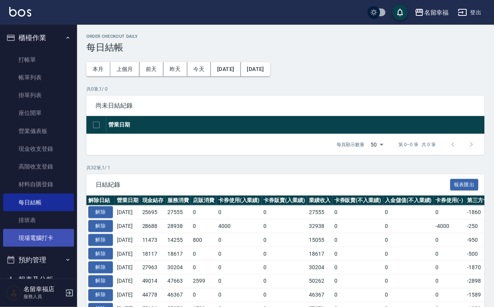
click at [31, 247] on link "現場電腦打卡" at bounding box center [38, 238] width 71 height 18
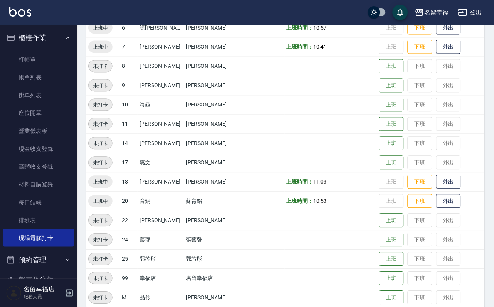
scroll to position [253, 0]
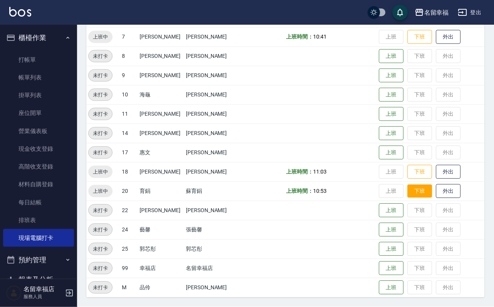
click at [419, 193] on button "下班" at bounding box center [420, 192] width 25 height 14
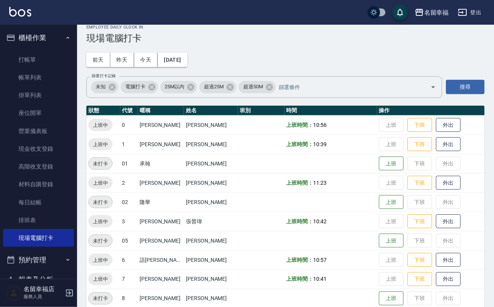
scroll to position [0, 0]
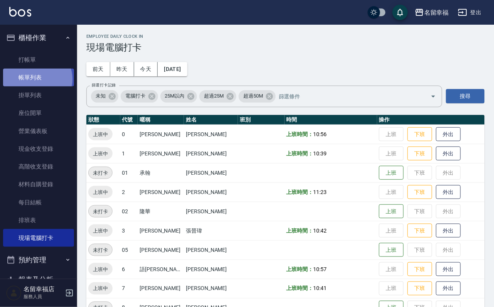
click at [36, 83] on link "帳單列表" at bounding box center [38, 78] width 71 height 18
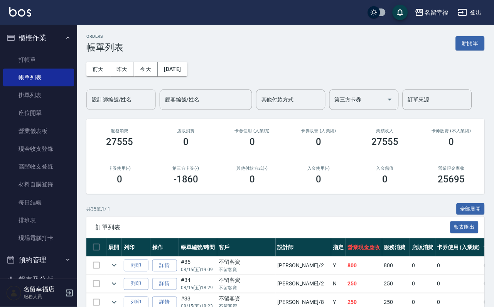
click at [113, 105] on input "設計師編號/姓名" at bounding box center [121, 100] width 63 height 14
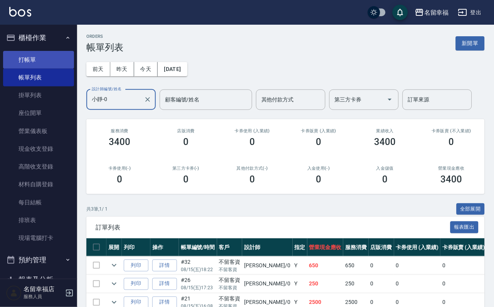
type input "小靜-0"
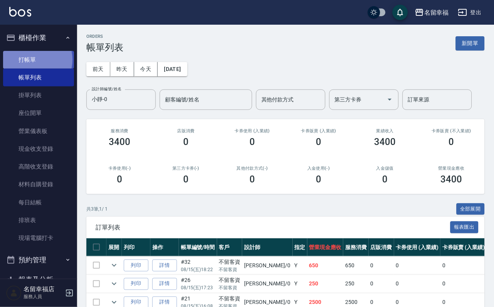
click at [31, 62] on link "打帳單" at bounding box center [38, 60] width 71 height 18
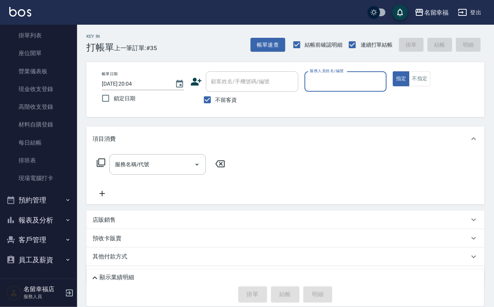
scroll to position [88, 0]
click at [52, 212] on button "報表及分析" at bounding box center [38, 220] width 71 height 20
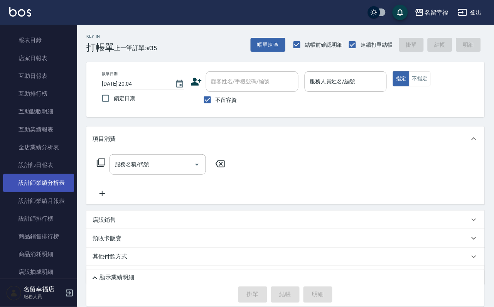
scroll to position [262, 0]
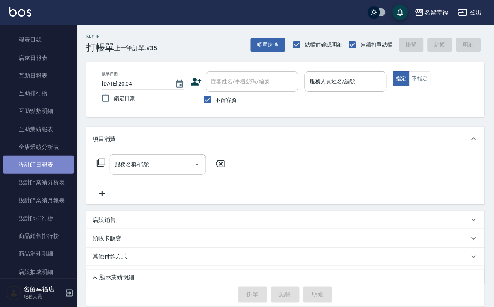
click at [46, 174] on link "設計師日報表" at bounding box center [38, 165] width 71 height 18
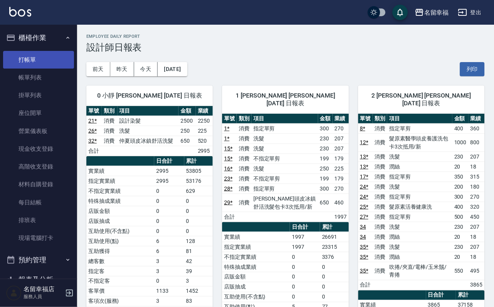
click at [40, 68] on link "打帳單" at bounding box center [38, 60] width 71 height 18
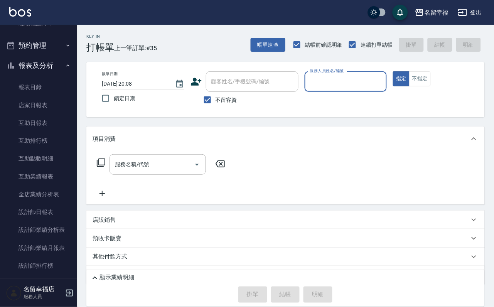
scroll to position [405, 0]
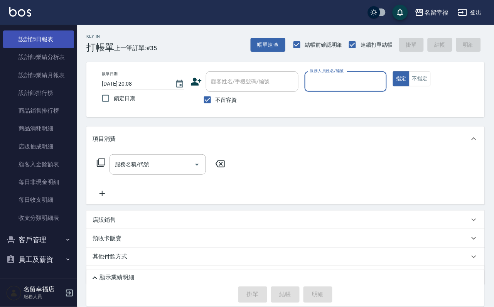
click at [50, 48] on link "設計師日報表" at bounding box center [38, 39] width 71 height 18
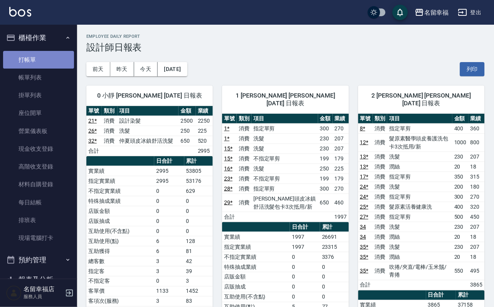
click at [52, 59] on link "打帳單" at bounding box center [38, 60] width 71 height 18
